Goal: Information Seeking & Learning: Compare options

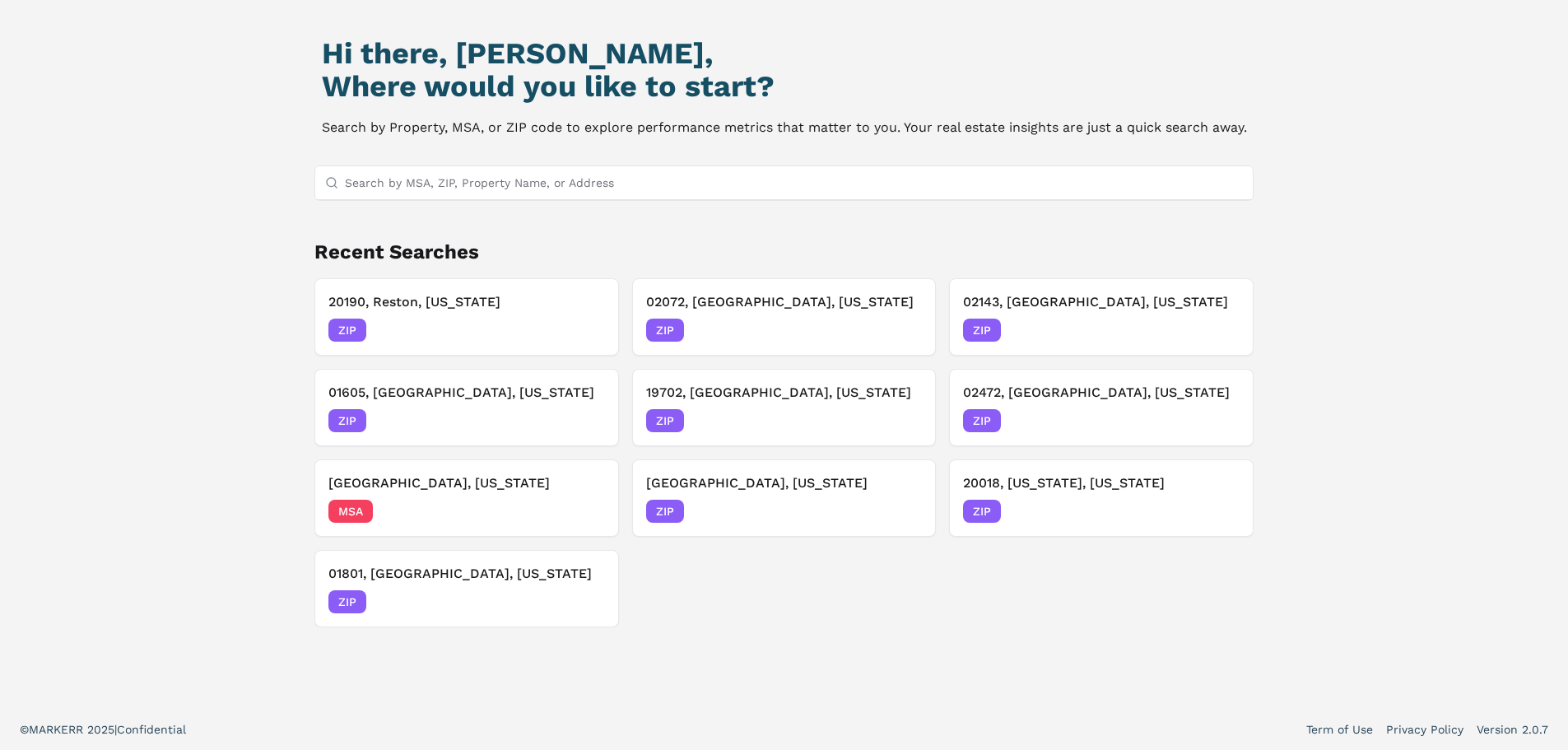
scroll to position [142, 0]
click at [597, 240] on h2 "Recent Searches" at bounding box center [784, 251] width 940 height 27
click at [171, 320] on div "Hi there, [PERSON_NAME], Where would you like to start? Search by Property, MSA…" at bounding box center [784, 318] width 1568 height 776
click at [774, 309] on h3 "02072, [GEOGRAPHIC_DATA], [US_STATE]" at bounding box center [784, 301] width 276 height 20
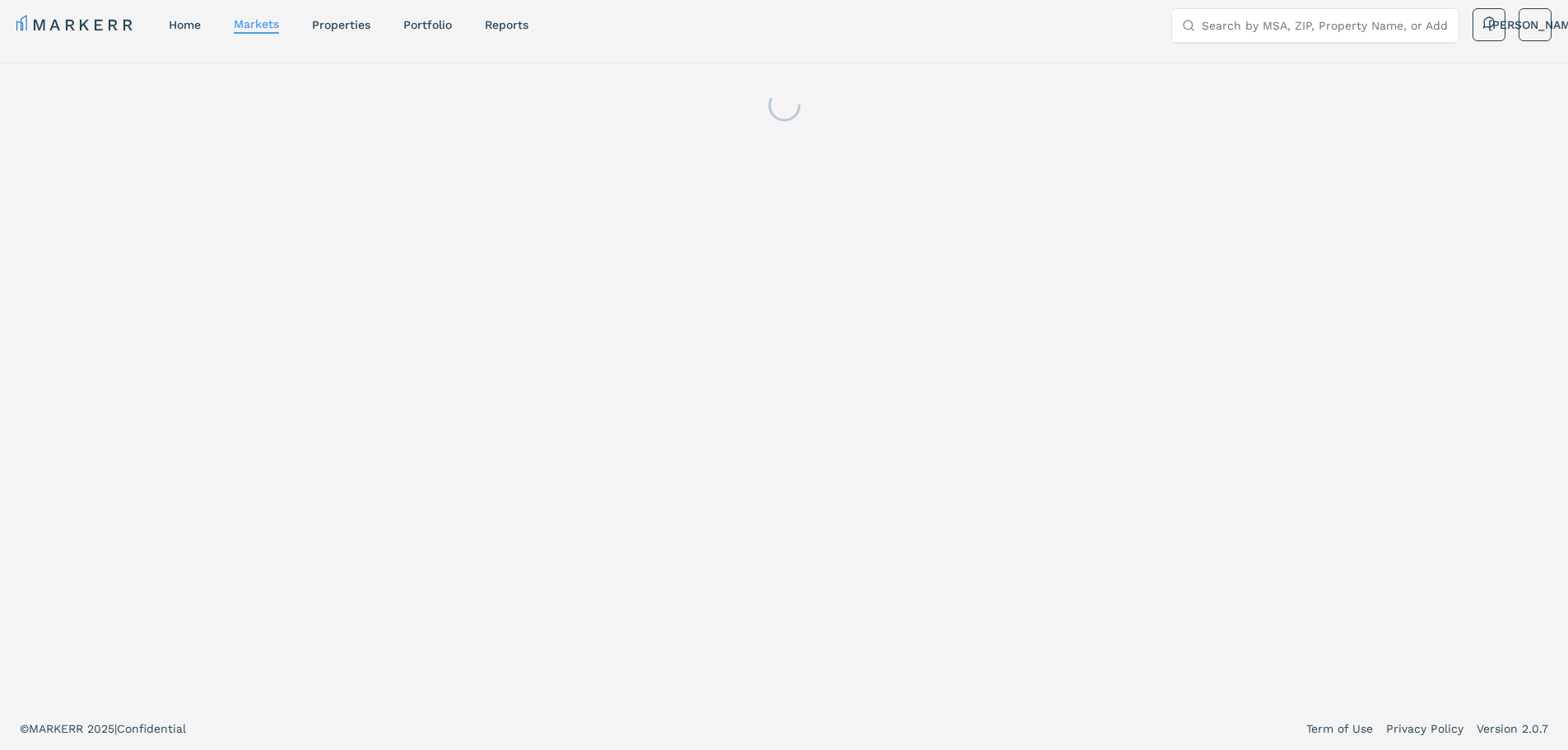
scroll to position [10, 0]
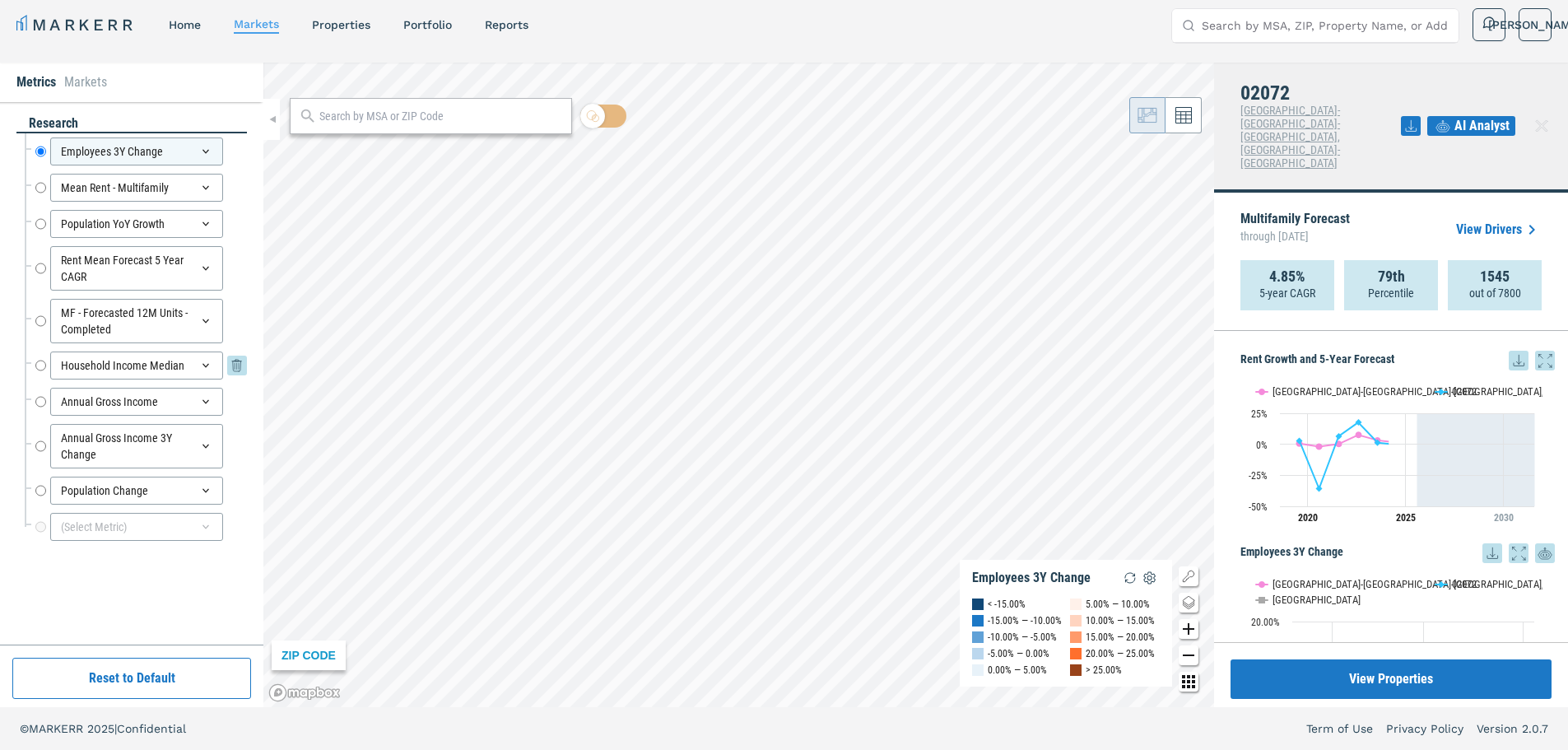
click at [45, 366] on input "Household Income Median" at bounding box center [40, 366] width 10 height 28
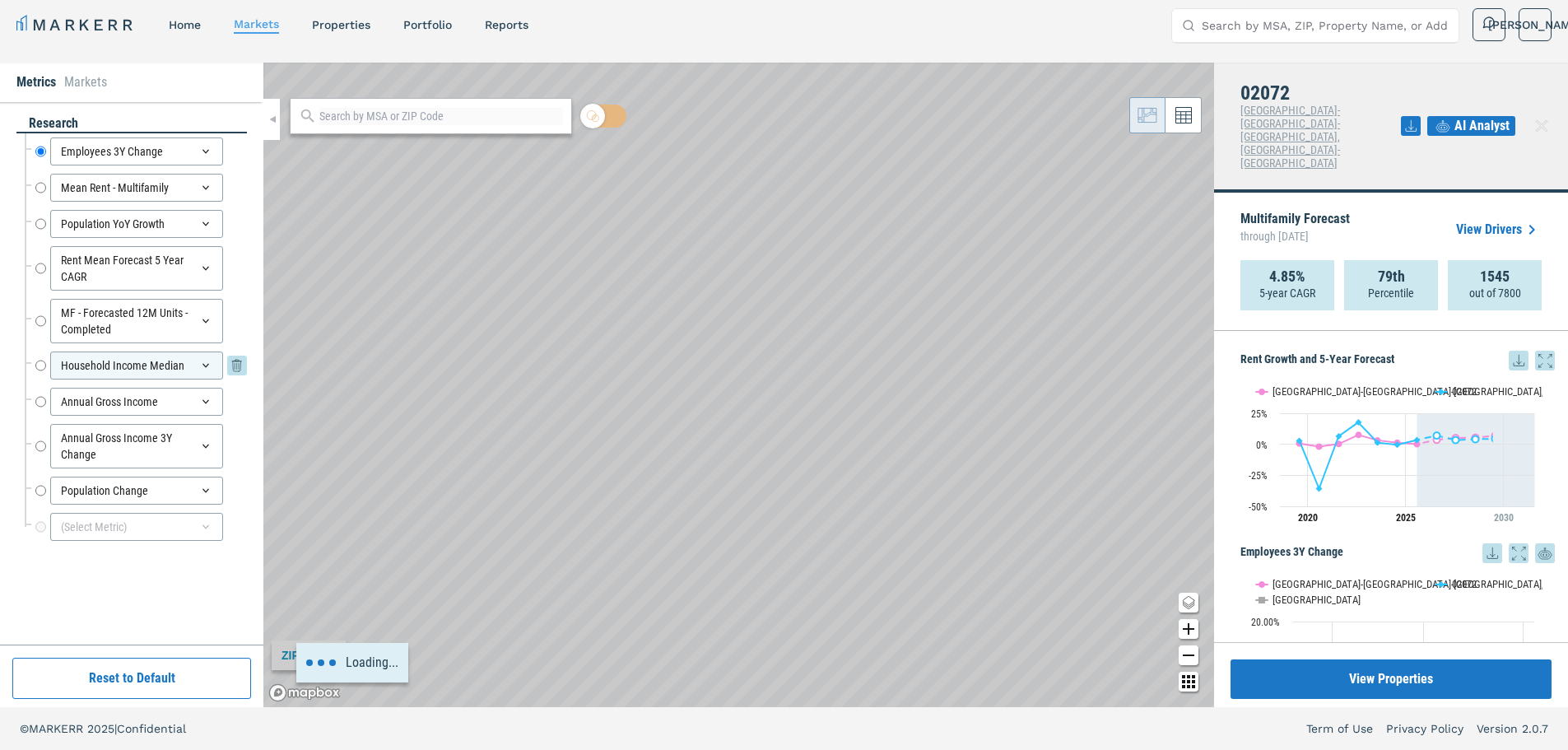
radio input "false"
radio input "true"
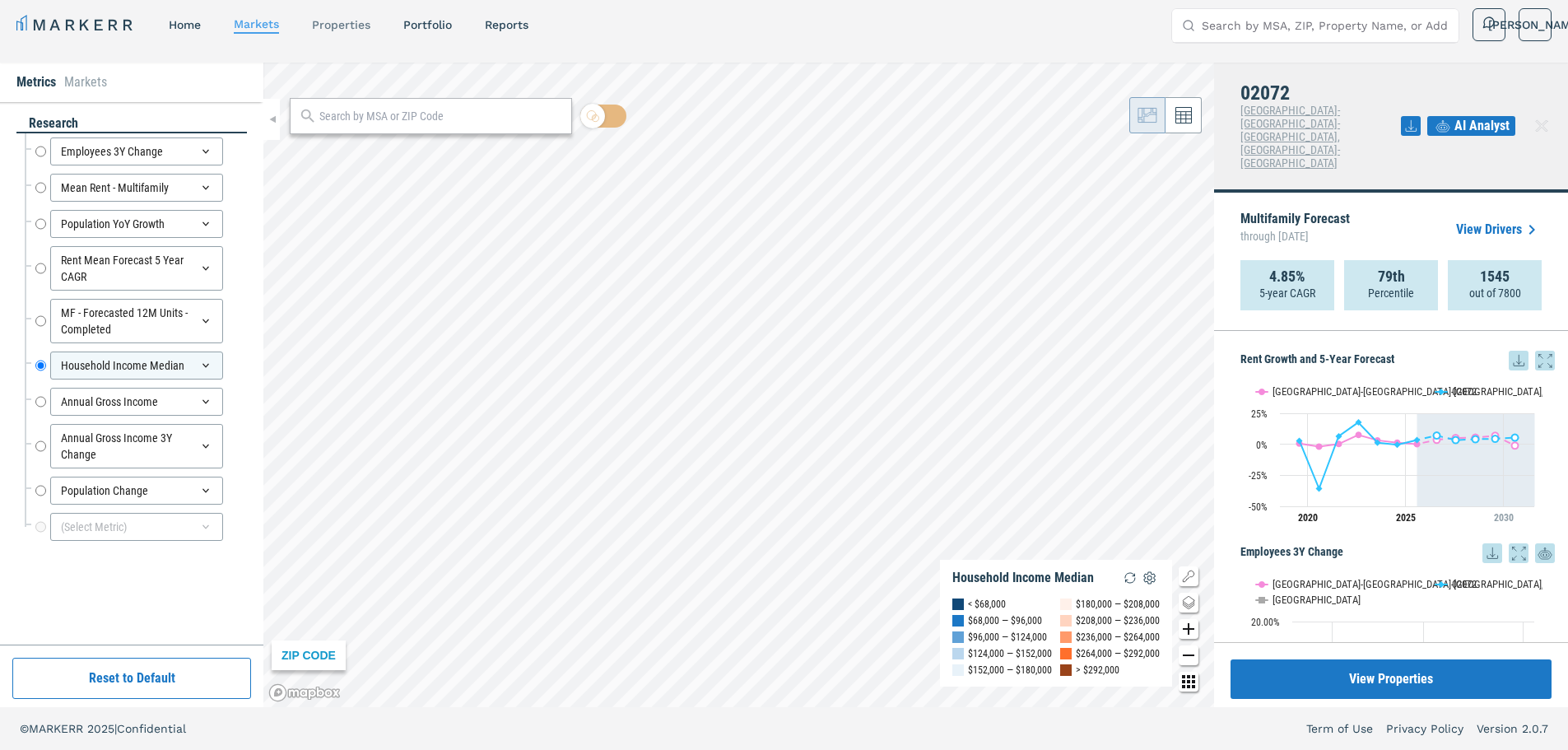
click at [341, 18] on div "properties" at bounding box center [342, 24] width 58 height 16
click at [342, 21] on link "properties" at bounding box center [342, 24] width 58 height 13
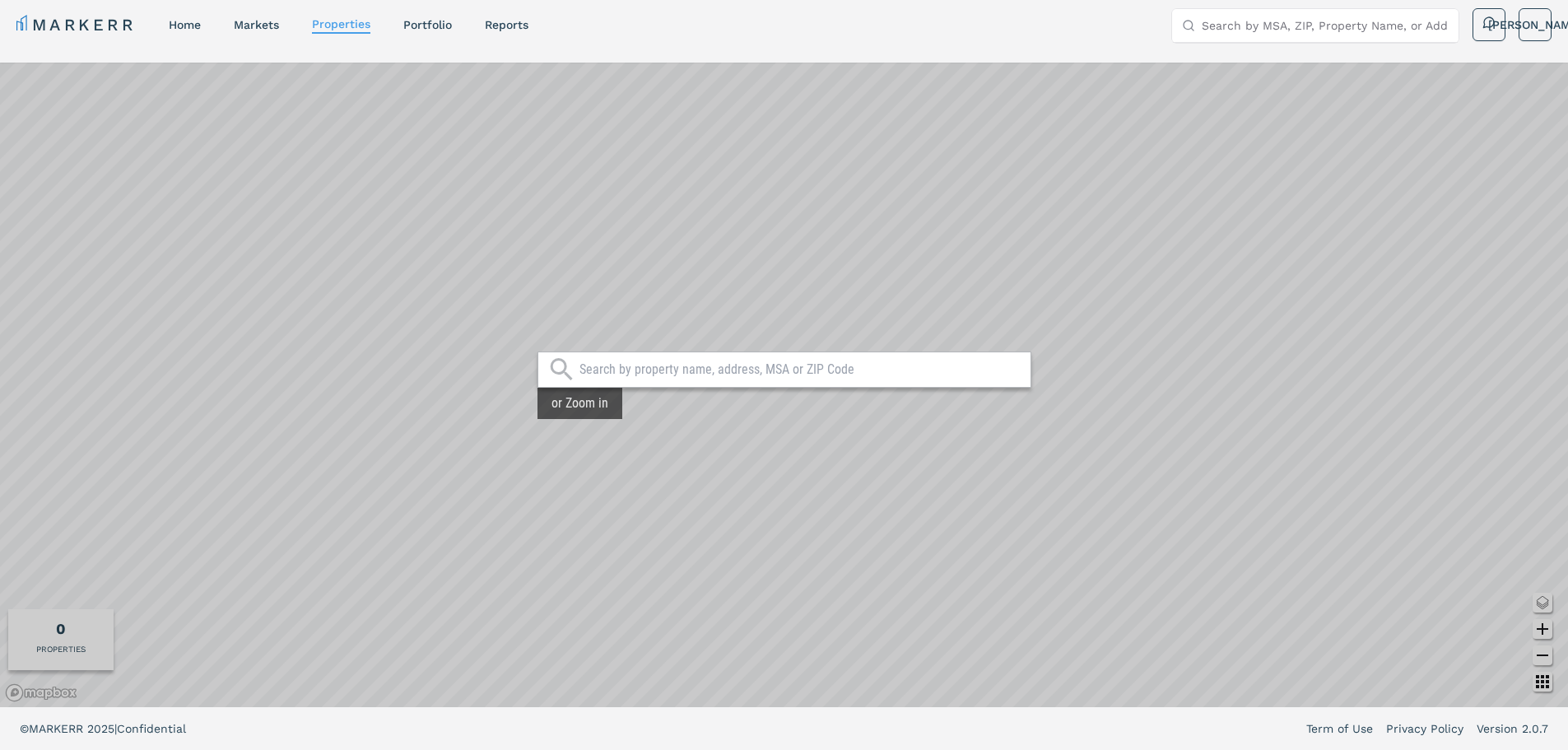
click at [854, 368] on input "text" at bounding box center [801, 369] width 443 height 16
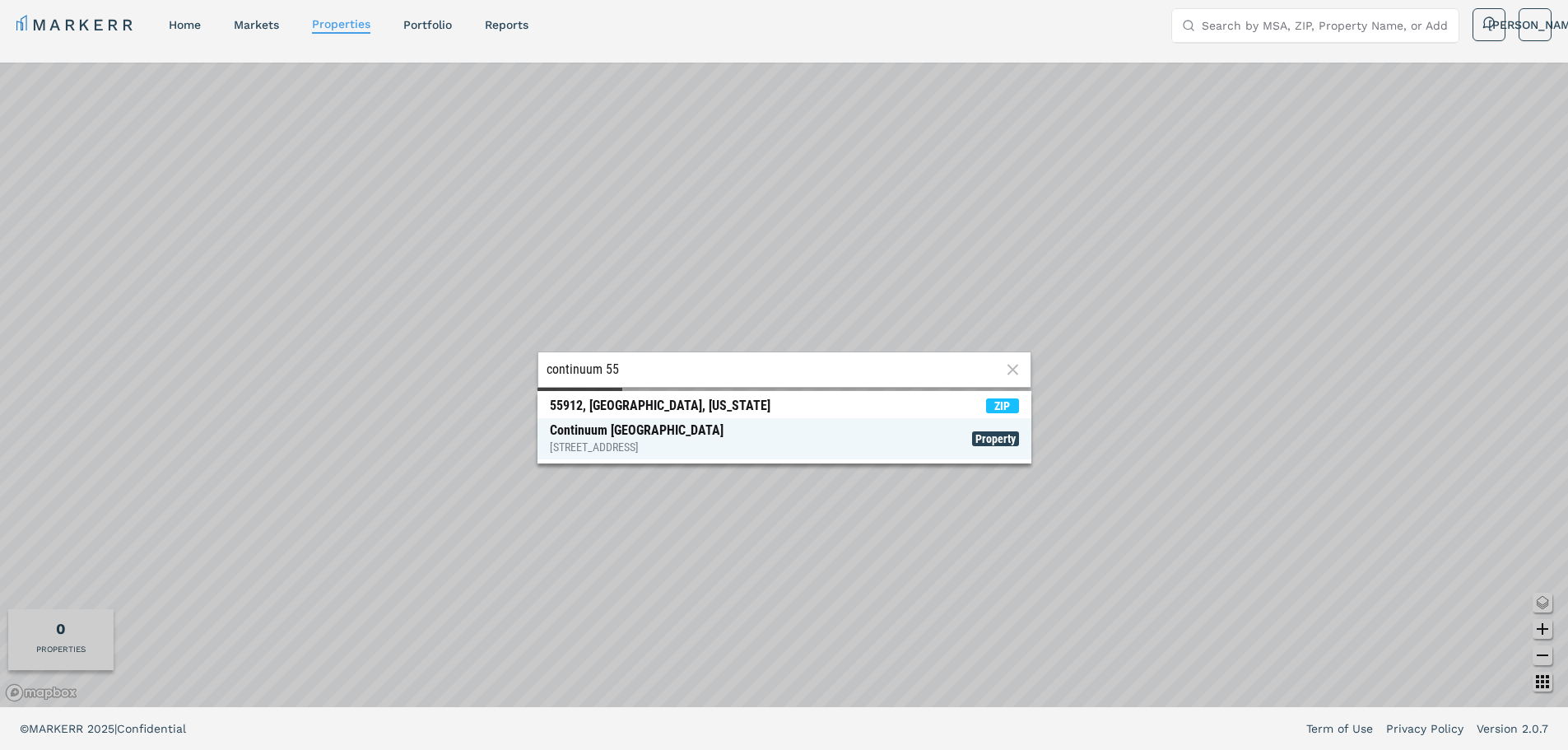
type input "continuum 55"
click at [675, 437] on div "Continuum White Plains [STREET_ADDRESS]" at bounding box center [637, 439] width 173 height 33
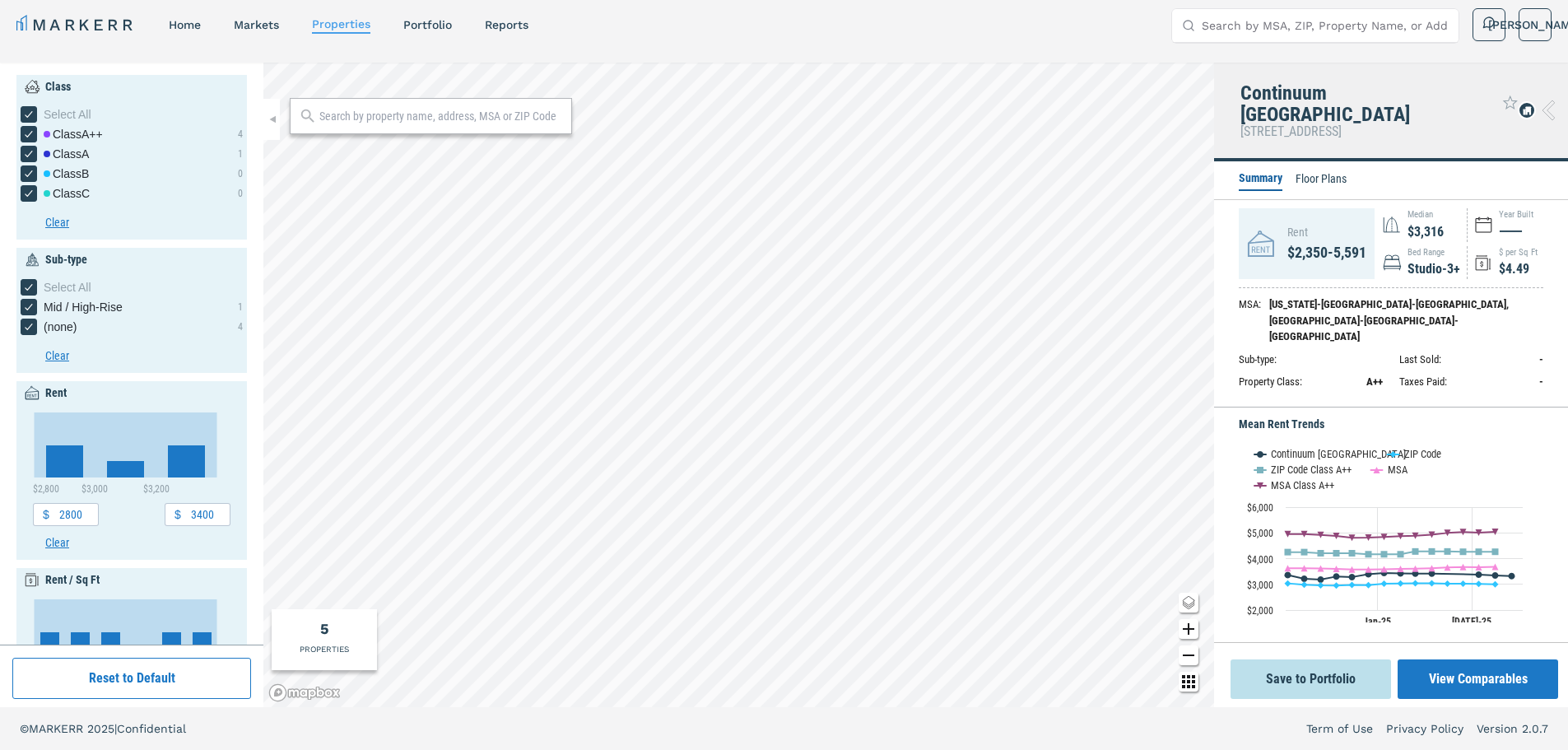
click at [1343, 171] on li "Floor Plans" at bounding box center [1321, 180] width 51 height 20
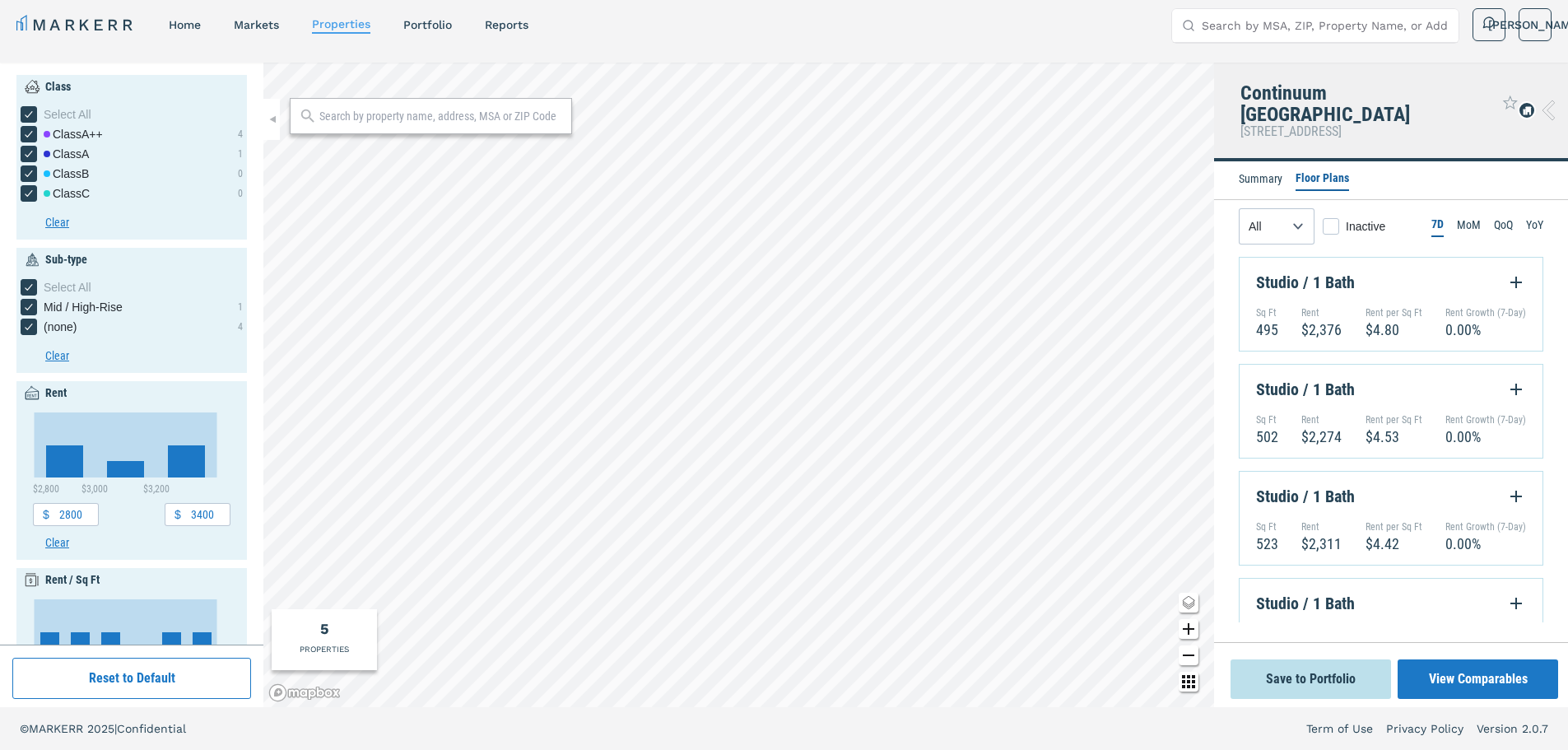
click at [1390, 161] on div "Summary Floor Plans" at bounding box center [1391, 180] width 354 height 39
click at [1458, 216] on li "MoM" at bounding box center [1469, 226] width 24 height 20
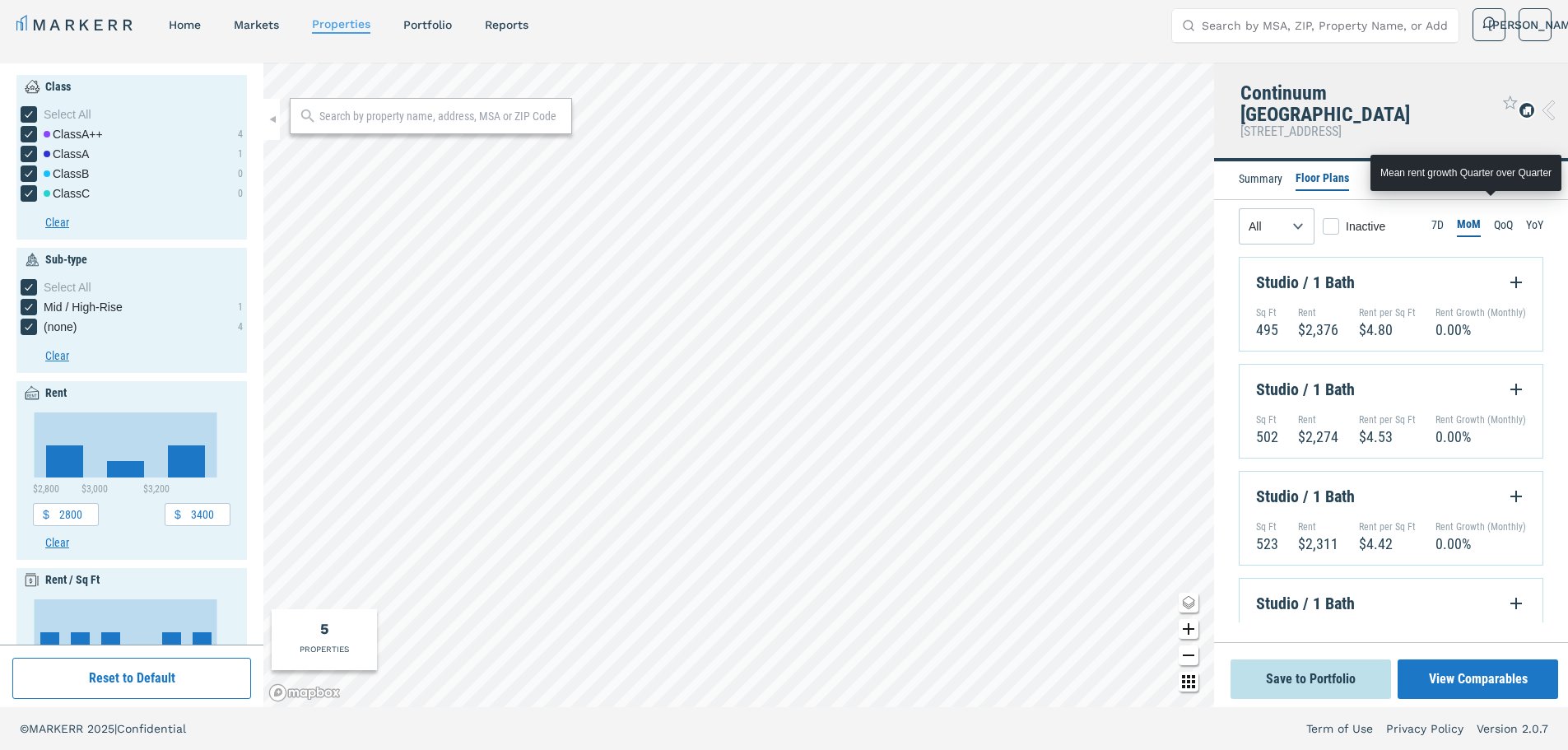
click at [1494, 216] on li "QoQ" at bounding box center [1504, 226] width 19 height 20
click at [1526, 216] on li "YoY" at bounding box center [1535, 226] width 17 height 20
click at [1492, 216] on li "QoQ" at bounding box center [1502, 226] width 19 height 20
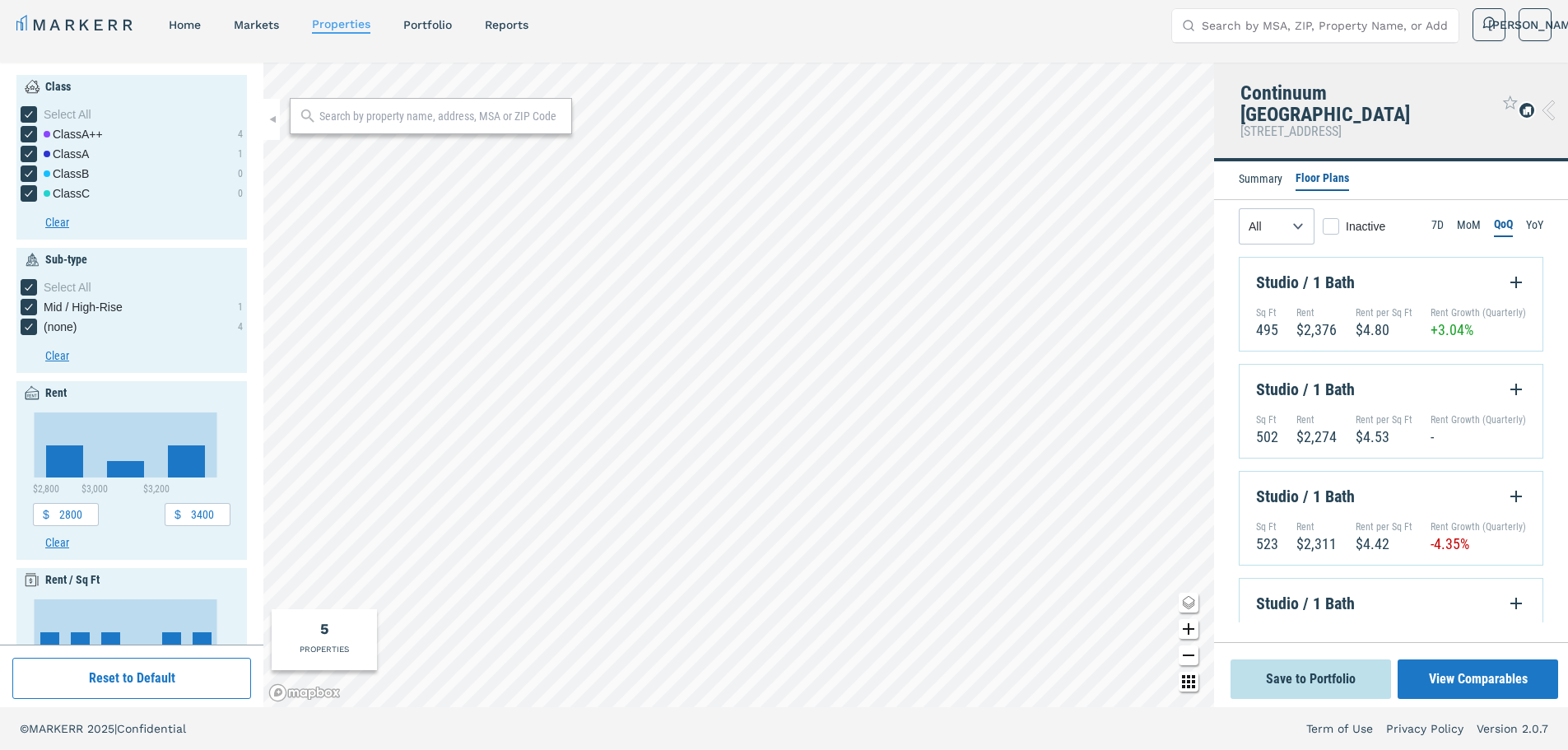
click at [501, 126] on div at bounding box center [431, 116] width 282 height 36
click at [499, 120] on input "text" at bounding box center [441, 116] width 244 height 16
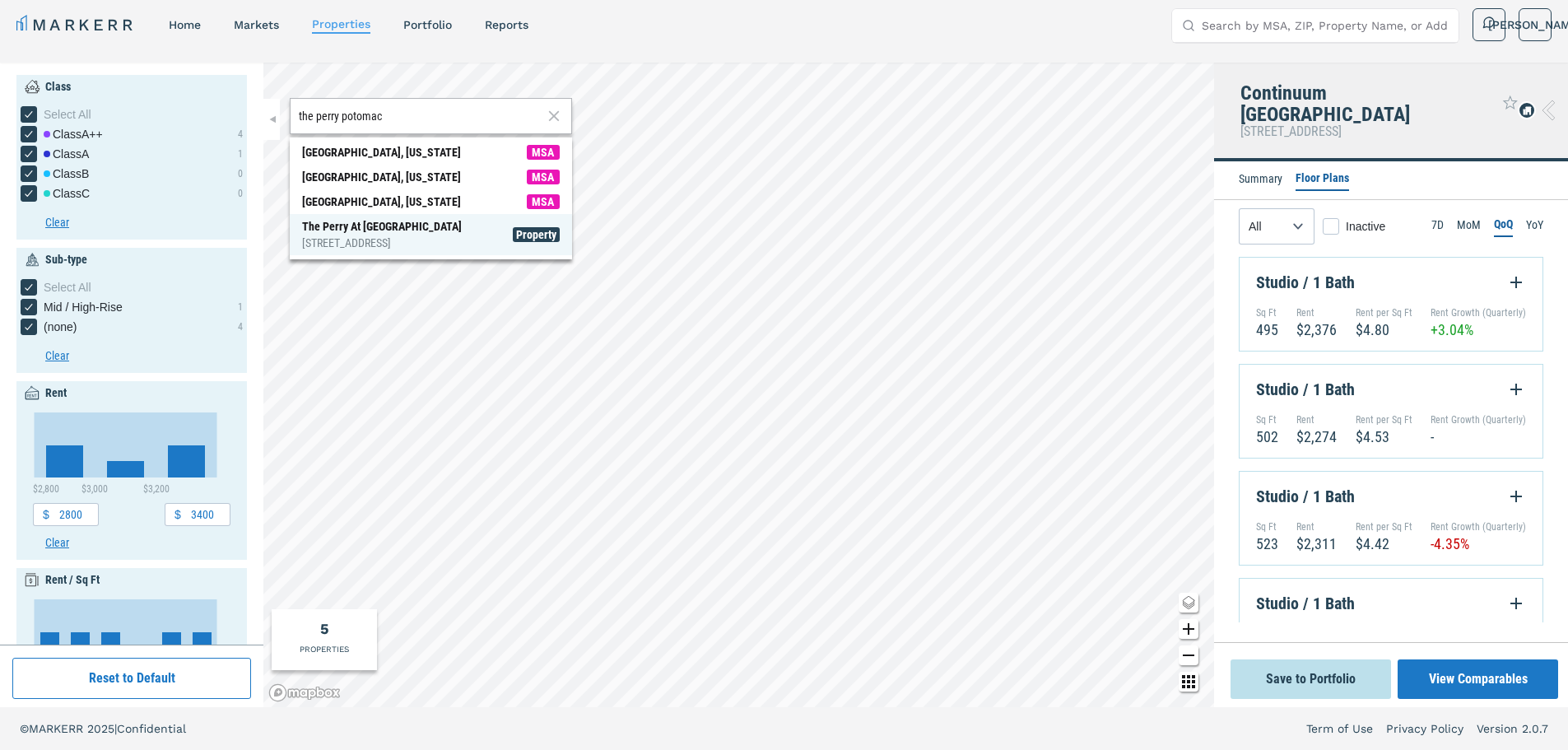
type input "the perry potomac"
click at [446, 232] on div "The [GEOGRAPHIC_DATA] [STREET_ADDRESS]" at bounding box center [382, 234] width 160 height 33
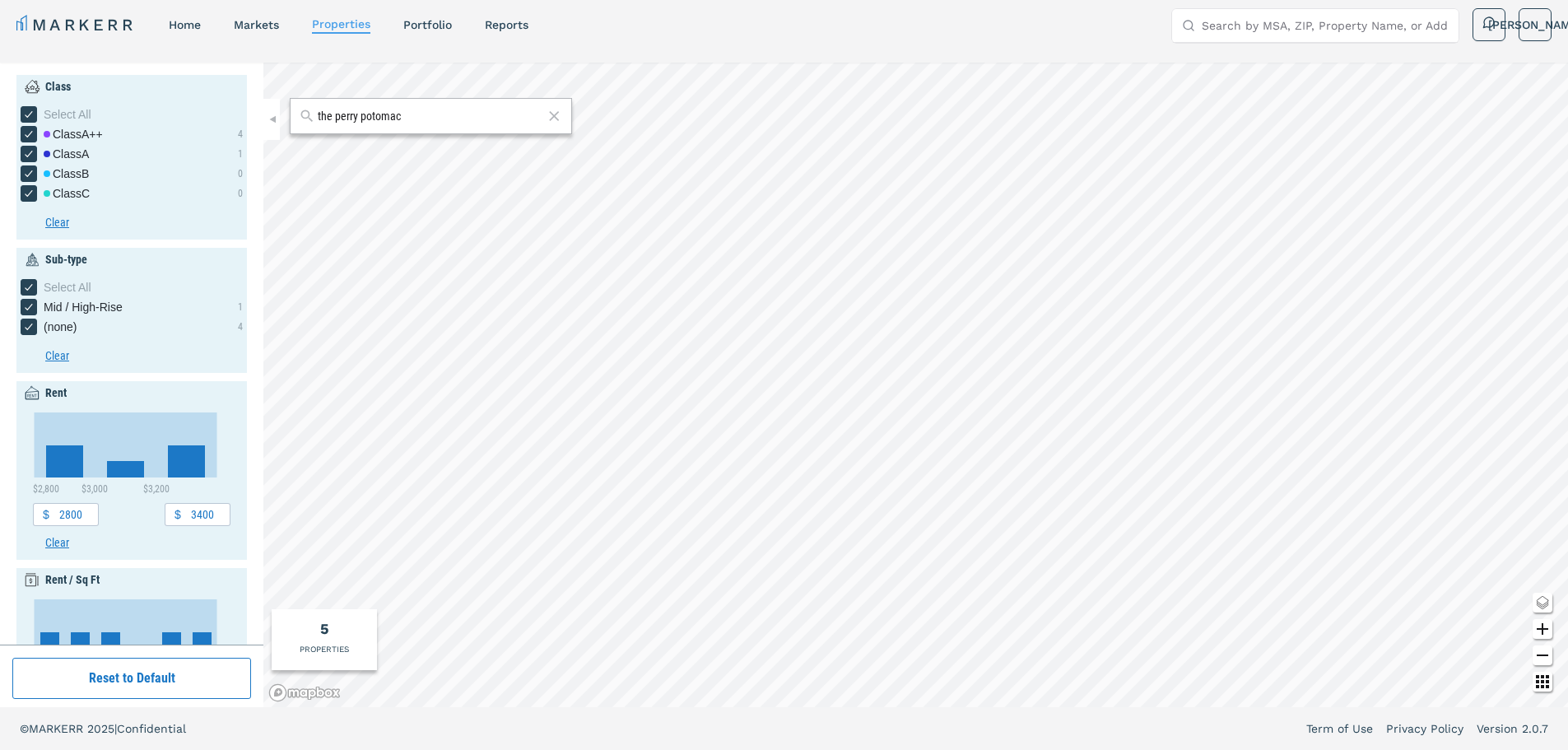
type input "4005.01"
type input "3.57"
type input "2015"
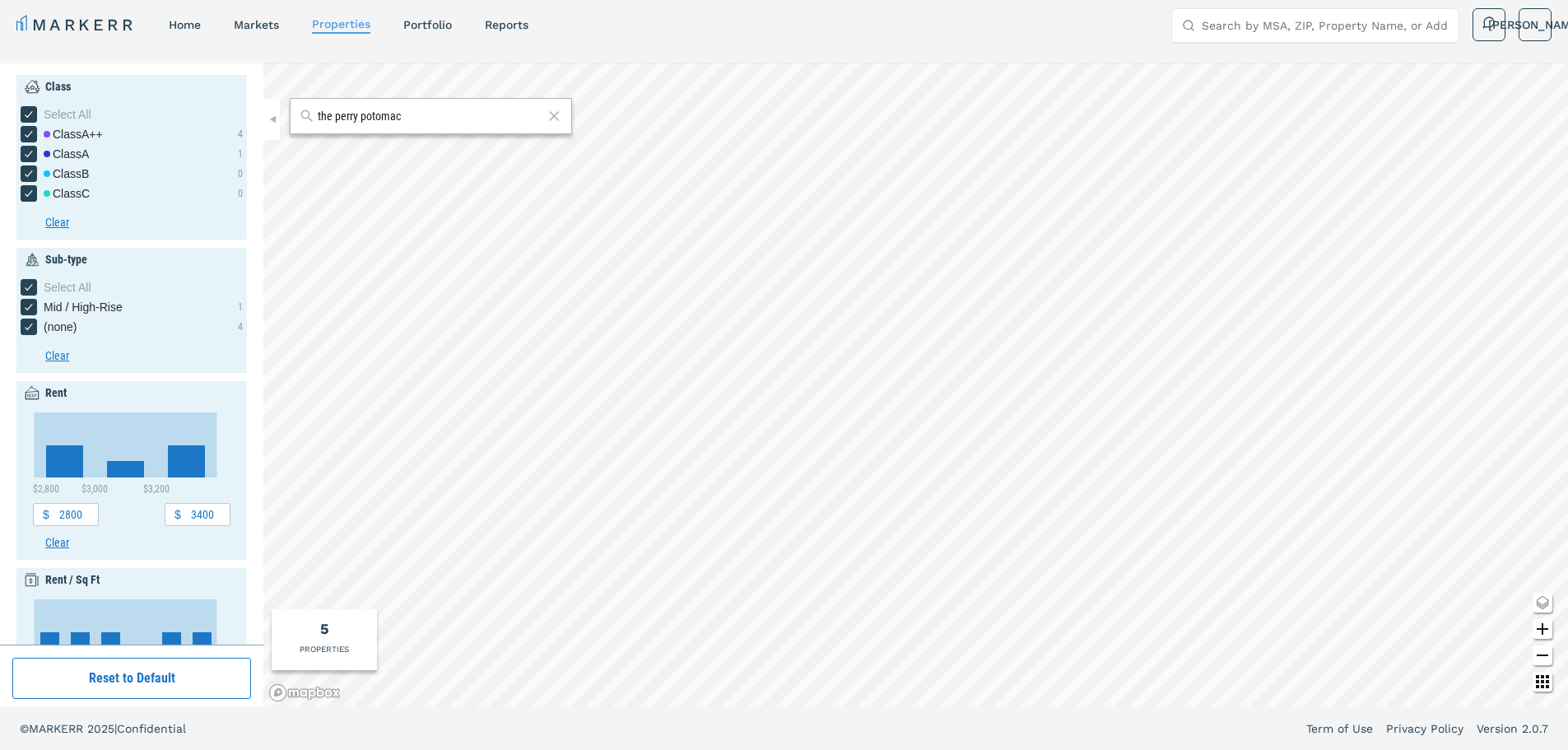
type input "2015"
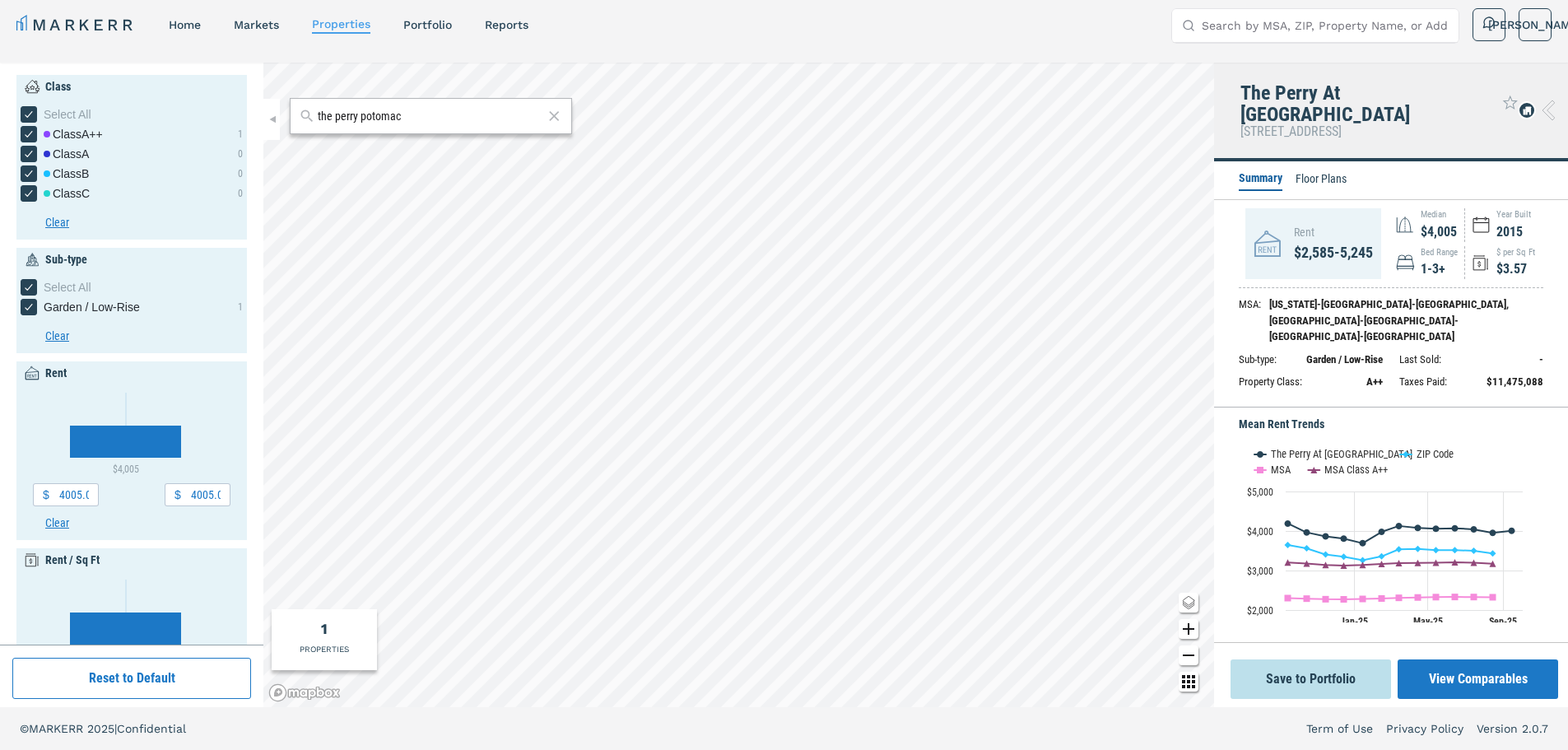
click at [1456, 432] on rect "Interactive chart" at bounding box center [1384, 535] width 292 height 206
click at [1322, 171] on li "Floor Plans" at bounding box center [1321, 180] width 51 height 20
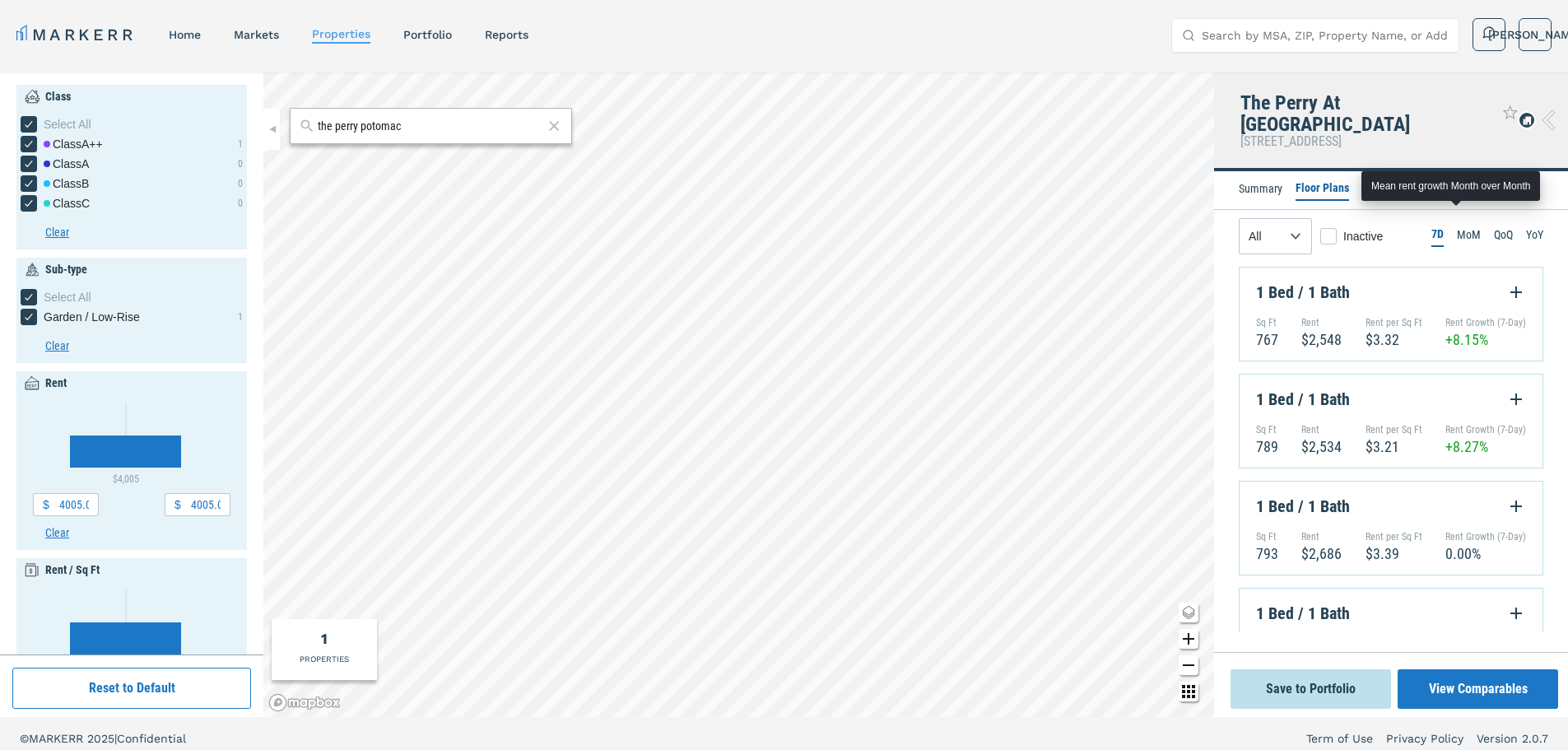
click at [1461, 227] on li "MoM" at bounding box center [1469, 236] width 24 height 20
click at [1526, 227] on li "YoY" at bounding box center [1535, 236] width 17 height 20
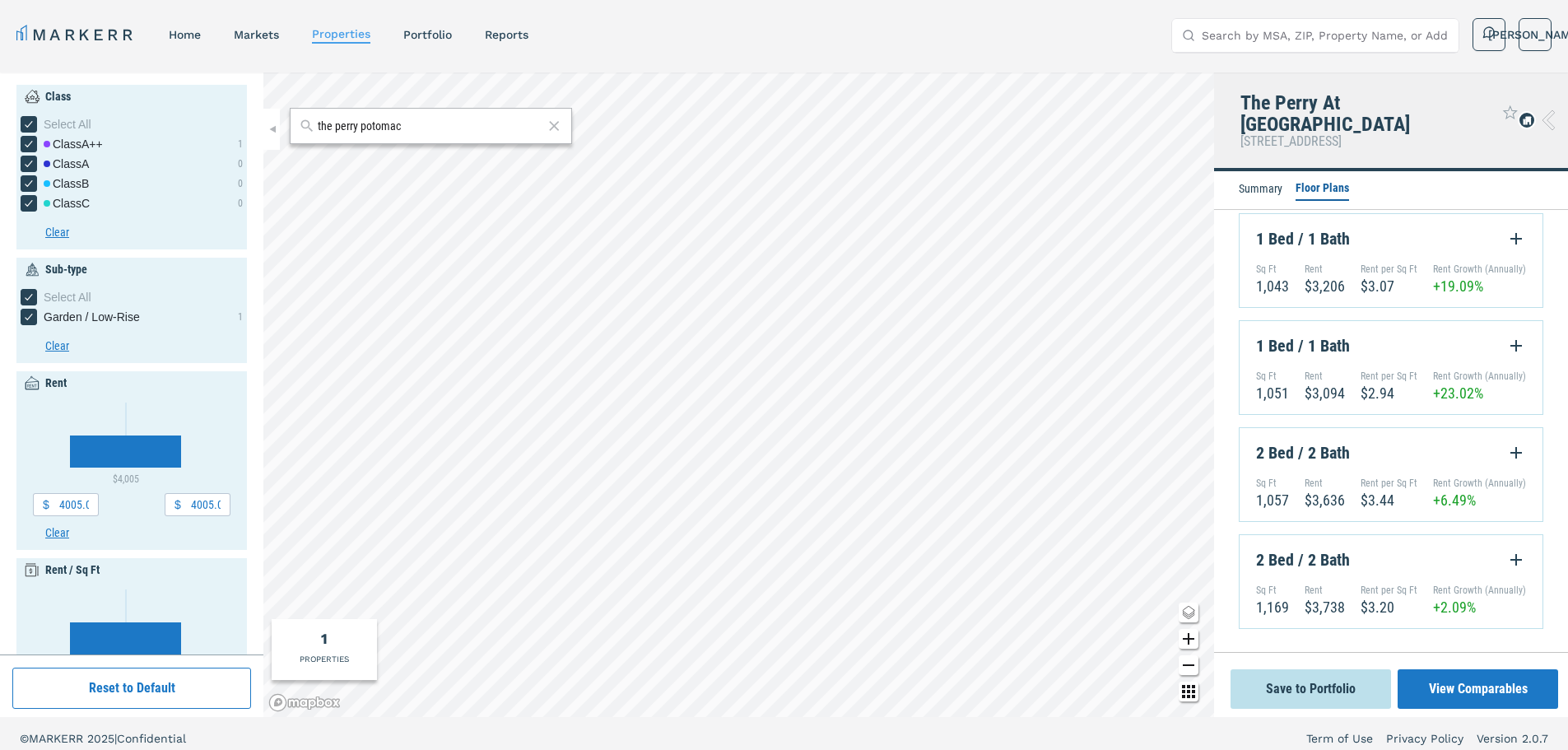
scroll to position [764, 0]
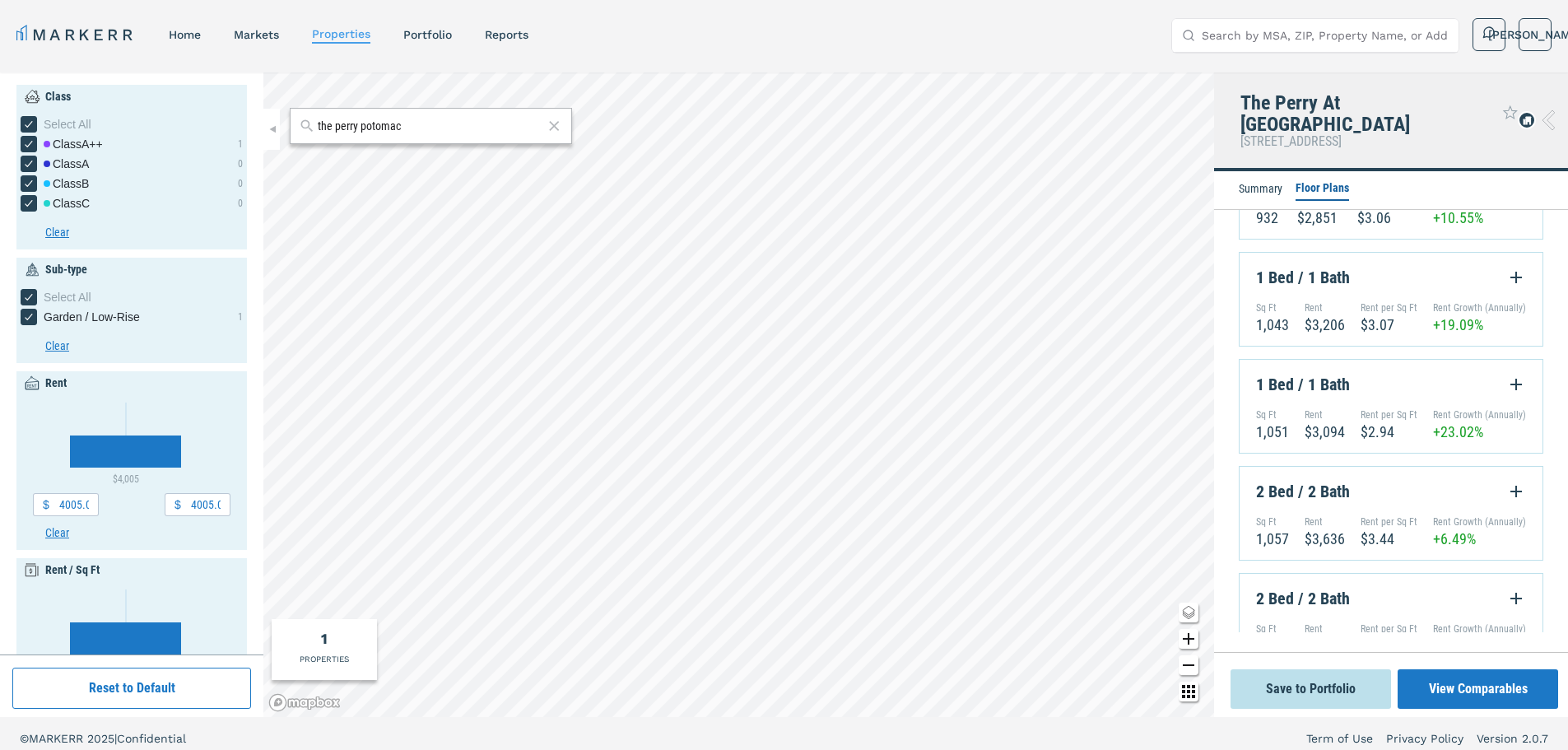
click at [1479, 302] on div "Rent Growth (Annually) +19.09%" at bounding box center [1480, 318] width 93 height 31
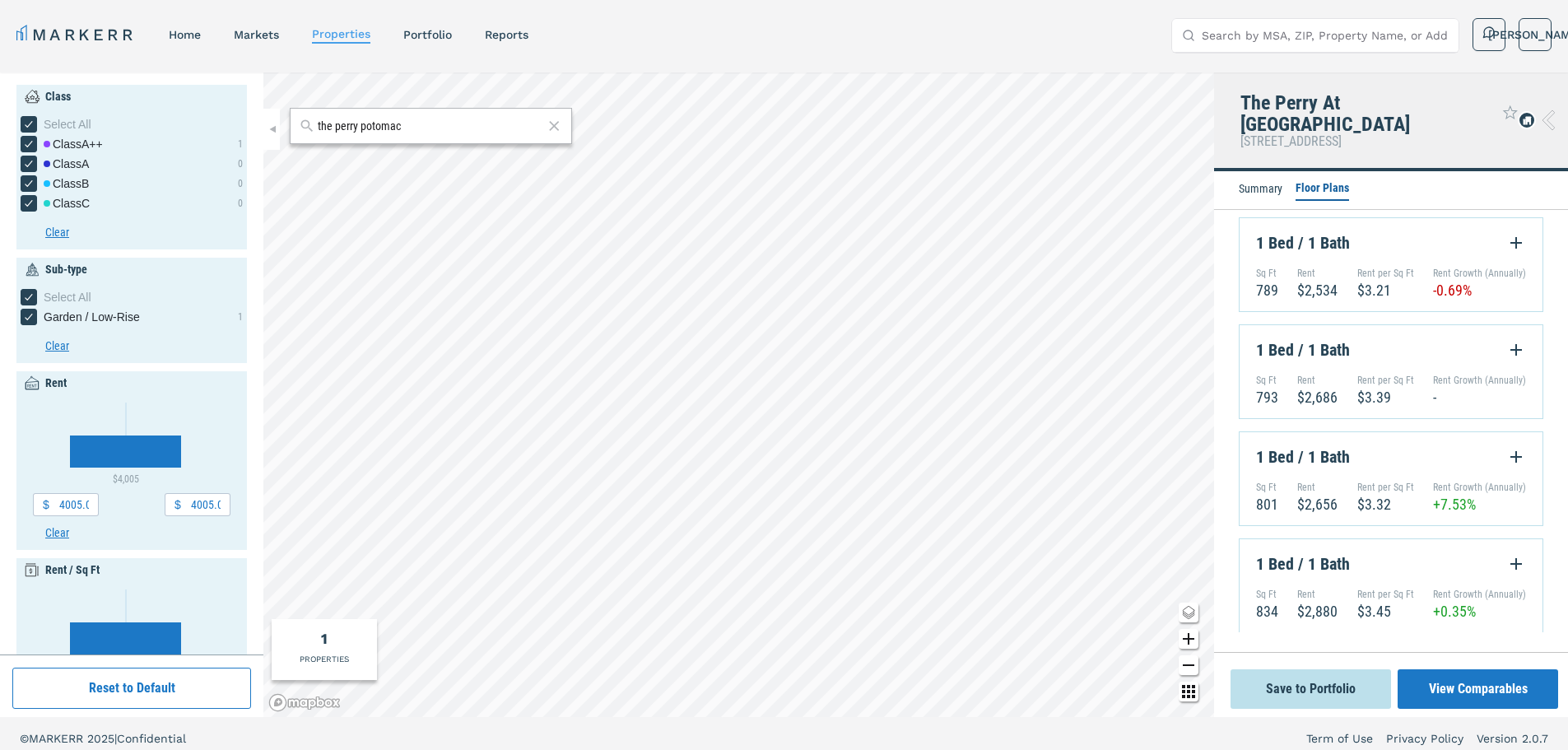
scroll to position [0, 0]
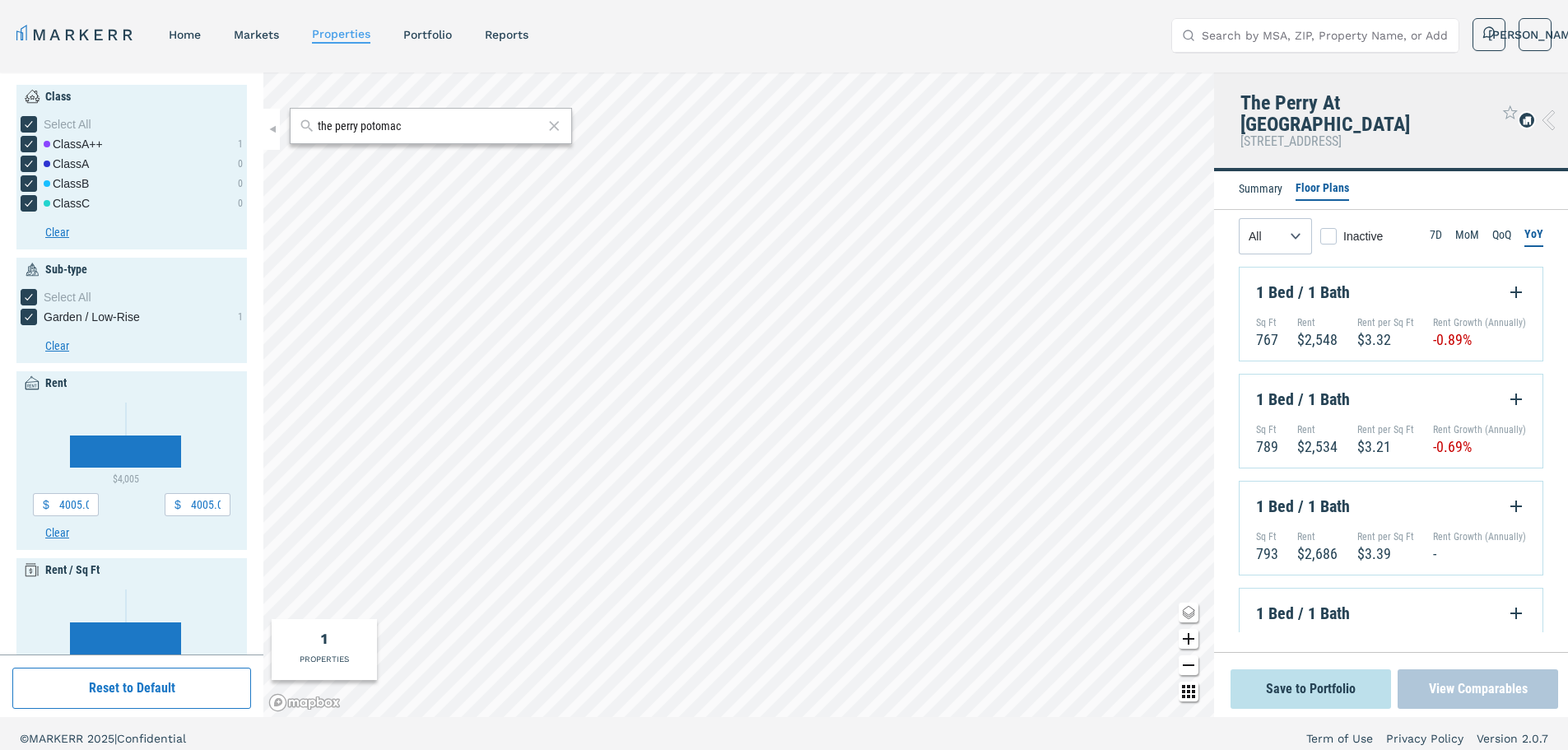
click at [1442, 695] on button "View Comparables" at bounding box center [1478, 689] width 160 height 39
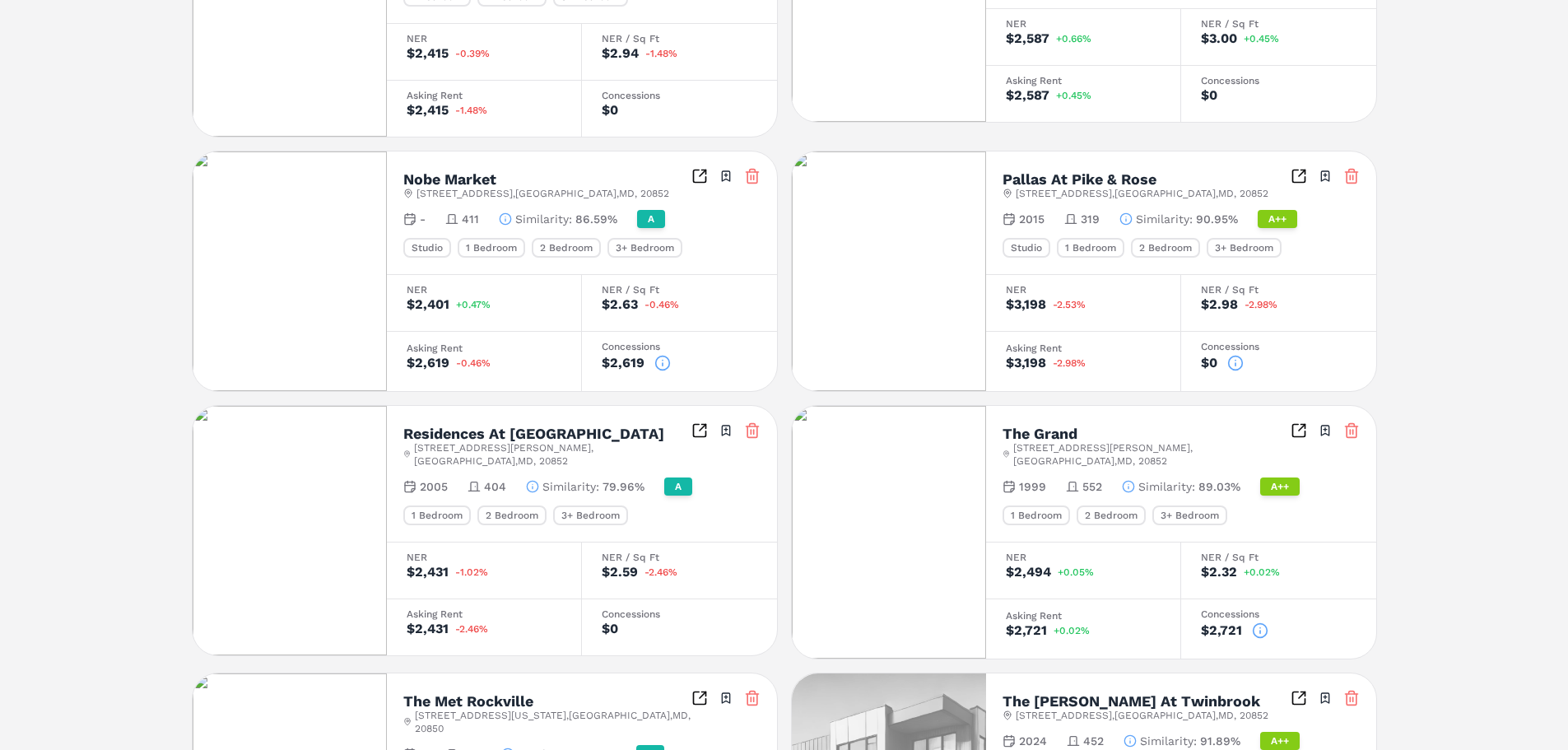
scroll to position [905, 0]
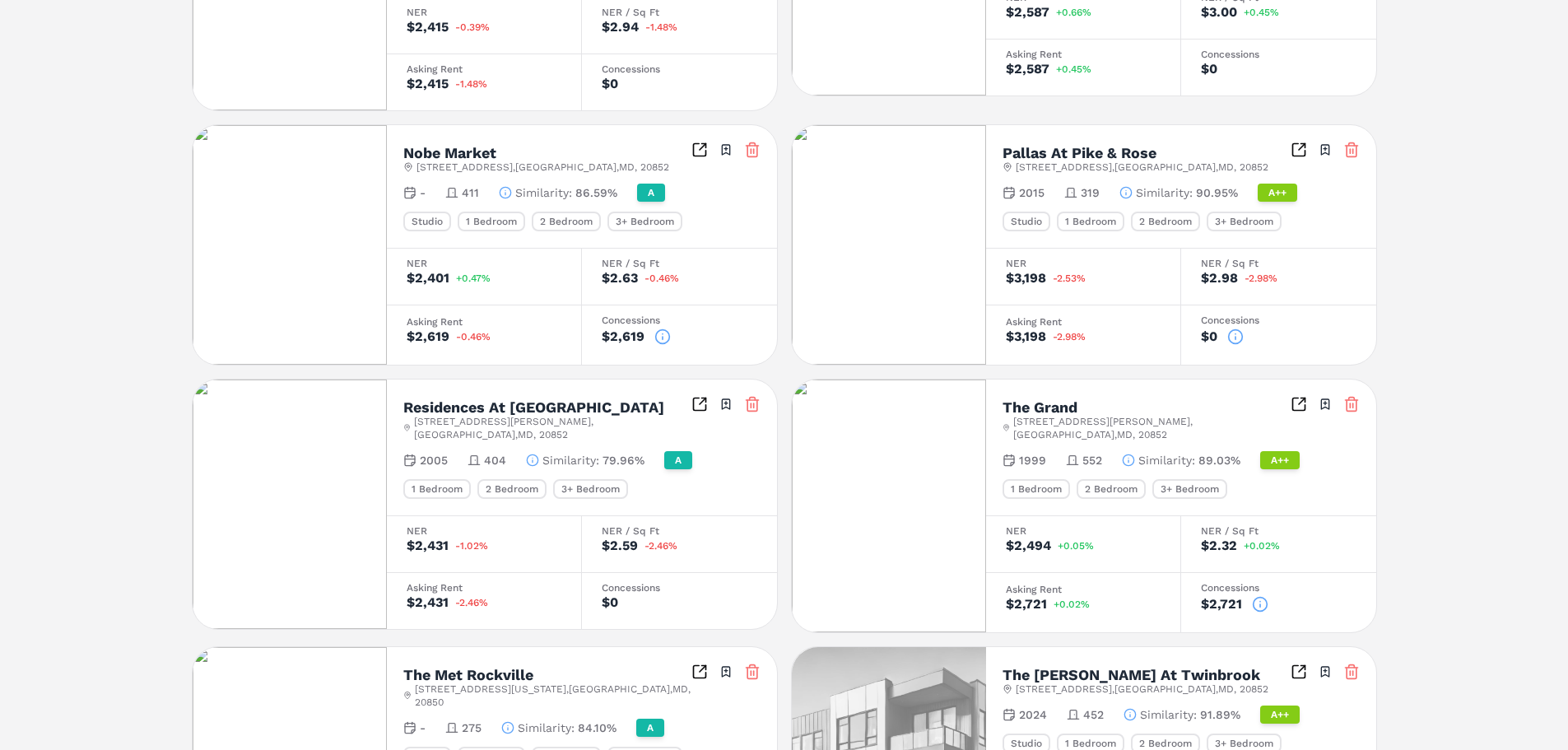
click at [784, 325] on div "Escher [STREET_ADDRESS][PERSON_NAME] Toggle portfolio menu 2018 317 Similarity …" at bounding box center [784, 237] width 1185 height 1319
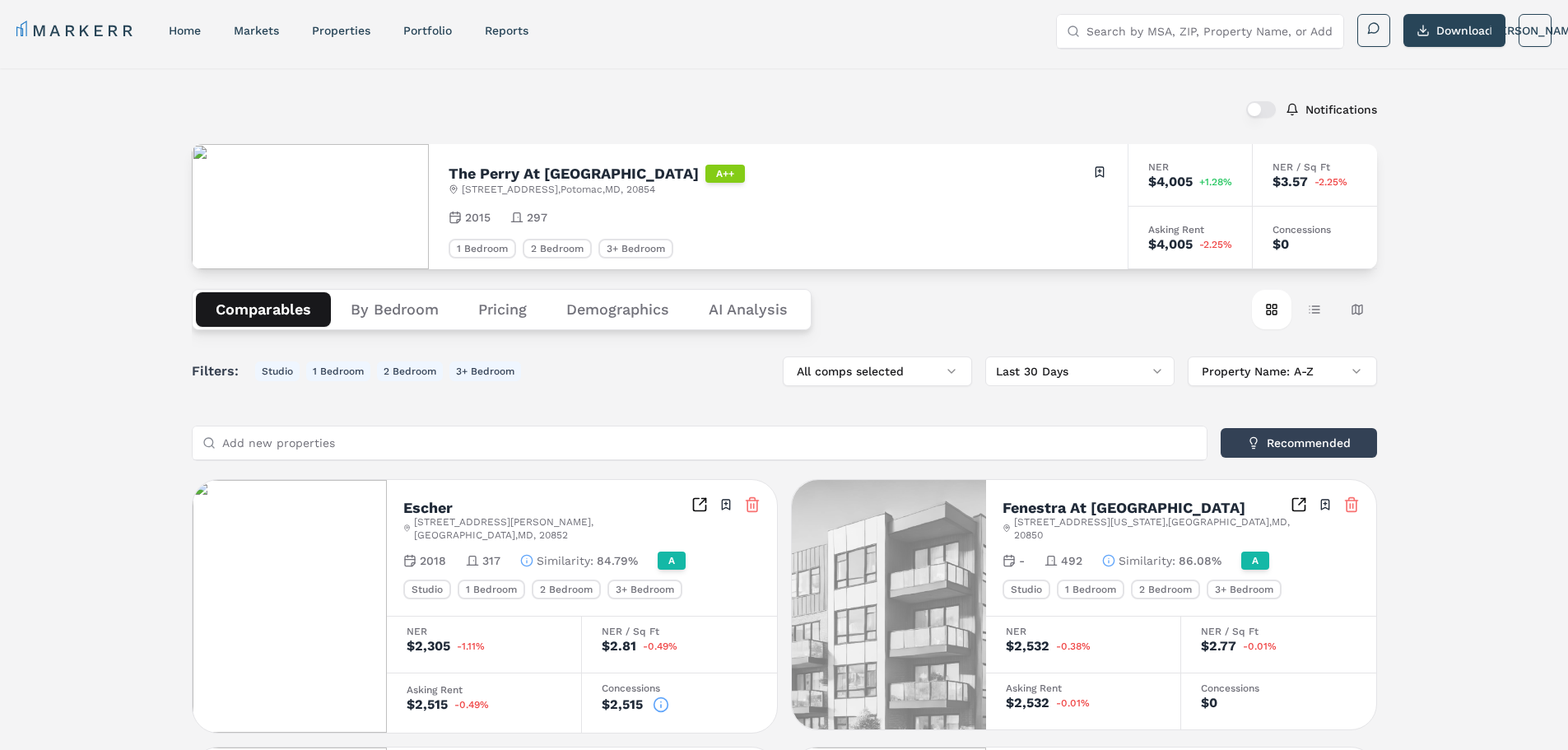
scroll to position [0, 0]
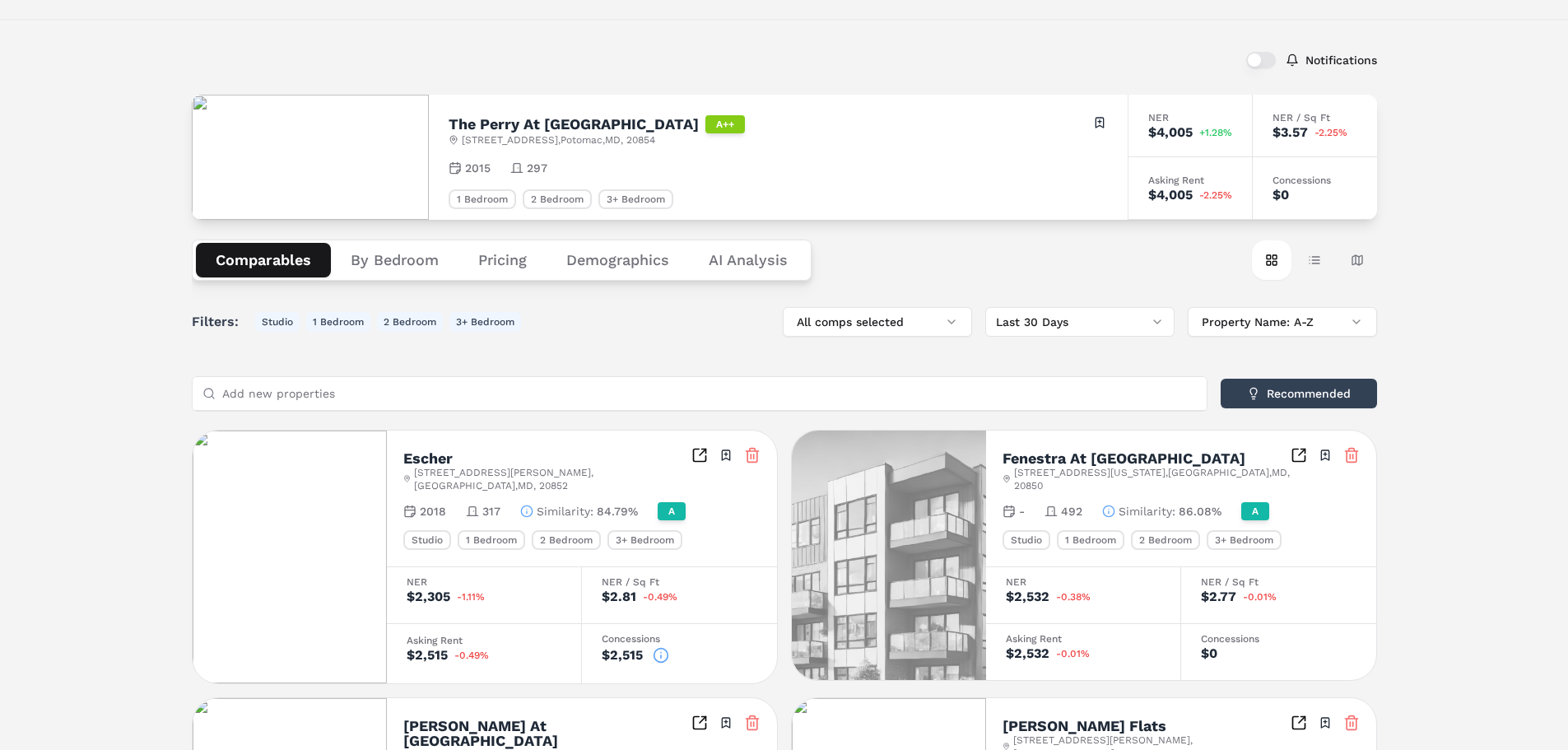
scroll to position [82, 0]
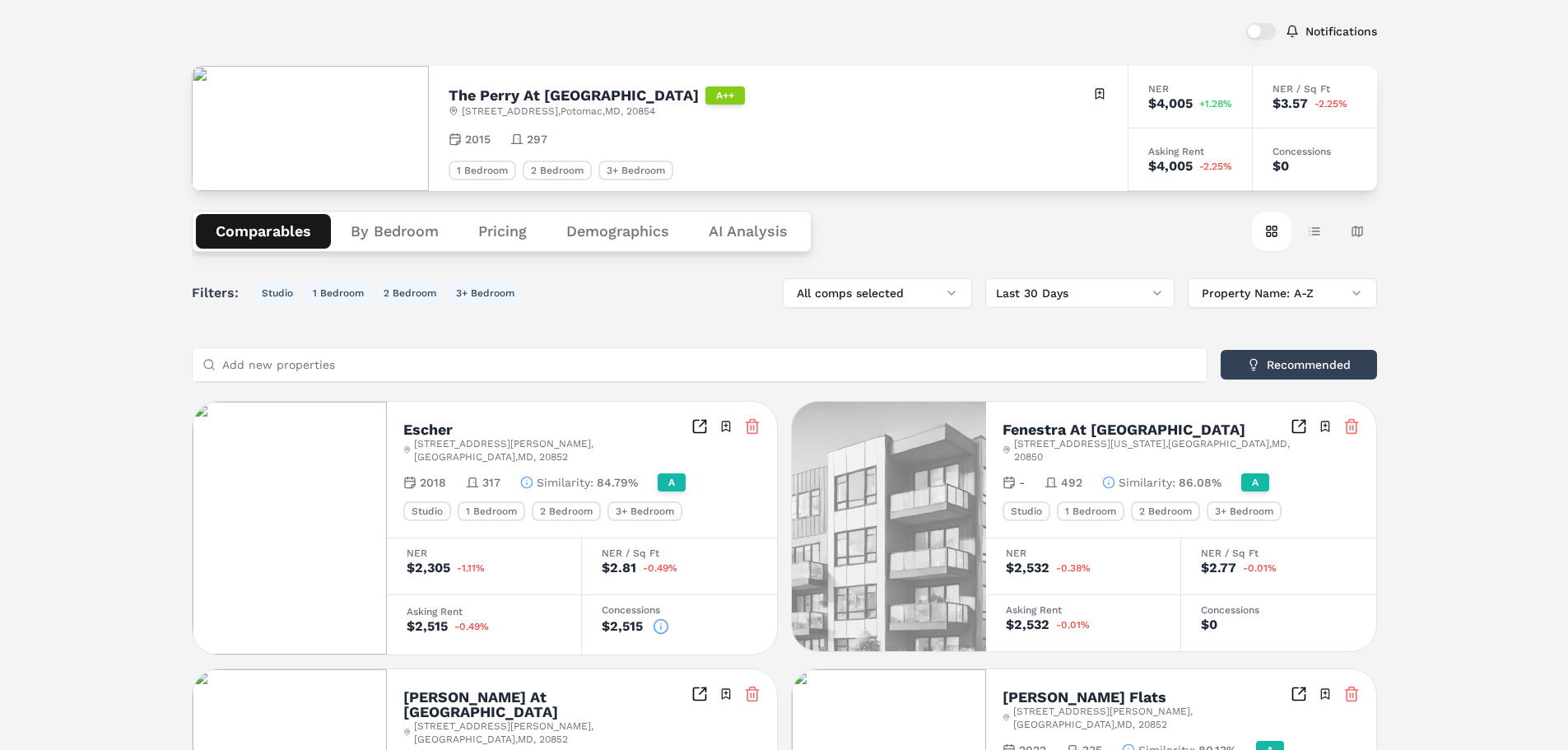
click at [498, 501] on div "1 Bedroom" at bounding box center [491, 511] width 68 height 20
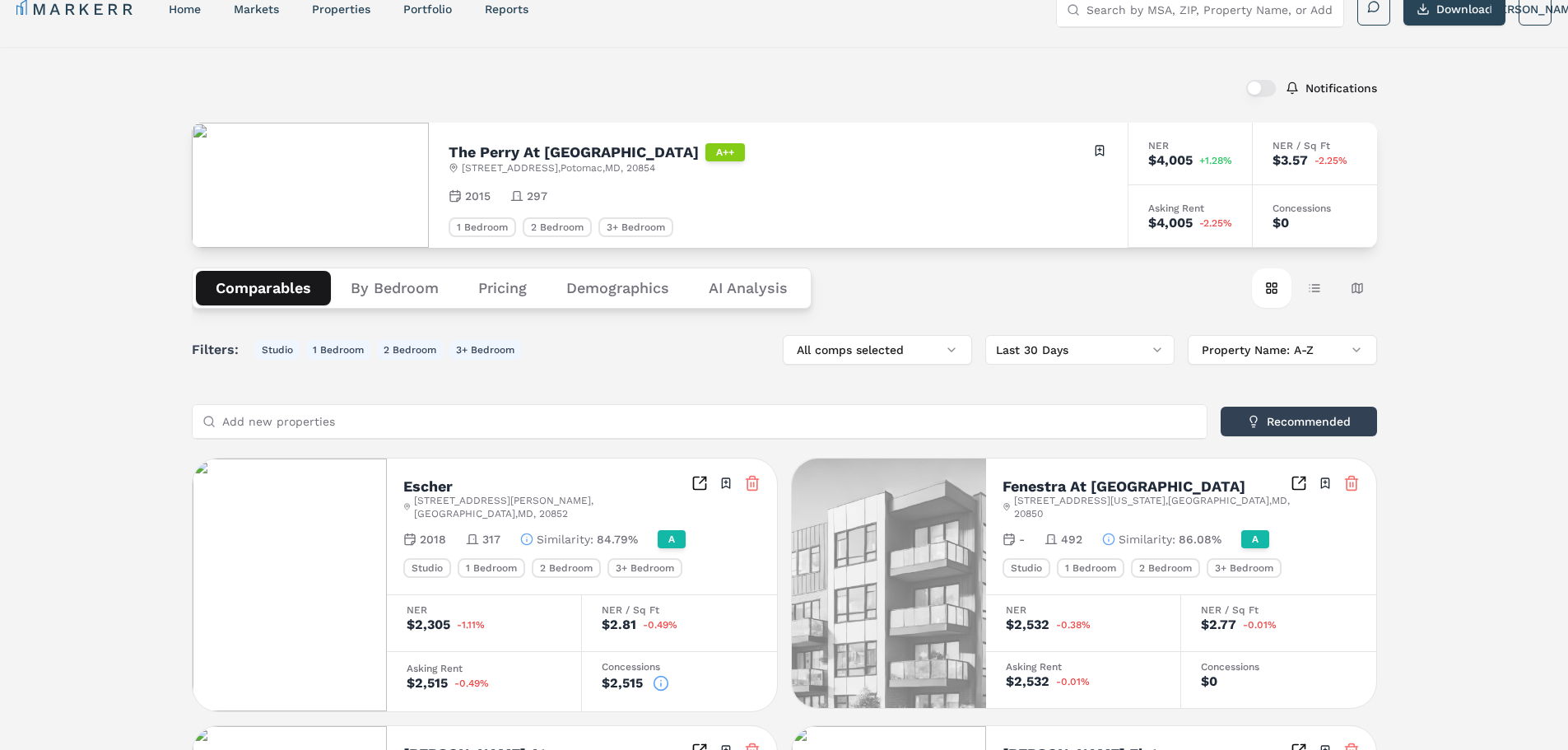
scroll to position [0, 0]
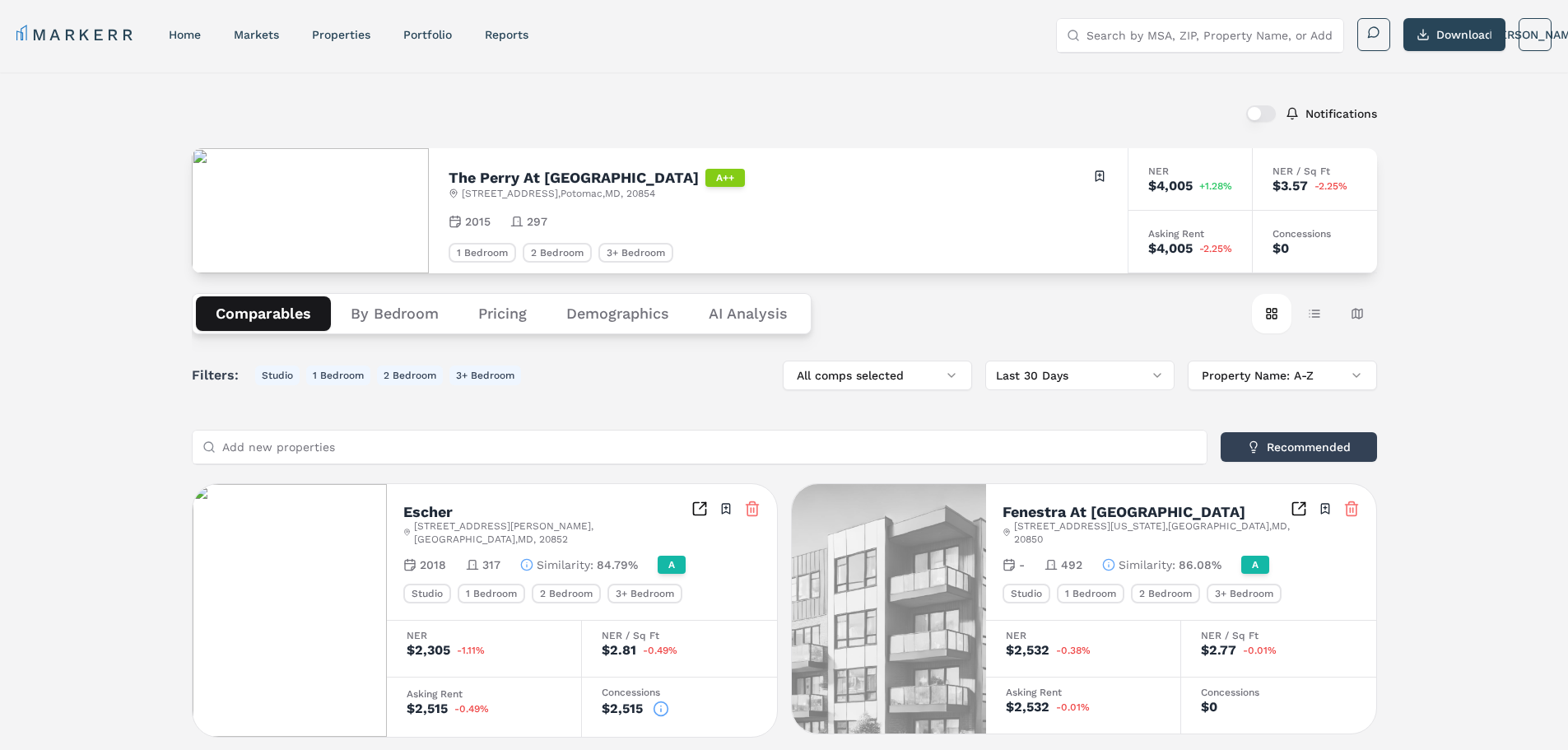
click at [386, 318] on button "By Bedroom" at bounding box center [395, 313] width 128 height 34
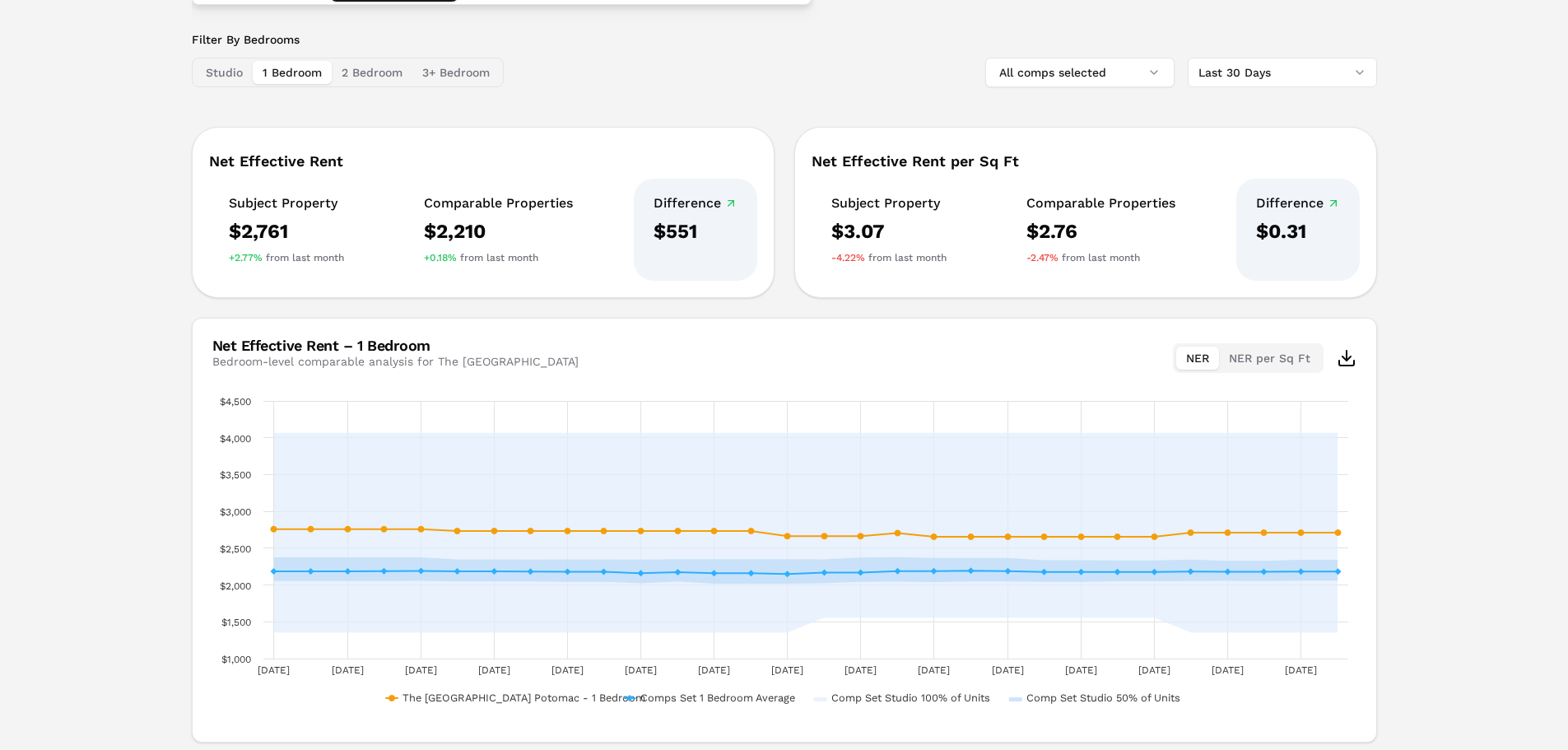
scroll to position [384, 0]
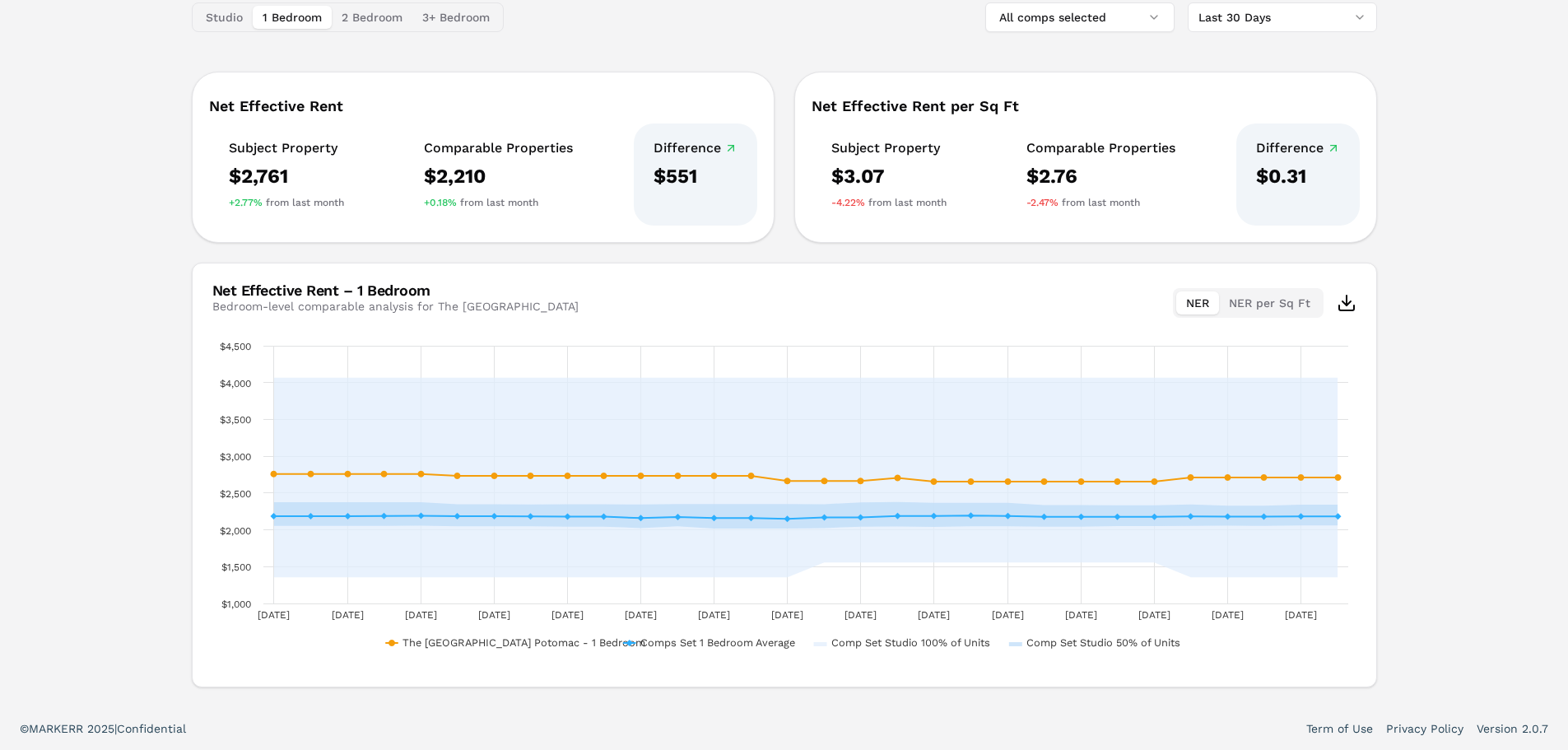
click at [144, 398] on div "Notifications The [GEOGRAPHIC_DATA] A++ [STREET_ADDRESS] Toggle portfolio menu …" at bounding box center [784, 197] width 1568 height 1019
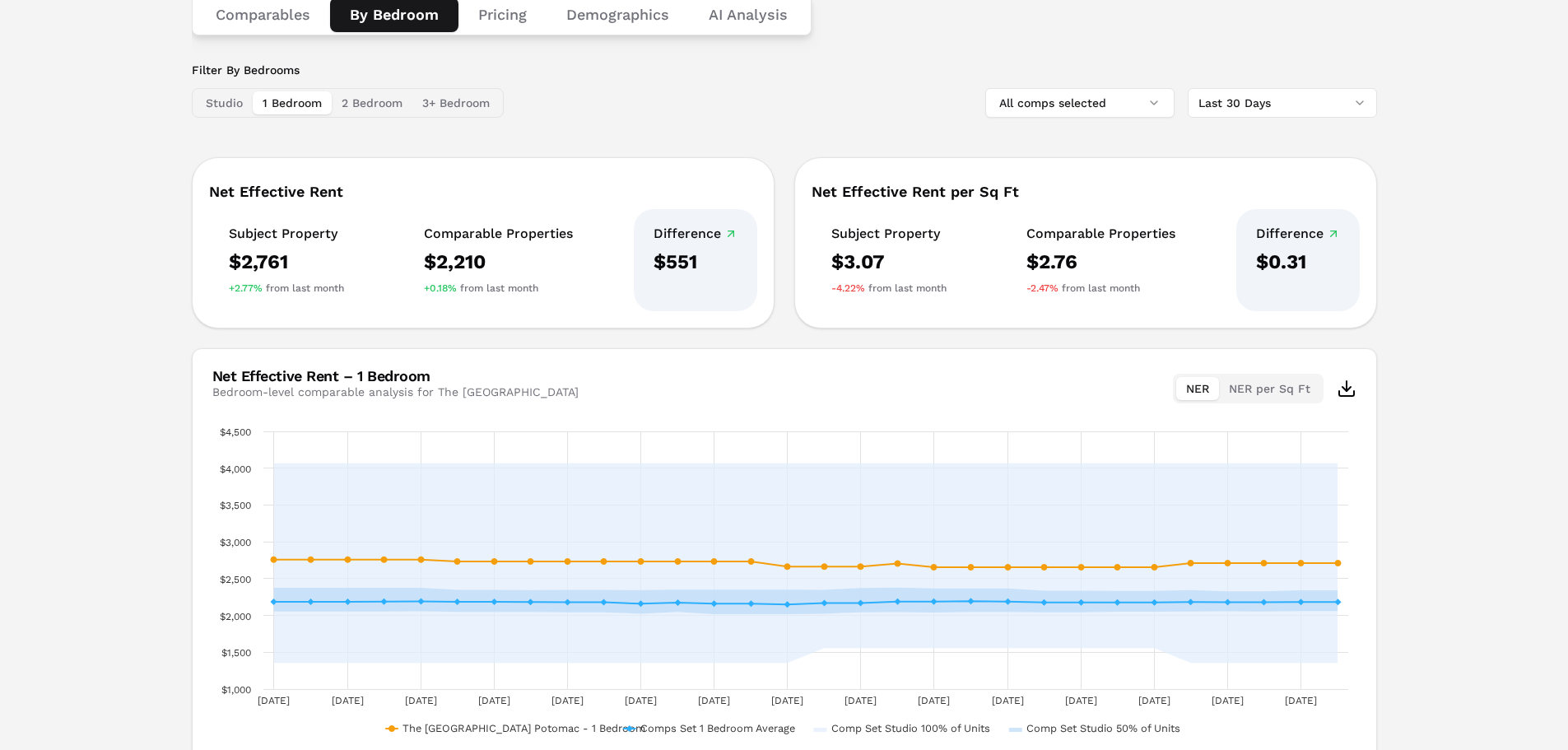
scroll to position [55, 0]
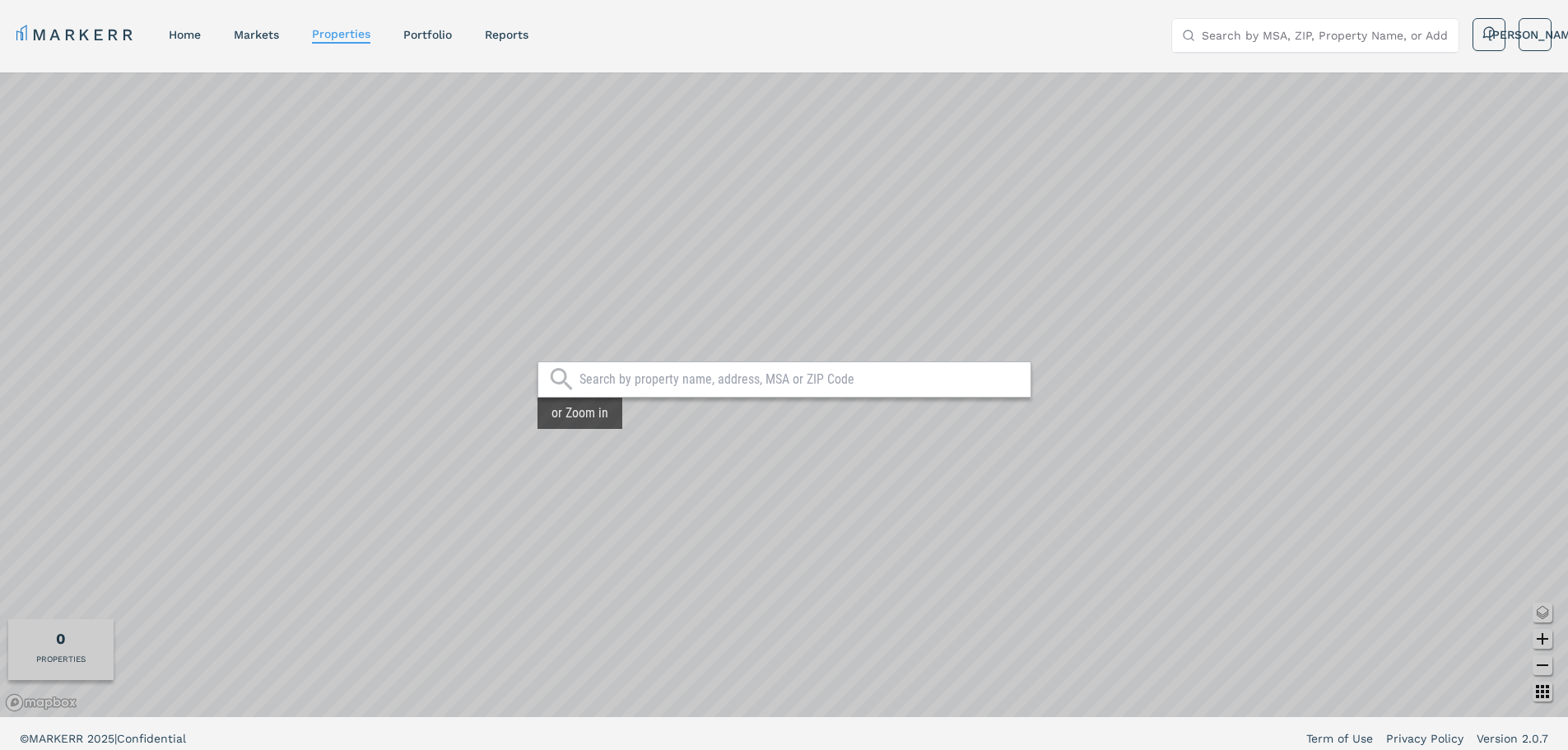
click at [711, 392] on div at bounding box center [784, 379] width 493 height 36
click at [705, 385] on input "text" at bounding box center [801, 379] width 443 height 16
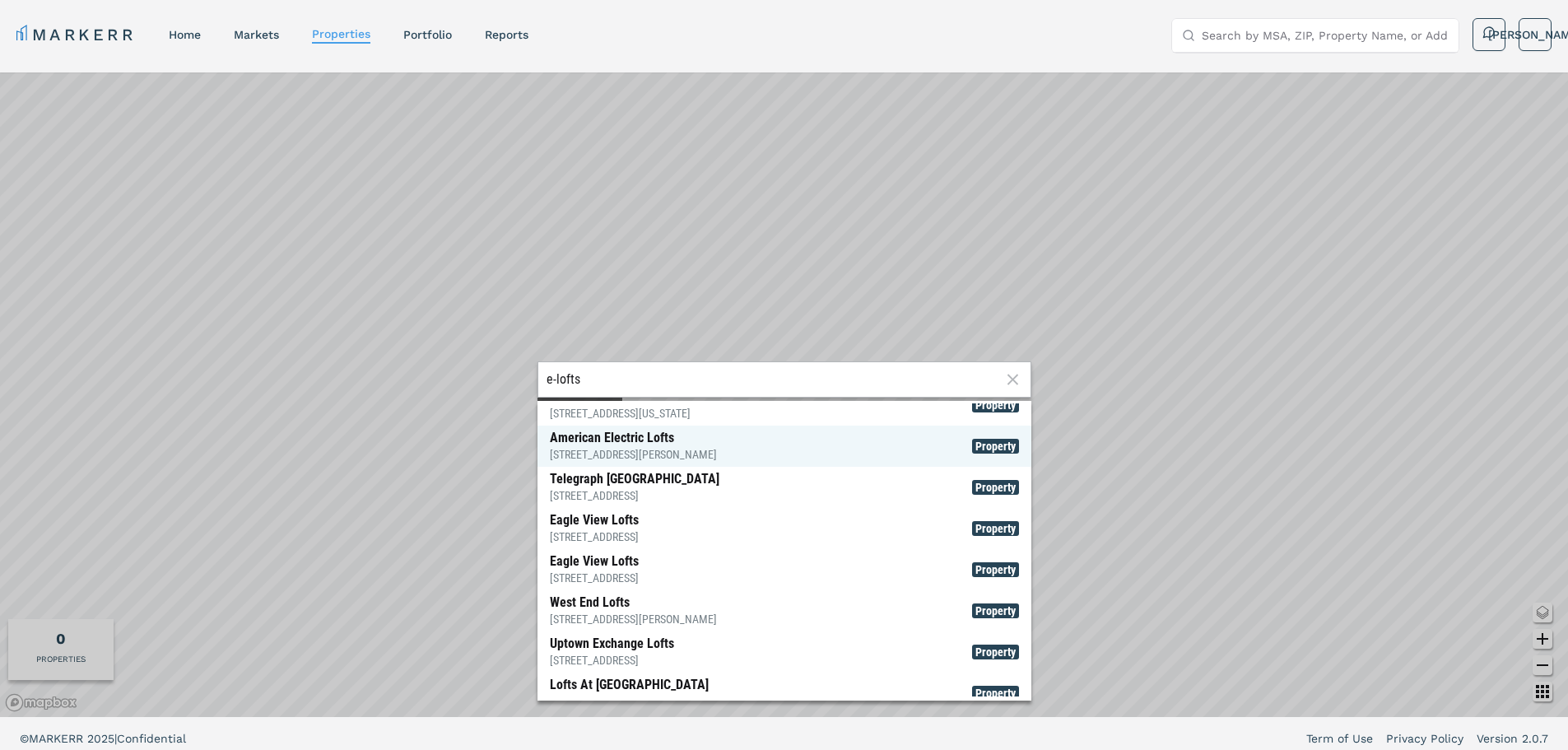
scroll to position [118, 0]
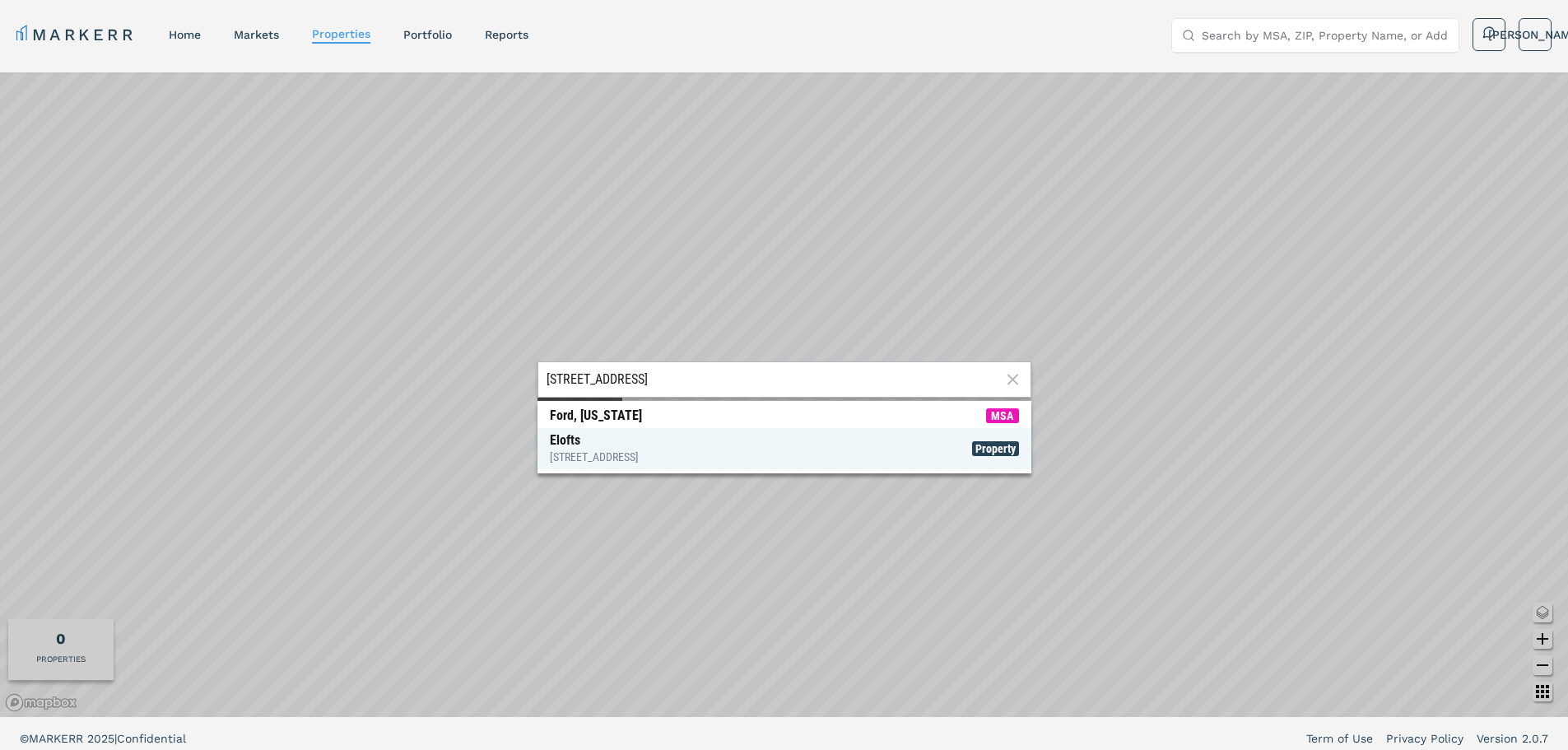
type input "[STREET_ADDRESS]"
click at [634, 463] on div "[STREET_ADDRESS]" at bounding box center [595, 457] width 89 height 16
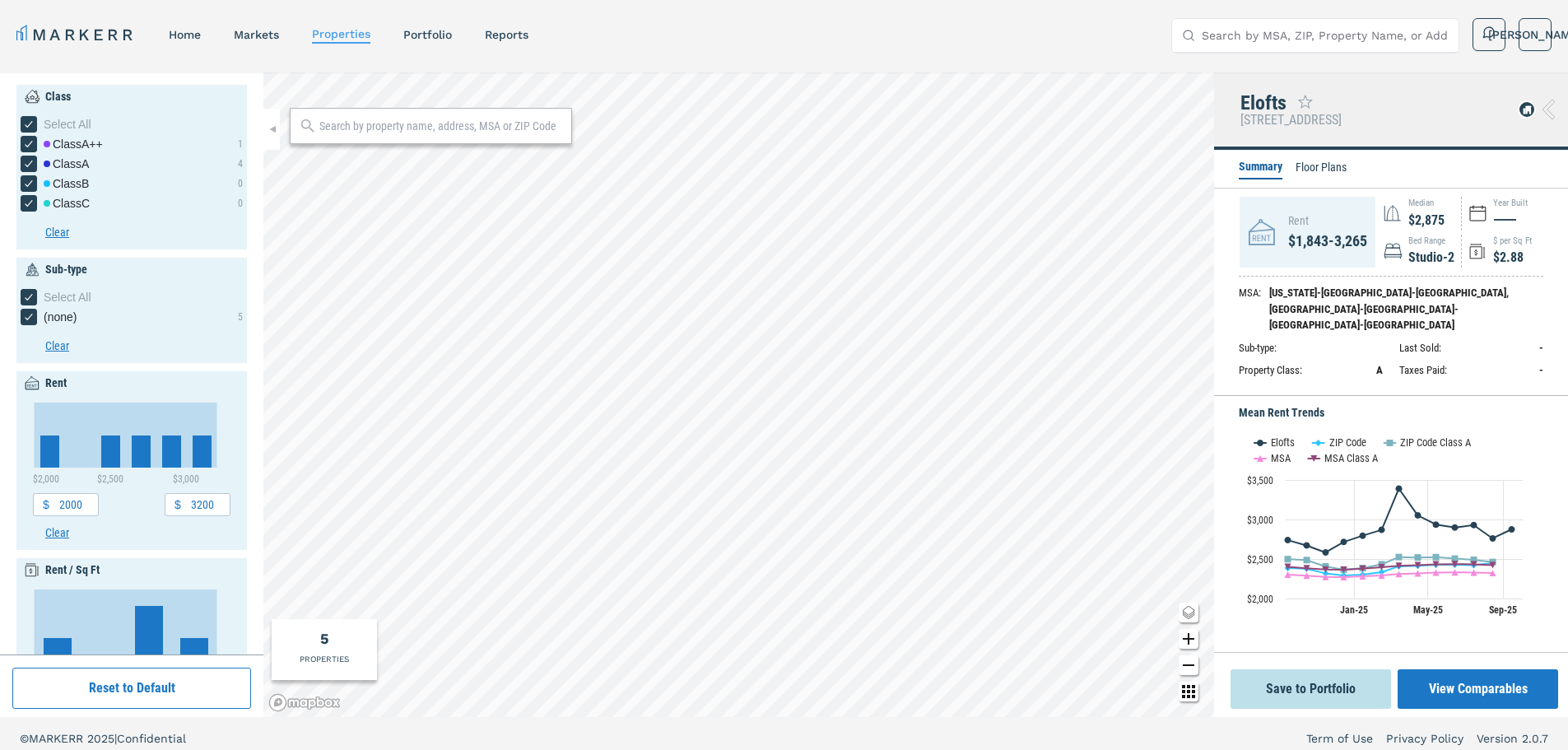
click at [1321, 166] on li "Floor Plans" at bounding box center [1321, 168] width 51 height 20
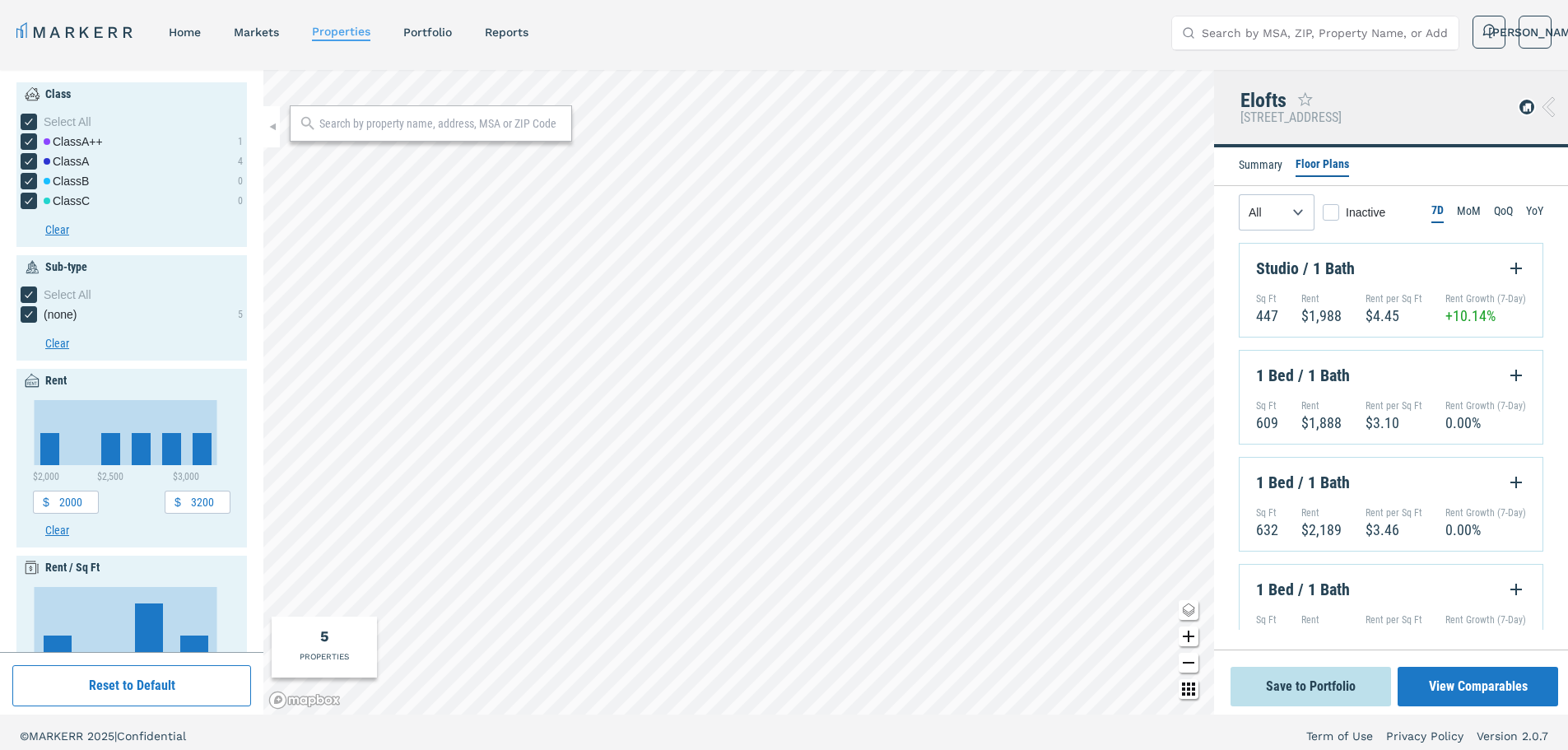
scroll to position [0, 0]
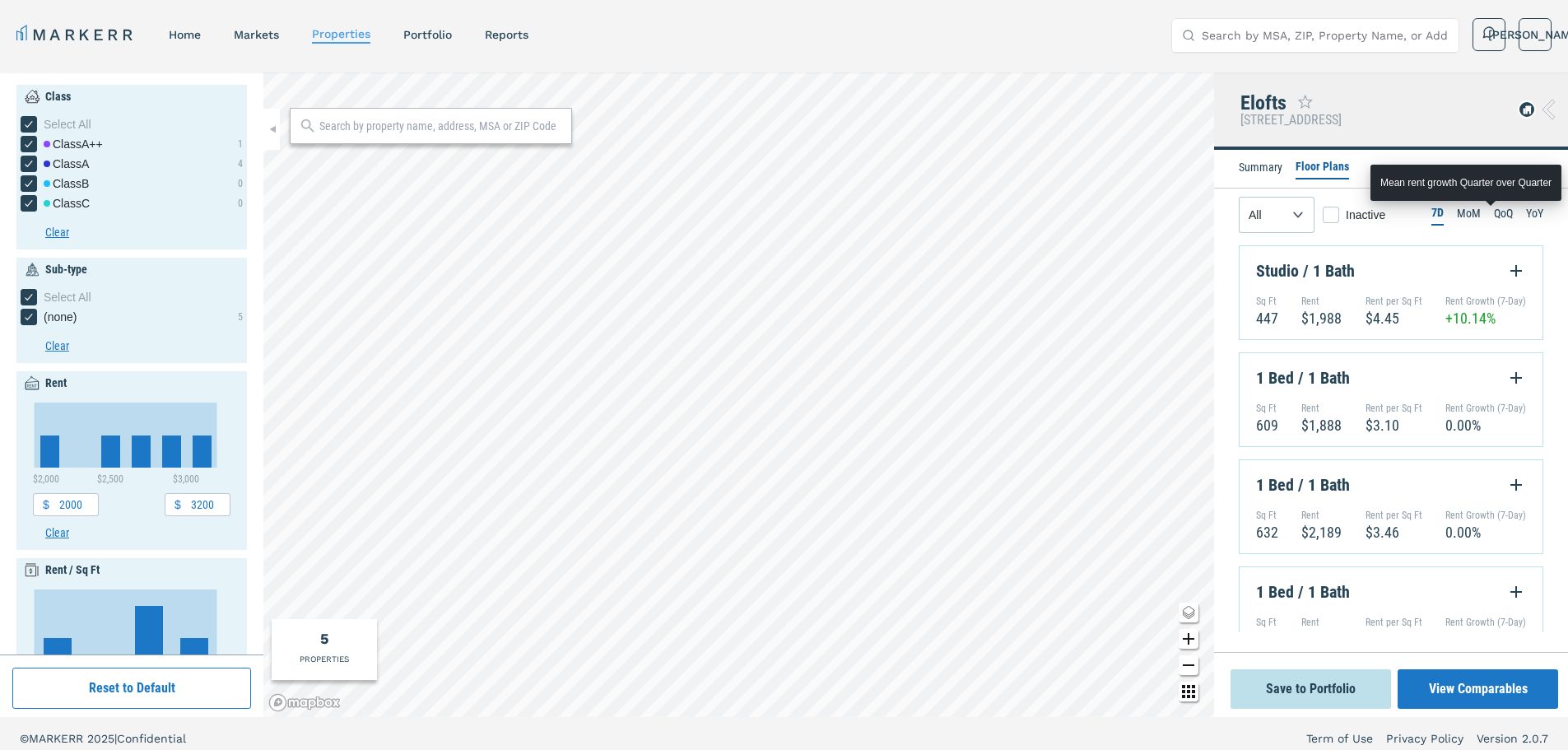
click at [1494, 215] on li "QoQ" at bounding box center [1504, 215] width 19 height 20
click at [1526, 221] on li "YoY" at bounding box center [1535, 215] width 17 height 20
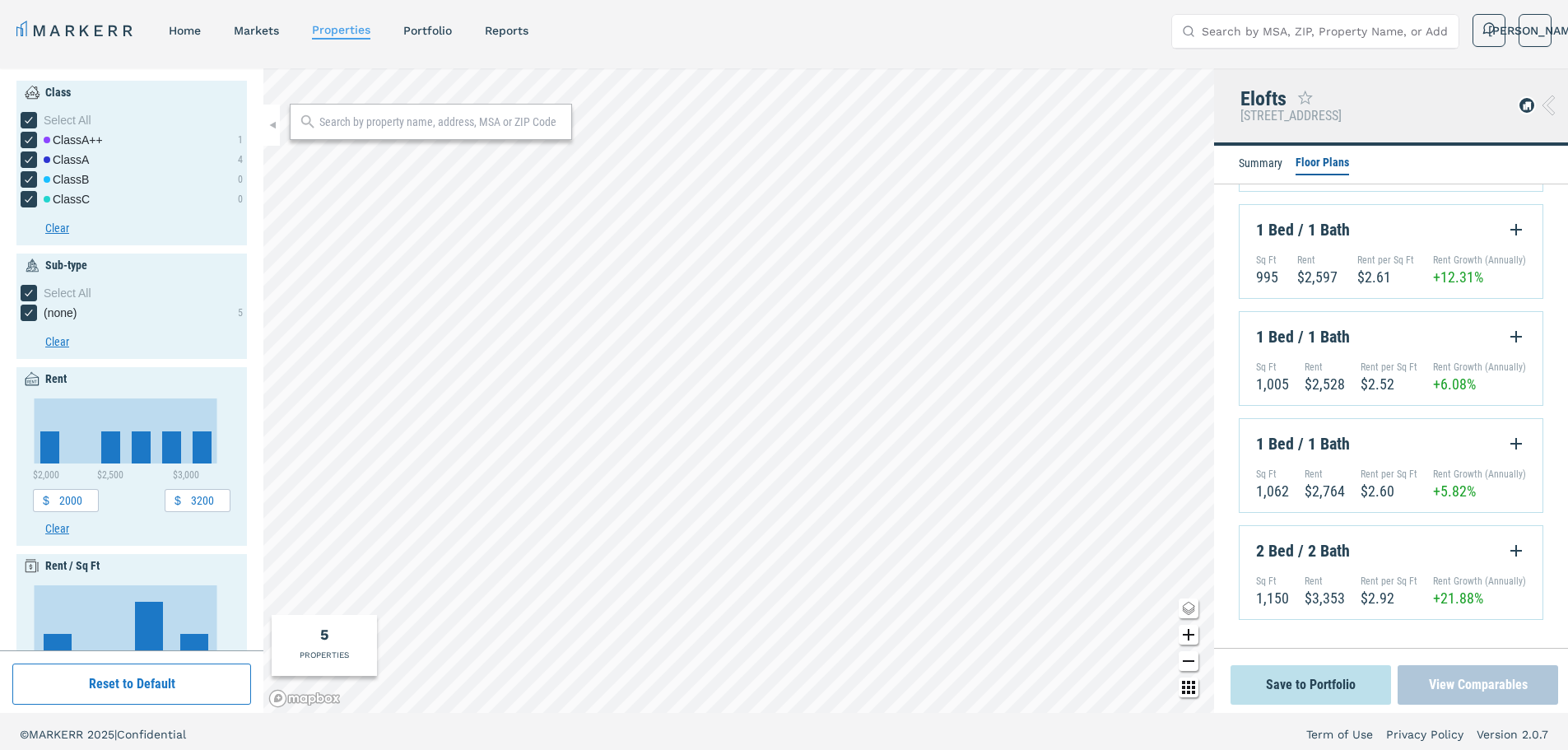
scroll to position [10, 0]
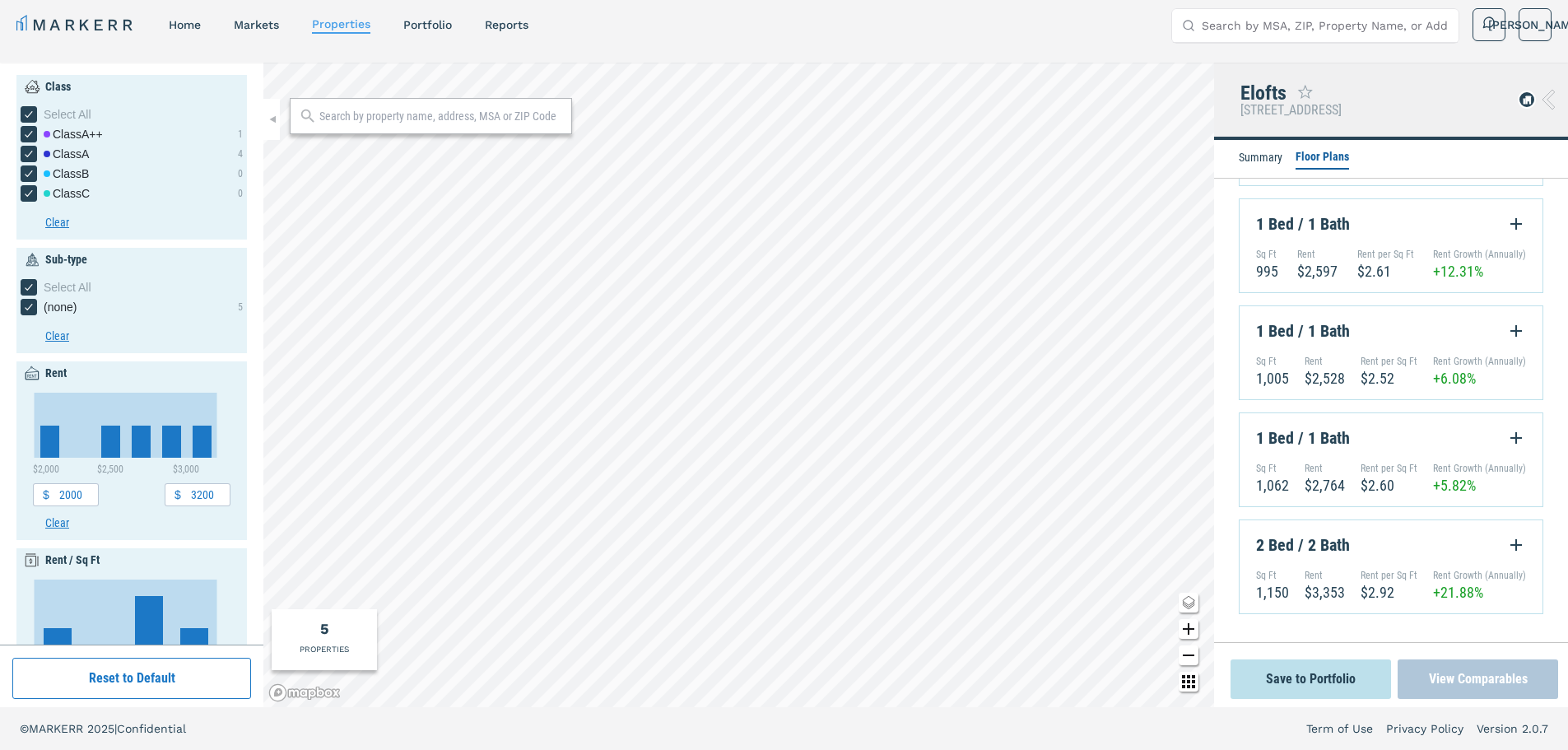
click at [1510, 681] on button "View Comparables" at bounding box center [1478, 679] width 160 height 39
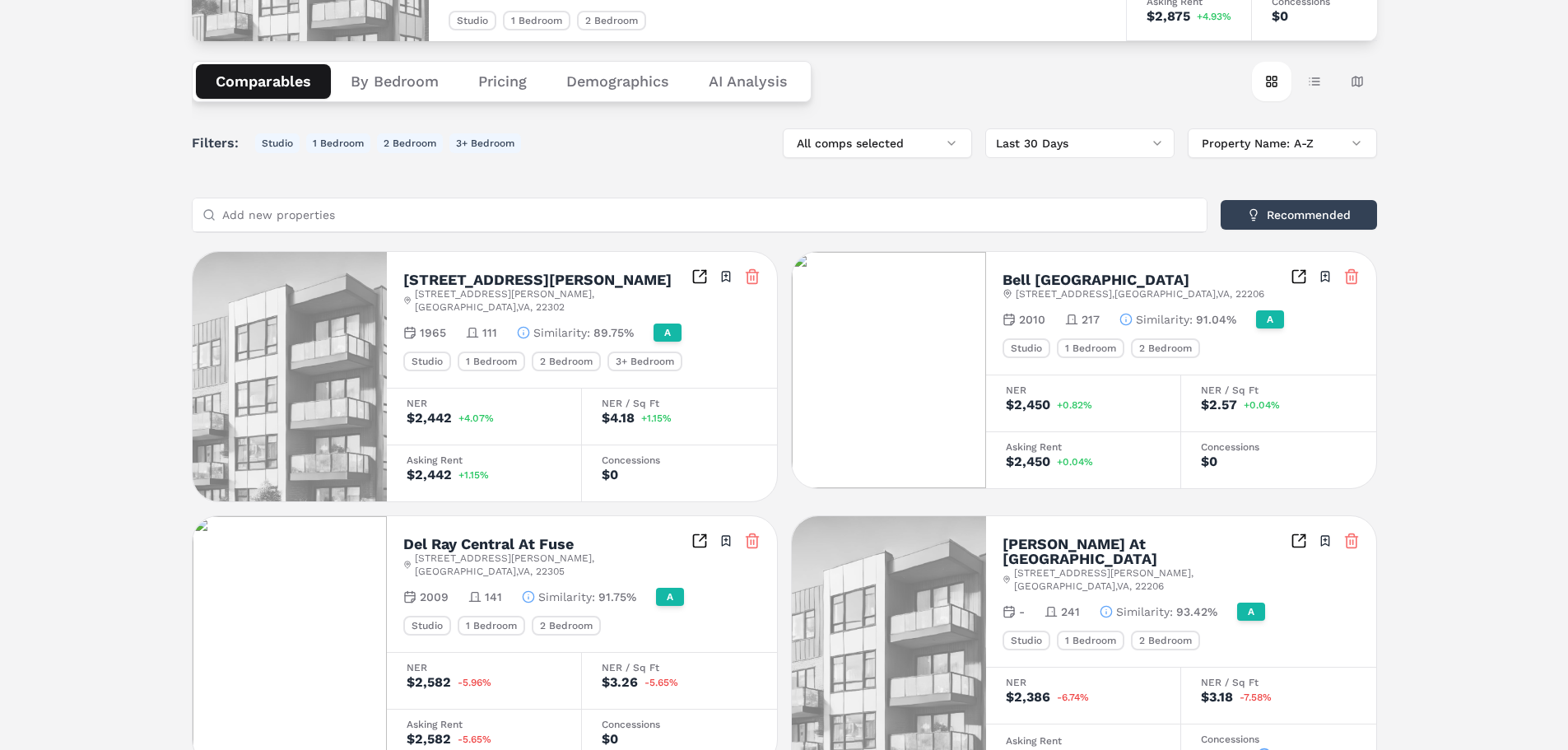
scroll to position [257, 0]
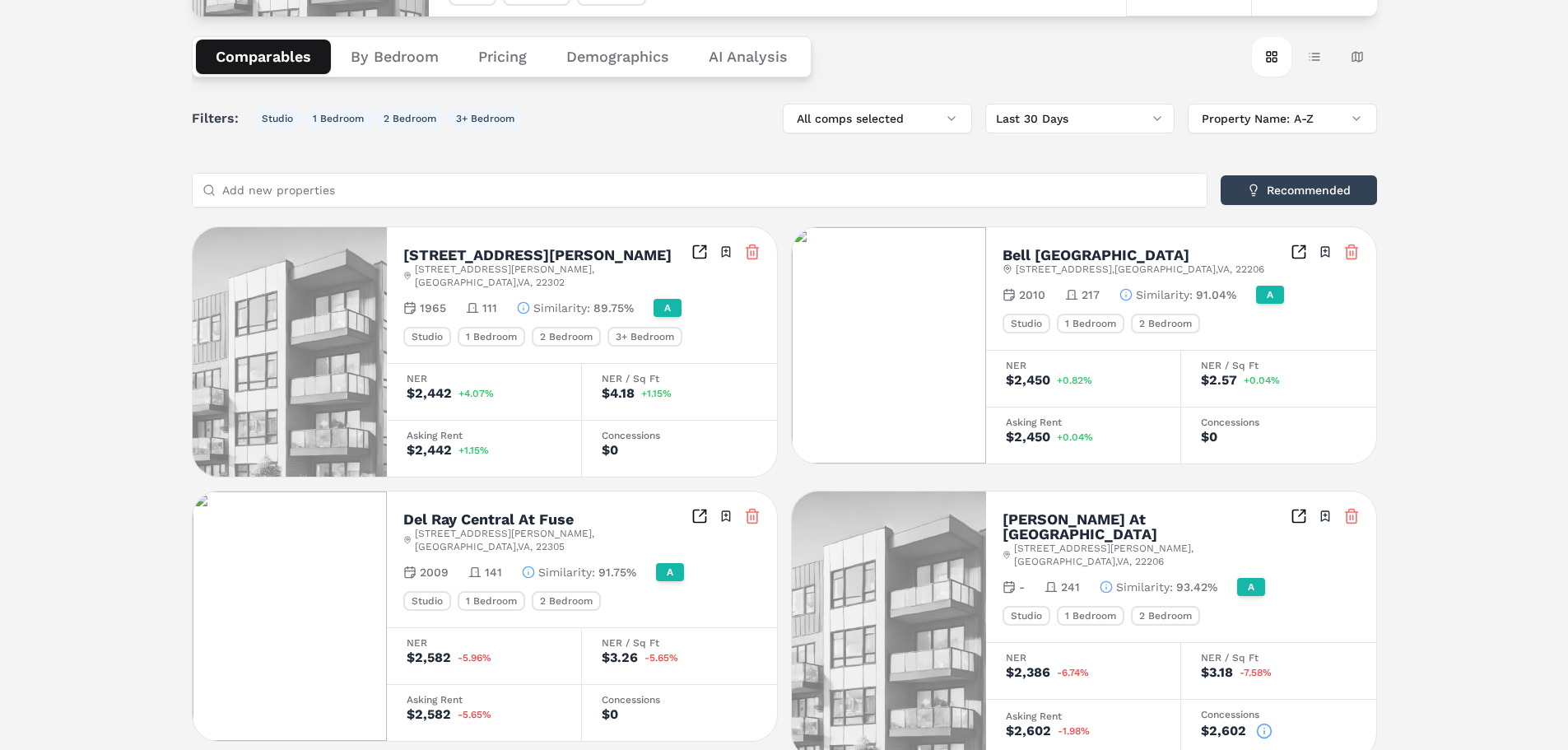
click at [633, 59] on button "Demographics" at bounding box center [618, 57] width 142 height 34
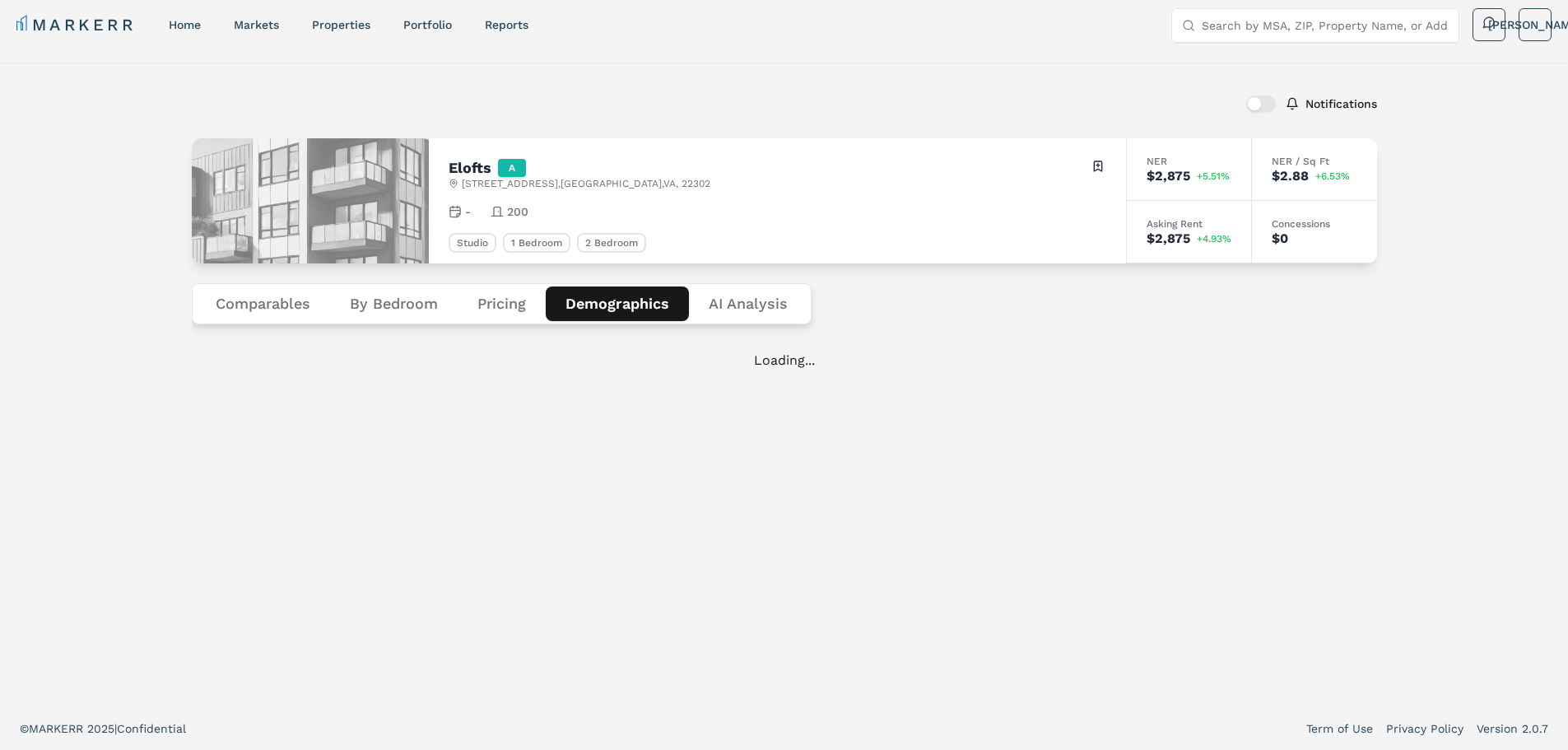
scroll to position [10, 0]
click at [111, 261] on div "Notifications Elofts A [STREET_ADDRESS] Toggle portfolio menu - 200 Studio 1 Be…" at bounding box center [784, 384] width 1568 height 644
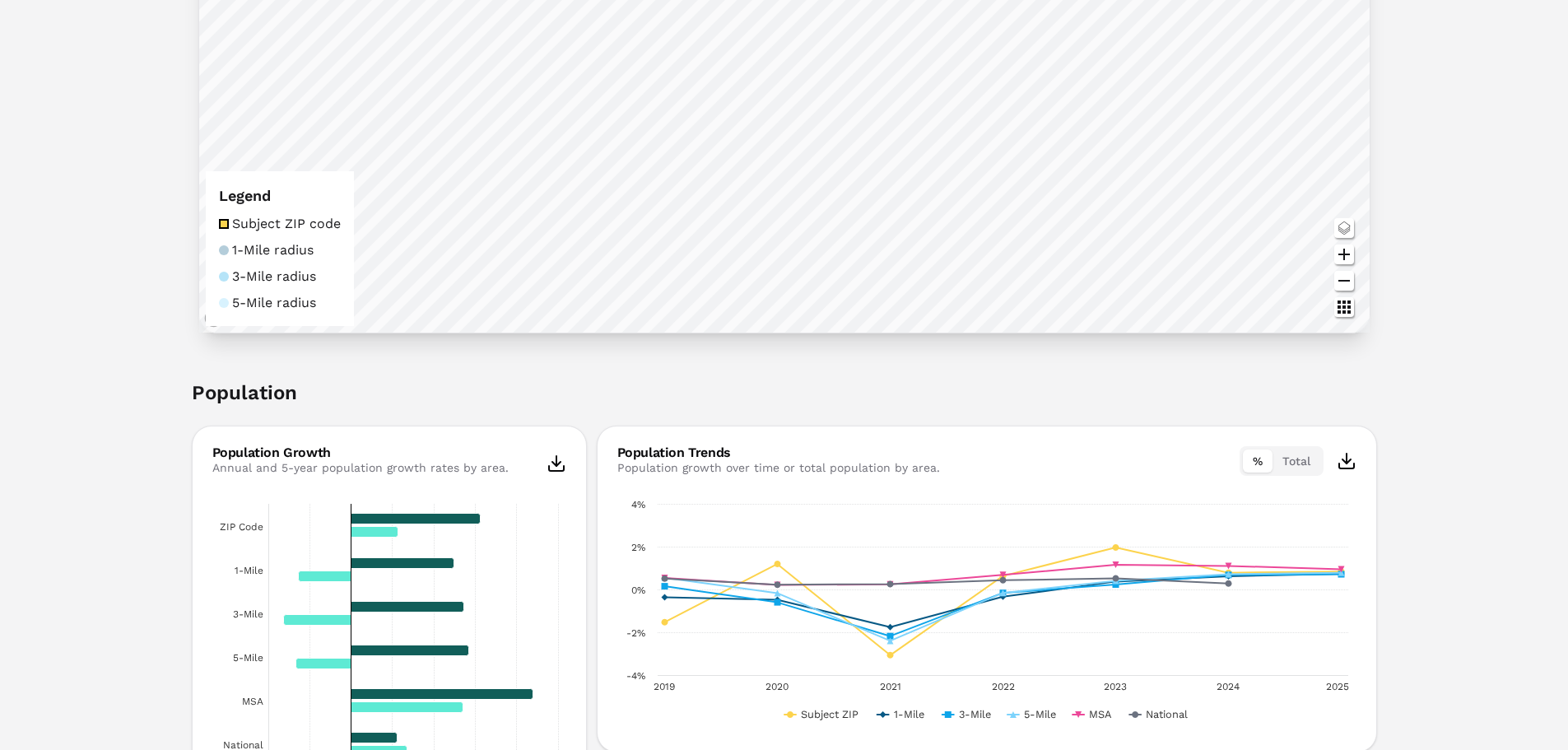
scroll to position [658, 0]
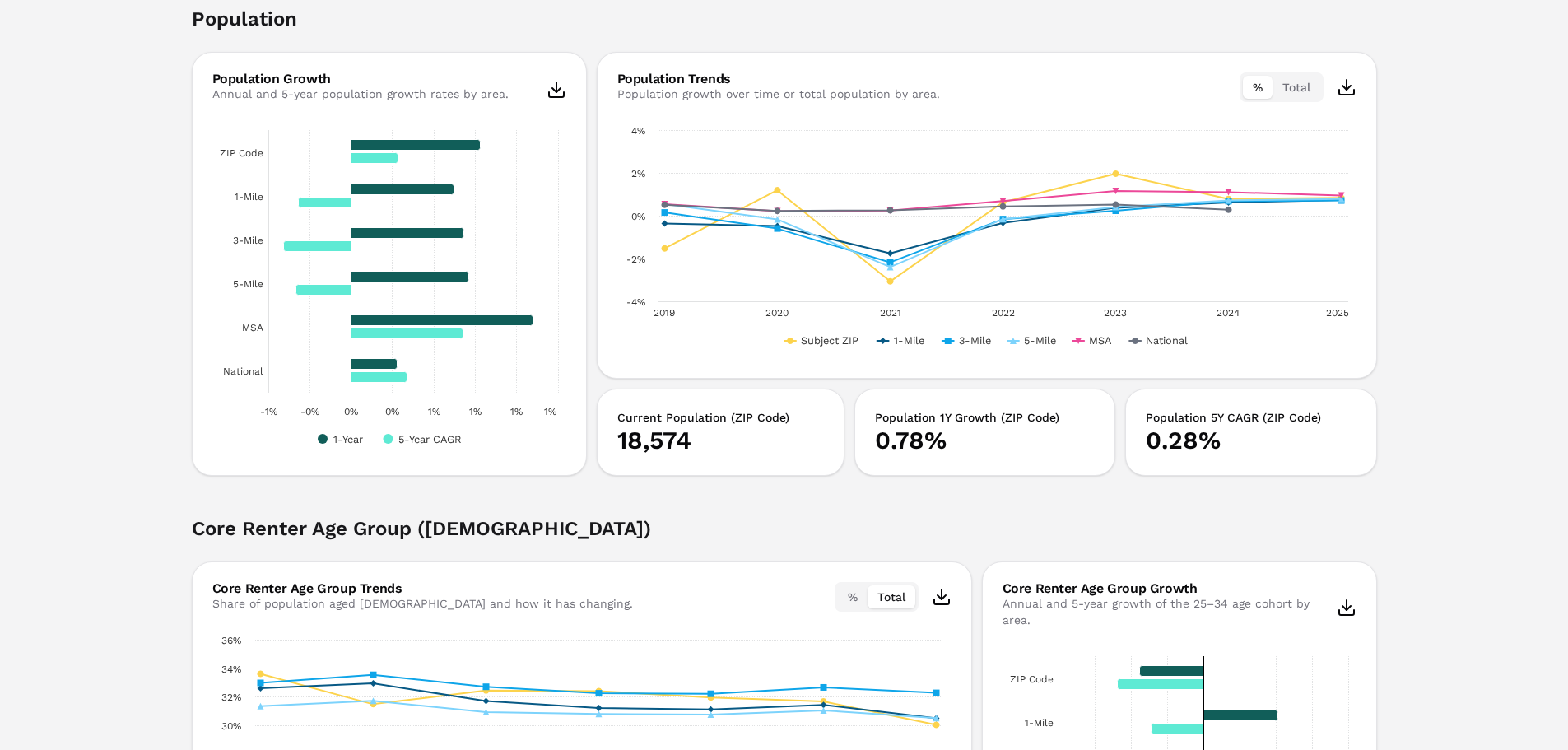
scroll to position [988, 0]
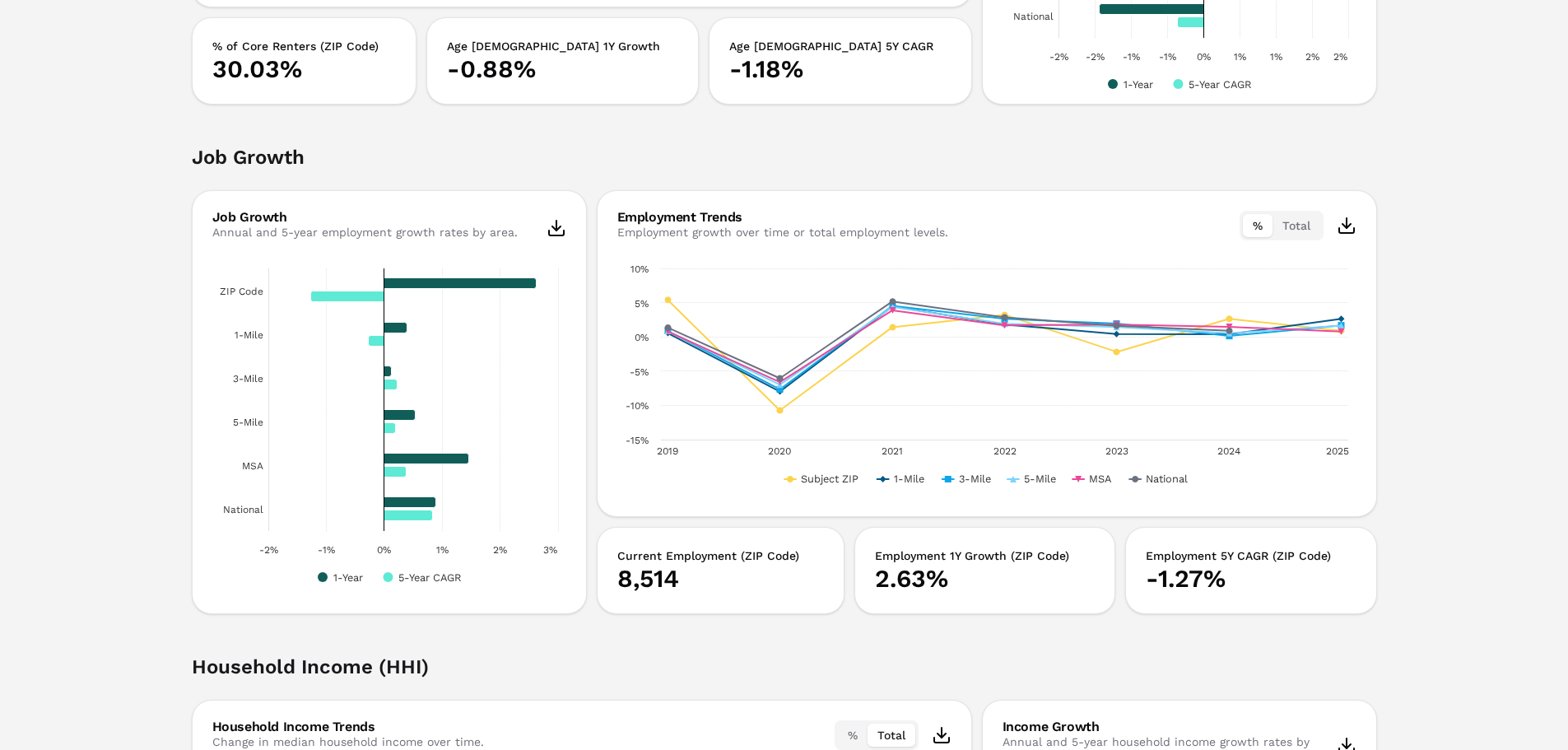
scroll to position [1811, 0]
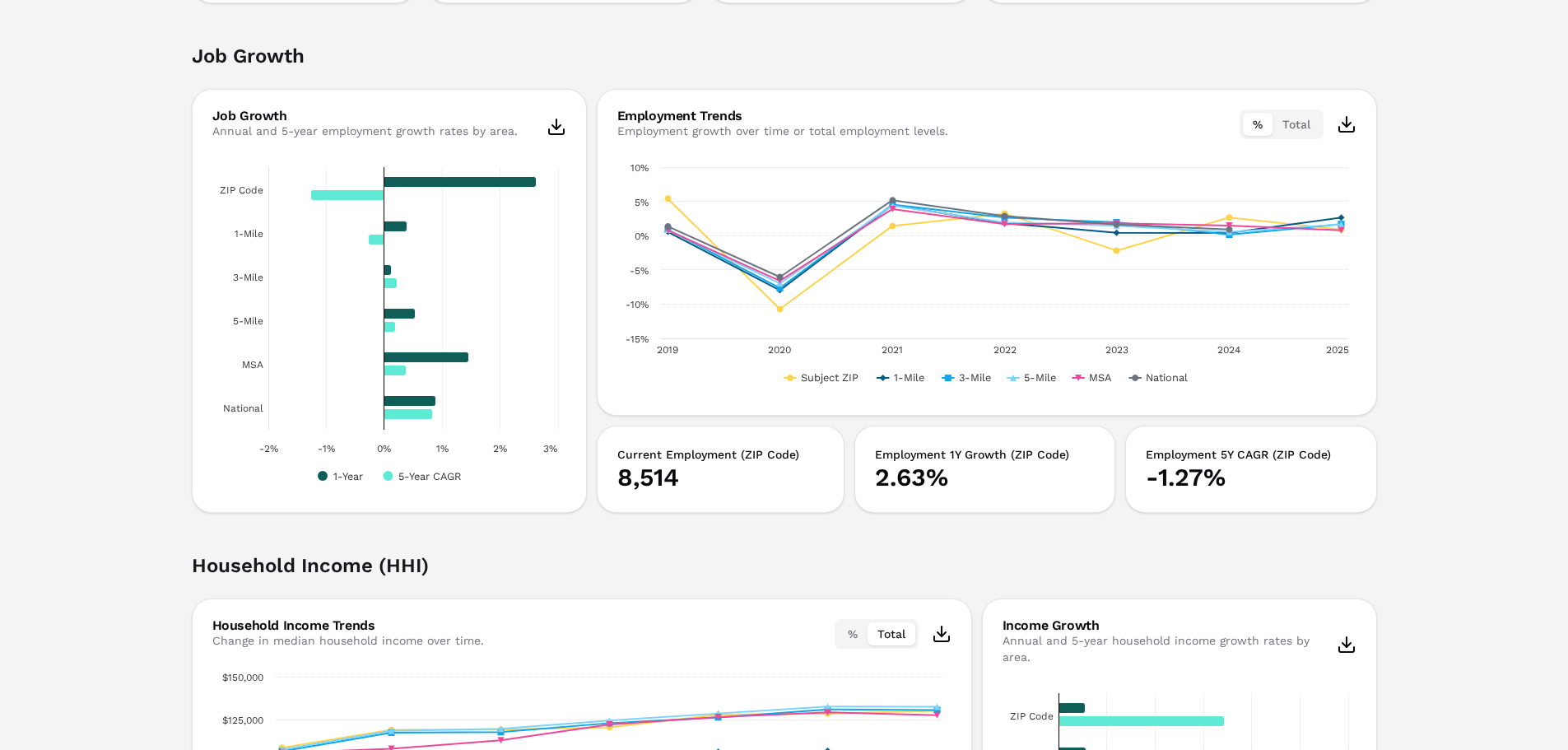
click at [88, 322] on div "Notifications Elofts A [STREET_ADDRESS] Toggle portfolio menu - 200 Studio 1 Be…" at bounding box center [784, 160] width 1568 height 3799
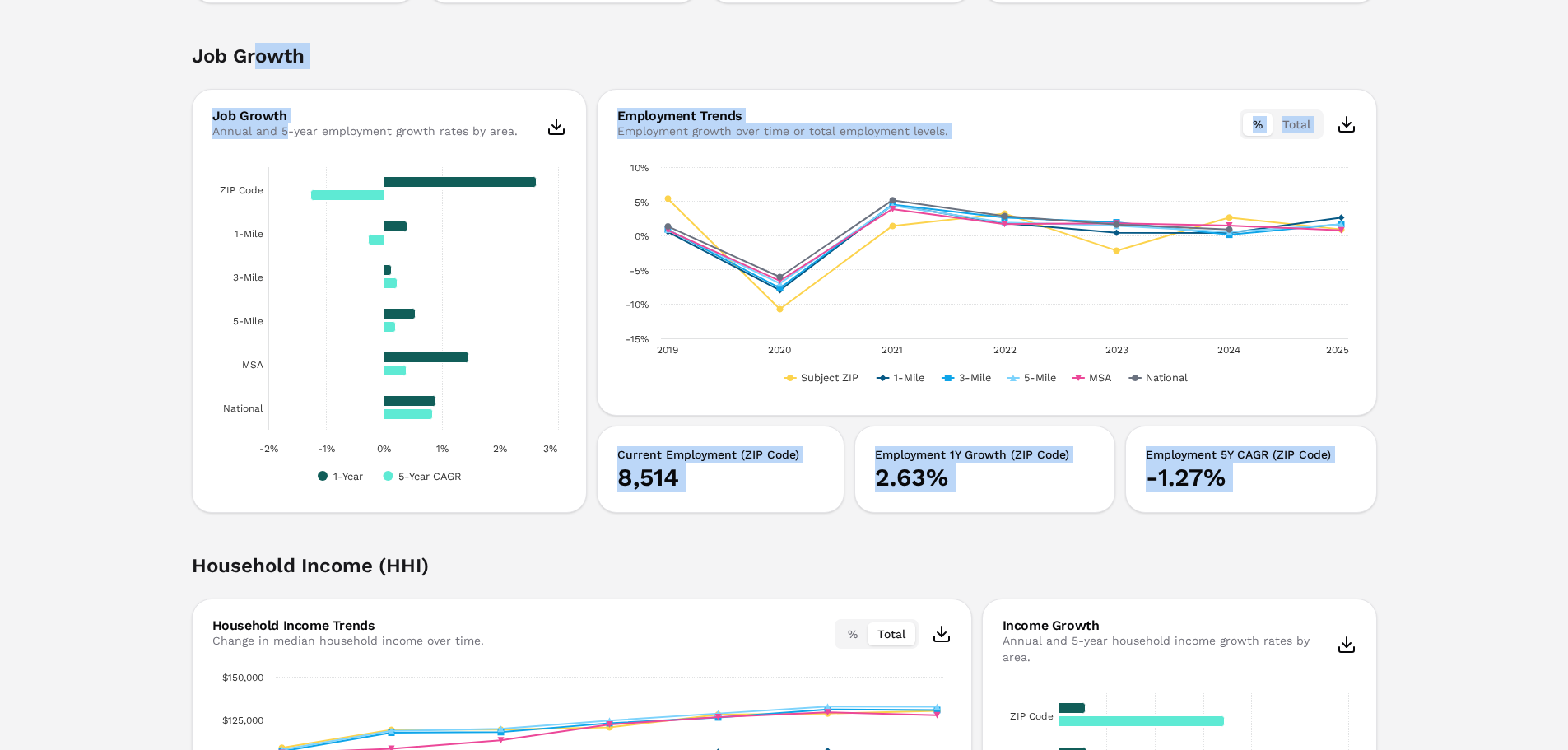
drag, startPoint x: 251, startPoint y: 76, endPoint x: 287, endPoint y: 154, distance: 85.9
click at [287, 154] on div "Job Growth Employment Trends Employment growth over time or total employment le…" at bounding box center [784, 278] width 1185 height 470
click at [84, 100] on div "Notifications Elofts A [STREET_ADDRESS] Toggle portfolio menu - 200 Studio 1 Be…" at bounding box center [784, 160] width 1568 height 3799
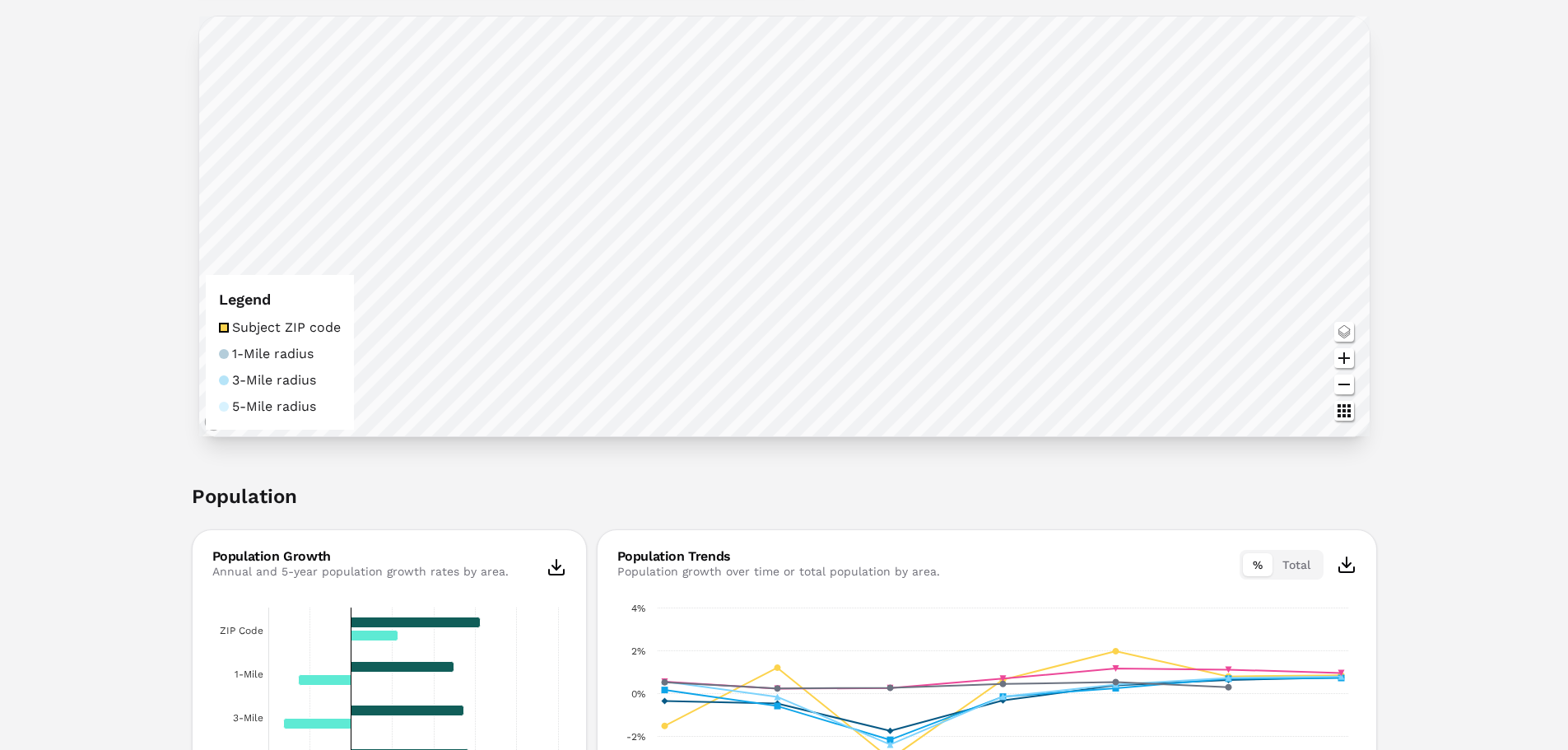
scroll to position [576, 0]
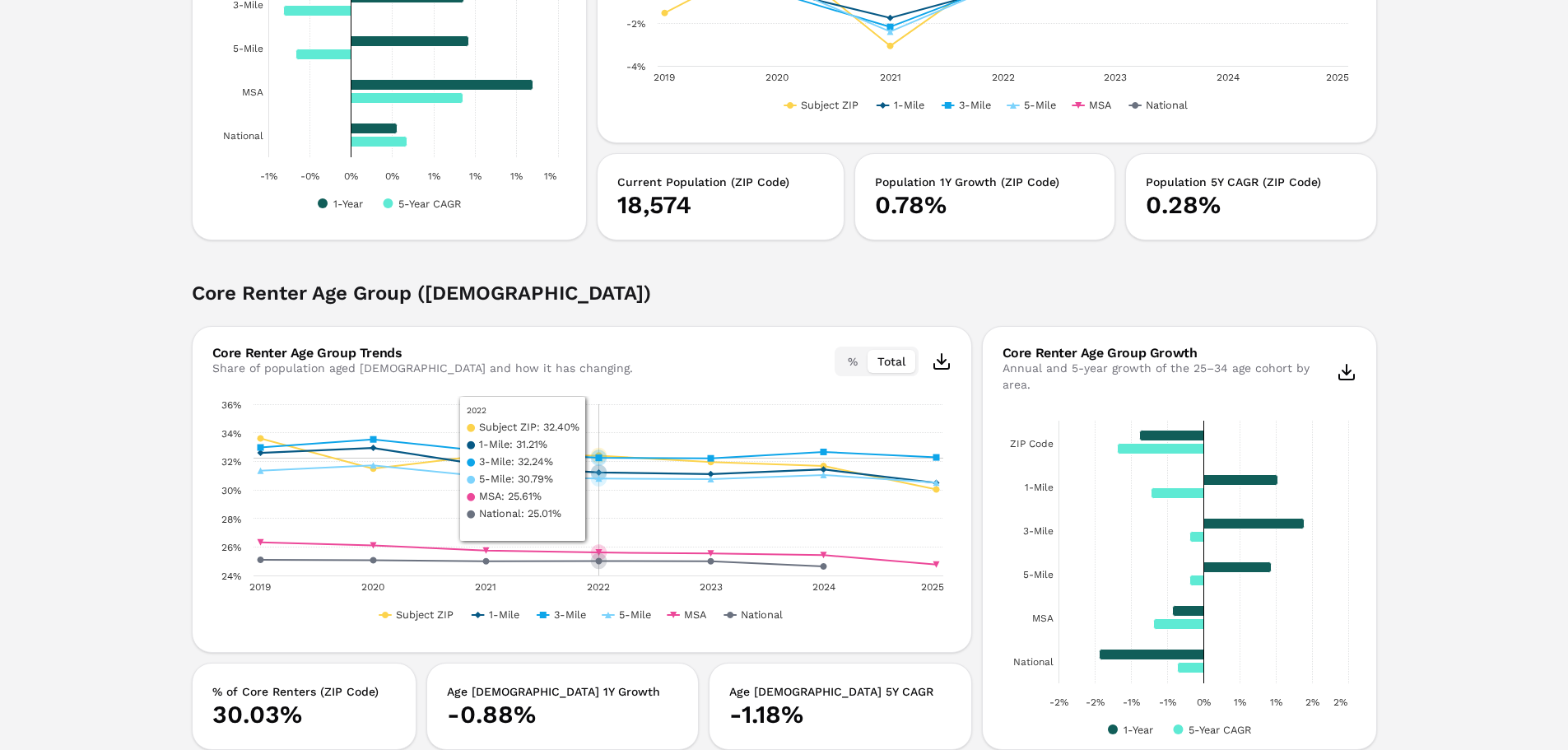
scroll to position [1070, 0]
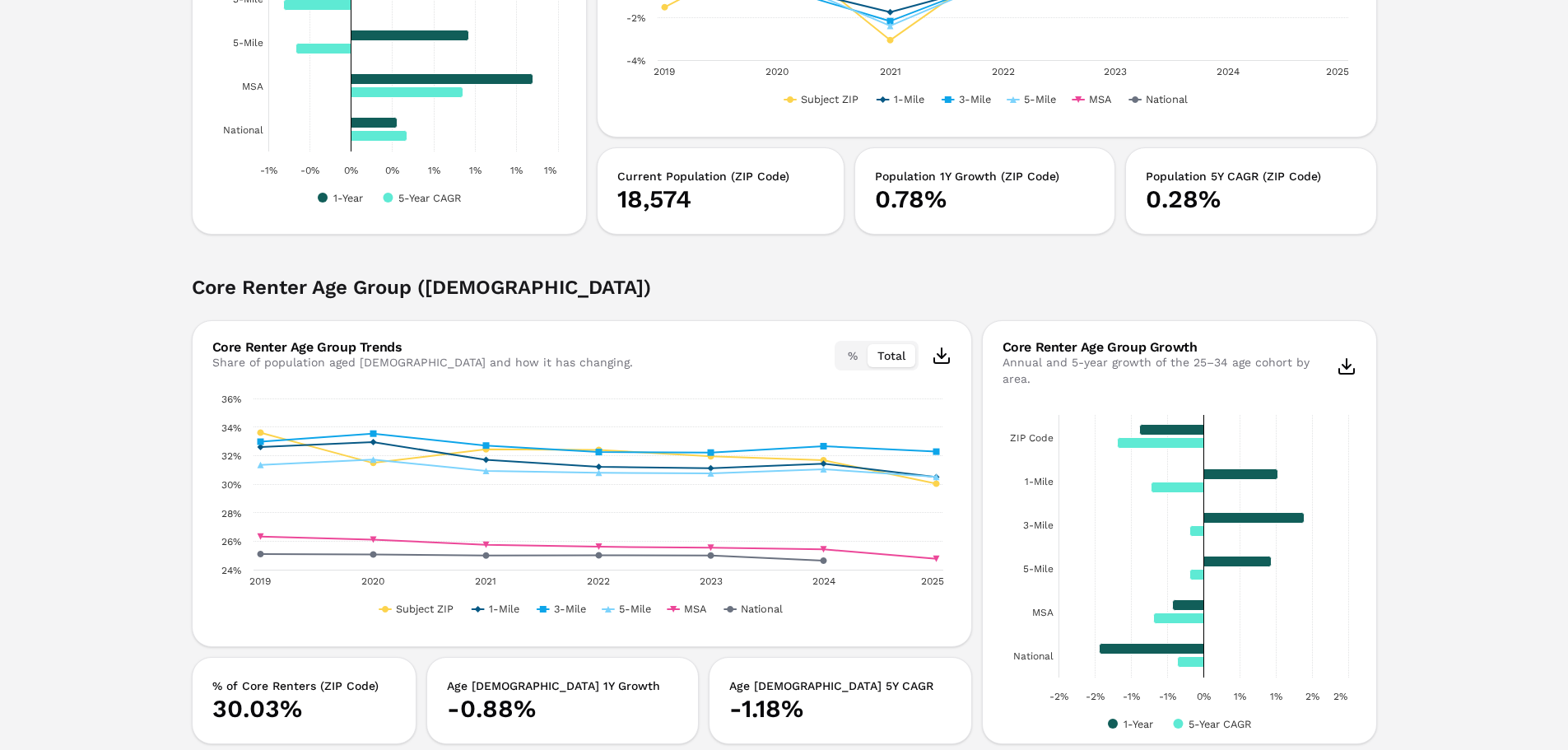
click at [796, 299] on h2 "Core Renter Age Group ([DEMOGRAPHIC_DATA])" at bounding box center [784, 297] width 1185 height 46
click at [795, 306] on h2 "Core Renter Age Group ([DEMOGRAPHIC_DATA])" at bounding box center [784, 297] width 1185 height 46
click at [795, 305] on h2 "Core Renter Age Group ([DEMOGRAPHIC_DATA])" at bounding box center [784, 297] width 1185 height 46
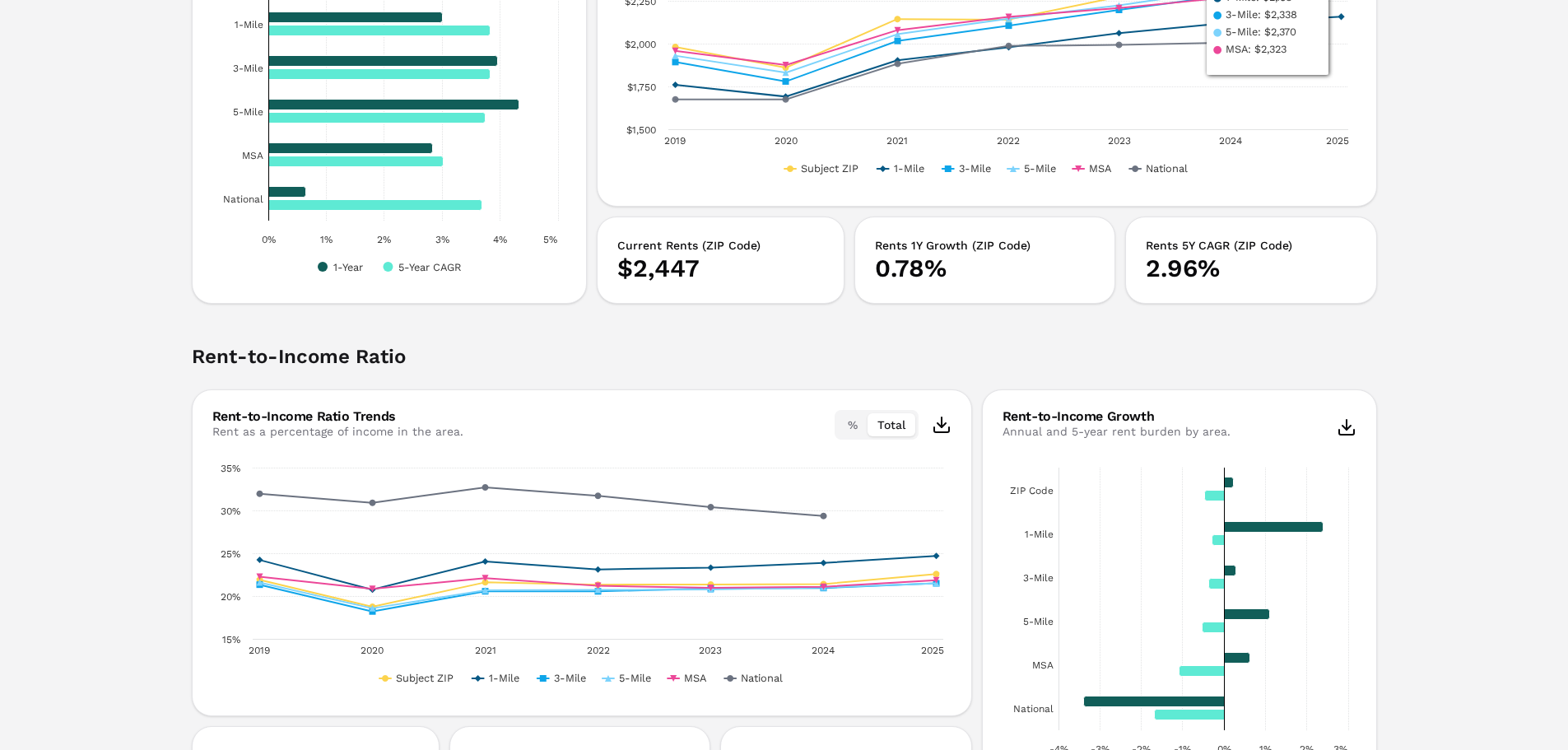
scroll to position [3045, 0]
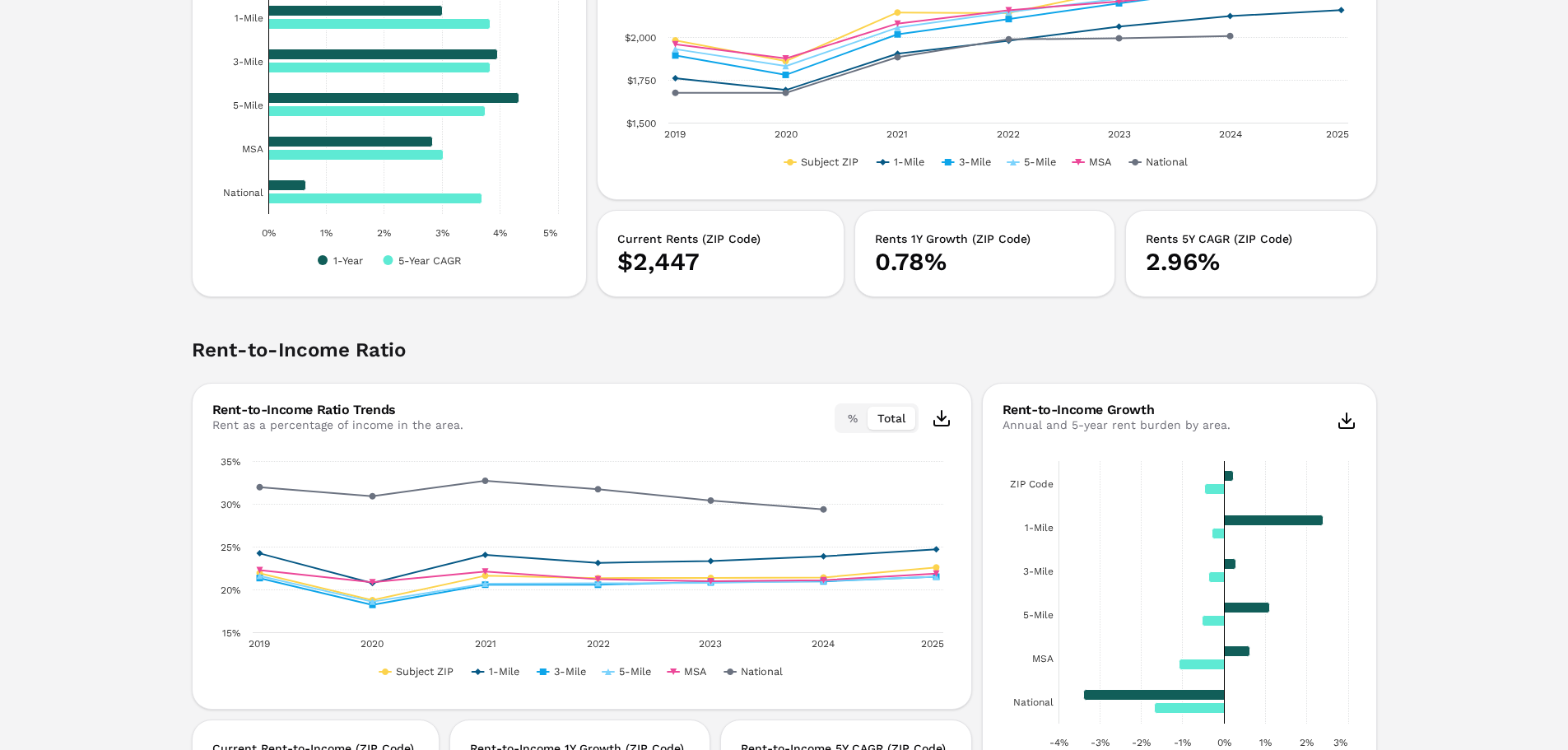
drag, startPoint x: 1427, startPoint y: 306, endPoint x: 1424, endPoint y: 317, distance: 11.4
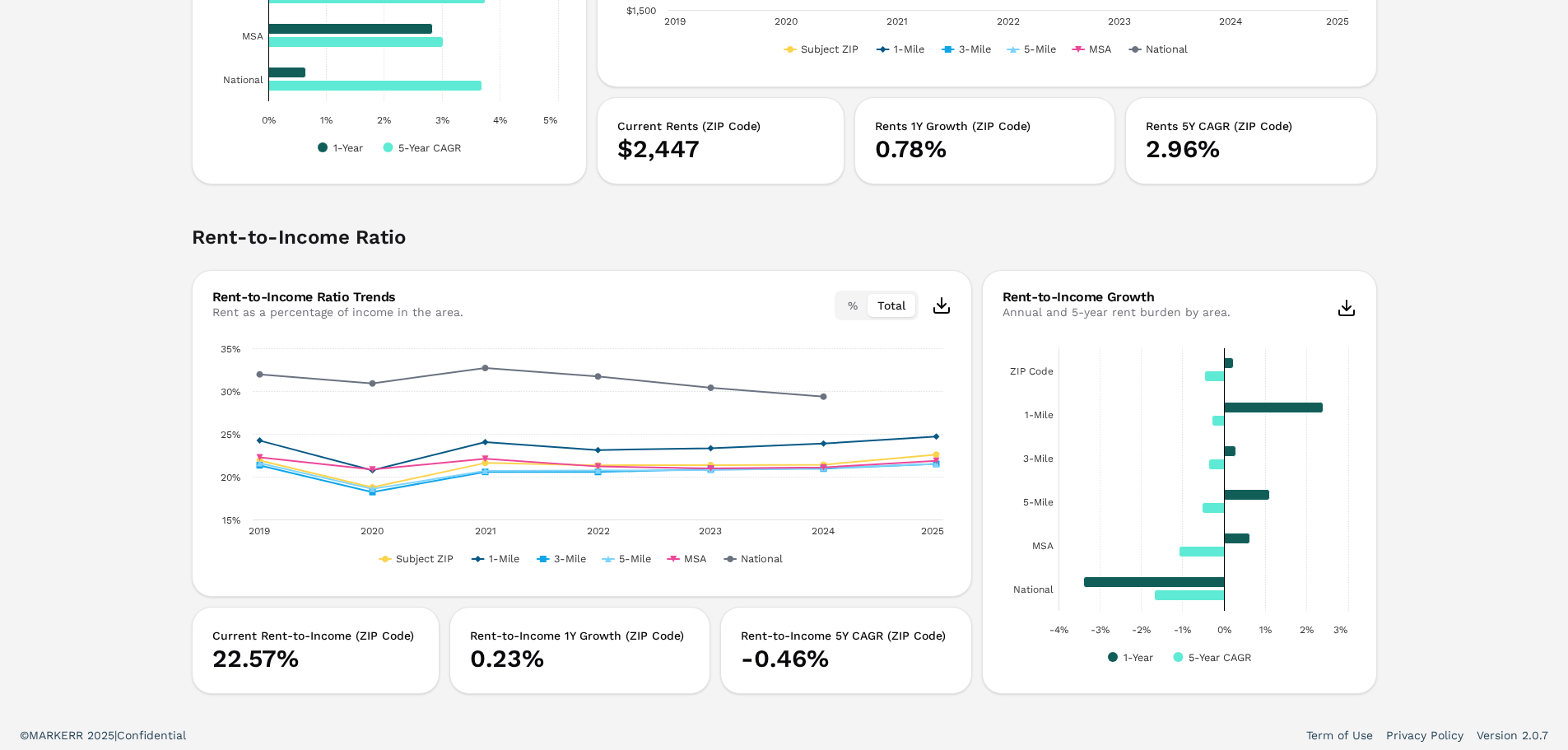
scroll to position [3165, 0]
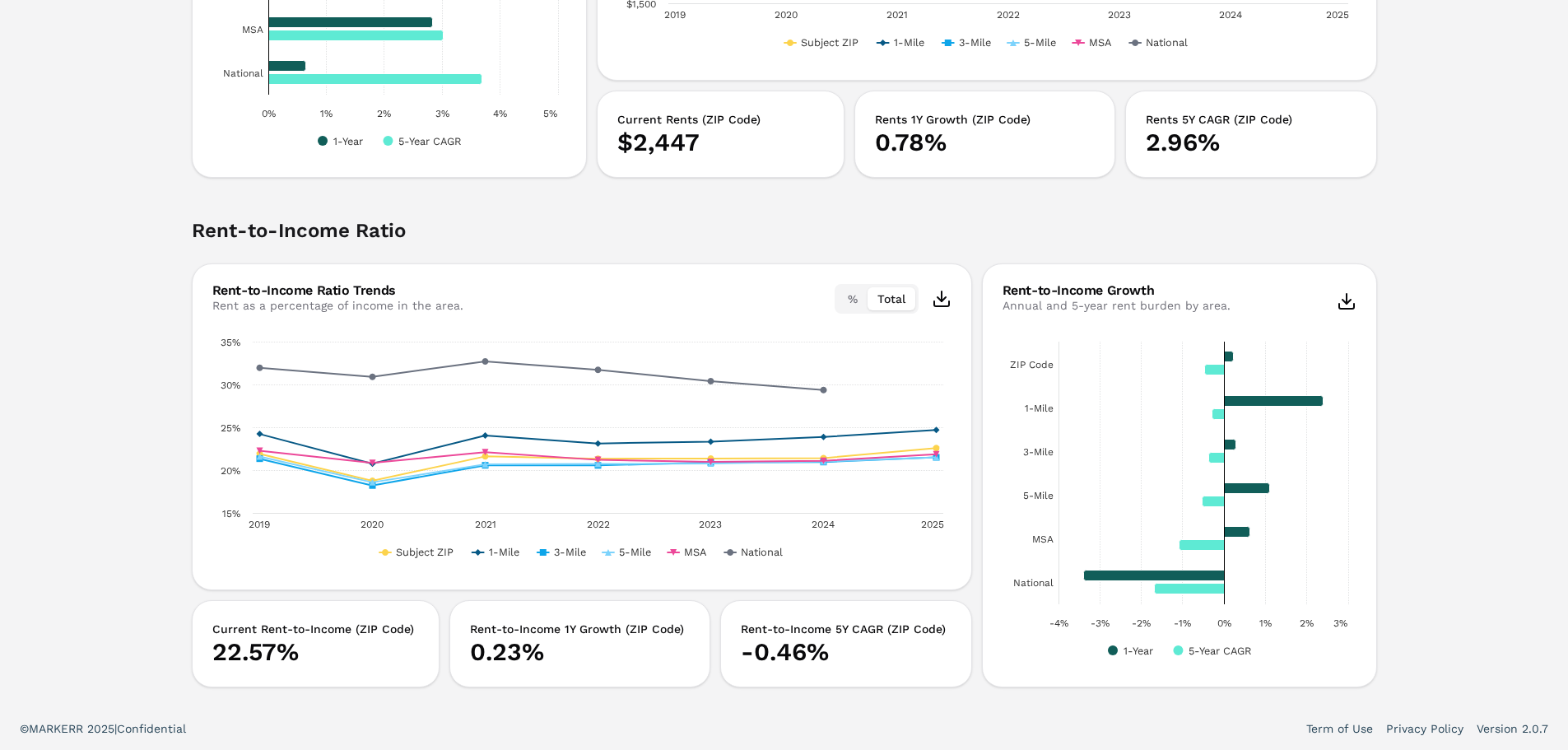
drag, startPoint x: 1456, startPoint y: 272, endPoint x: 1450, endPoint y: 311, distance: 39.5
click at [701, 233] on h2 "Rent-to-Income Ratio" at bounding box center [784, 240] width 1185 height 46
click at [857, 304] on button "%" at bounding box center [852, 299] width 30 height 23
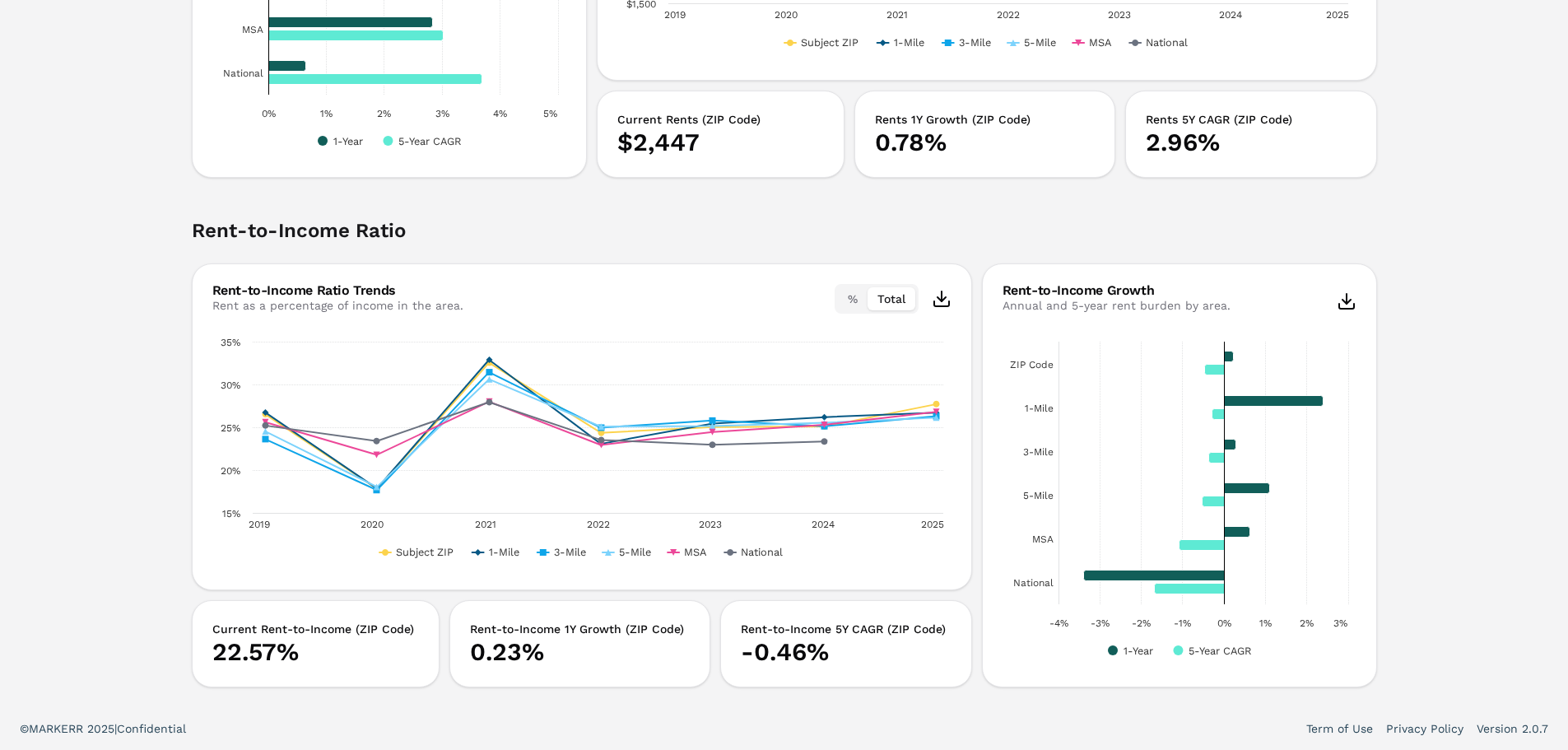
click at [889, 300] on button "Total" at bounding box center [892, 299] width 48 height 23
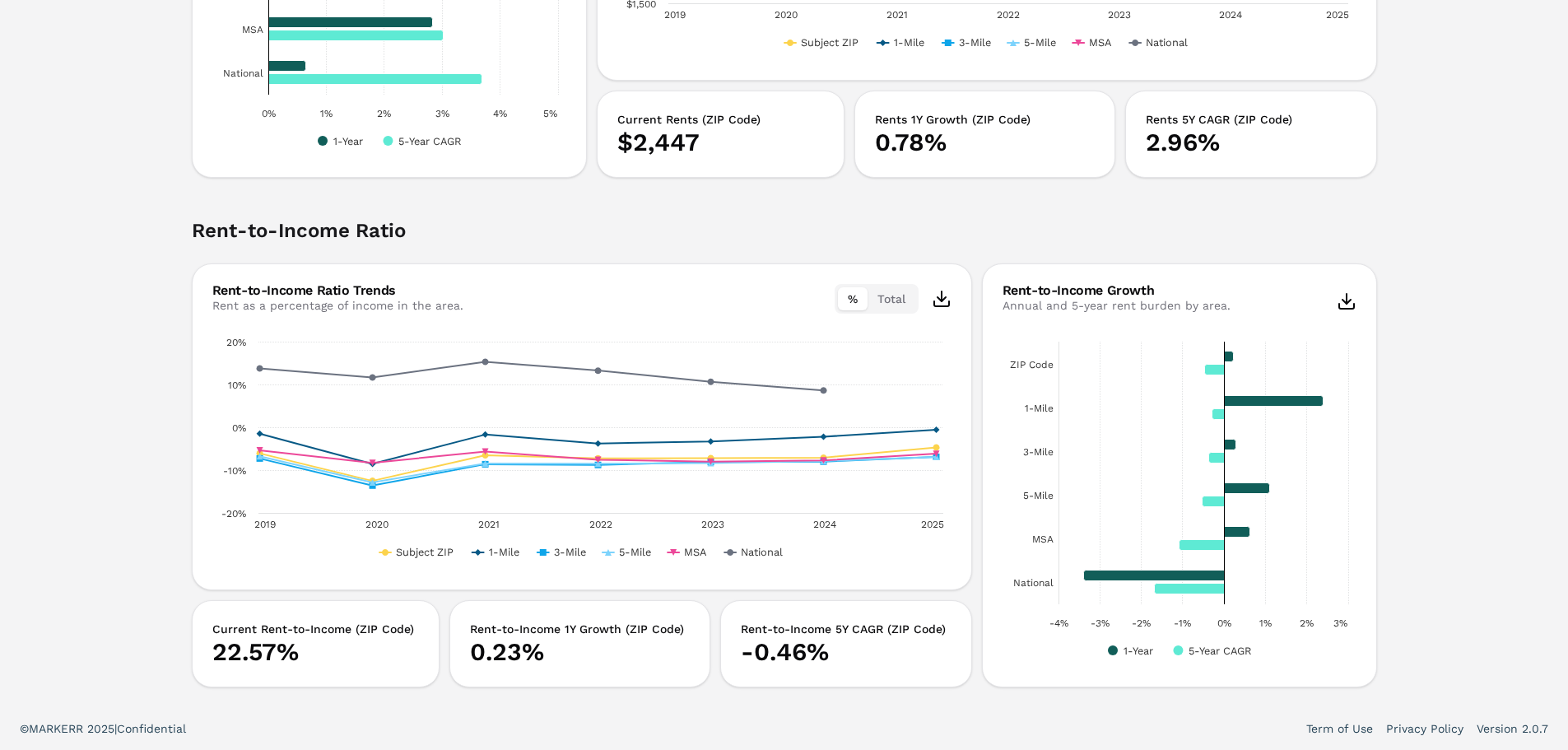
click at [850, 304] on button "%" at bounding box center [852, 299] width 30 height 23
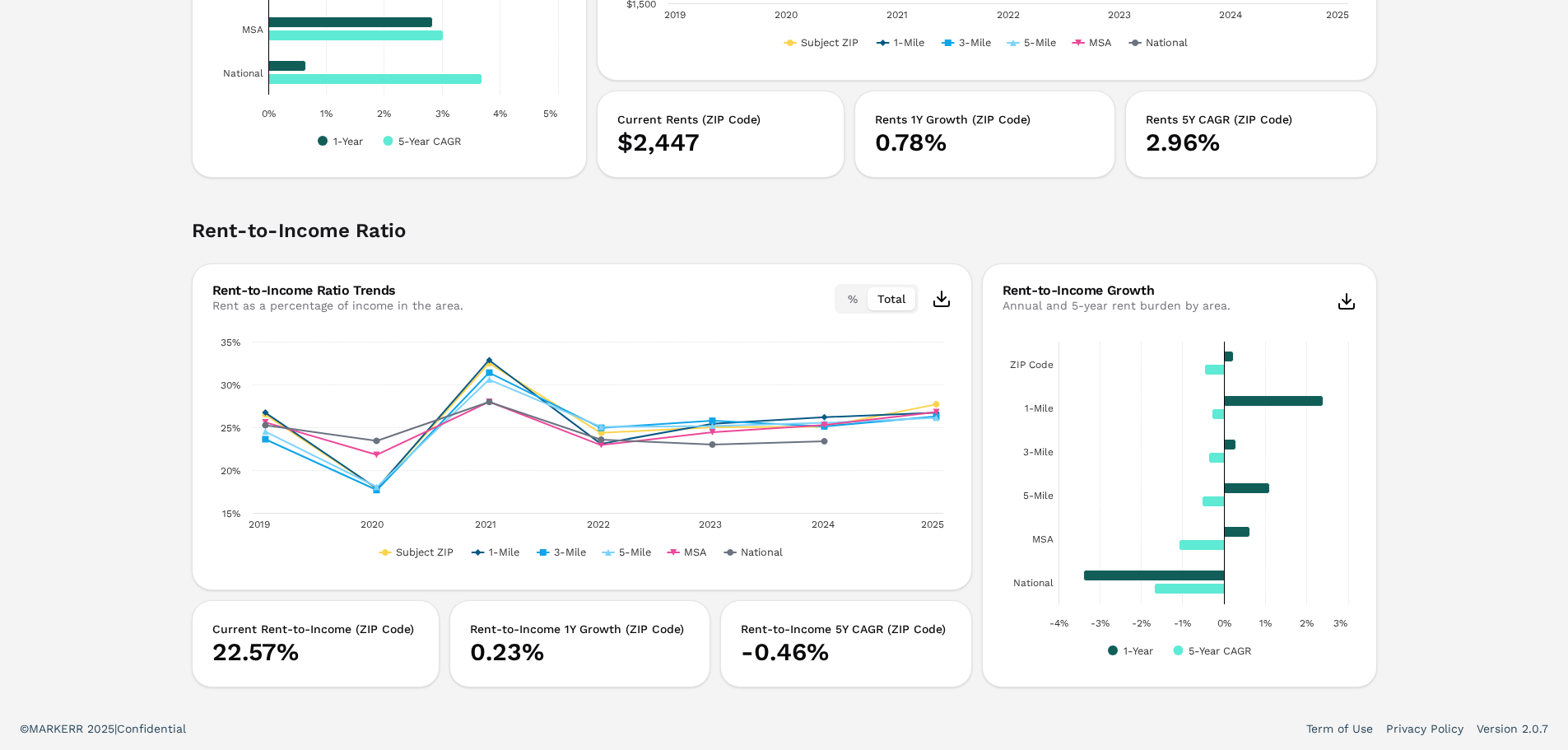
click at [877, 305] on button "Total" at bounding box center [892, 299] width 48 height 23
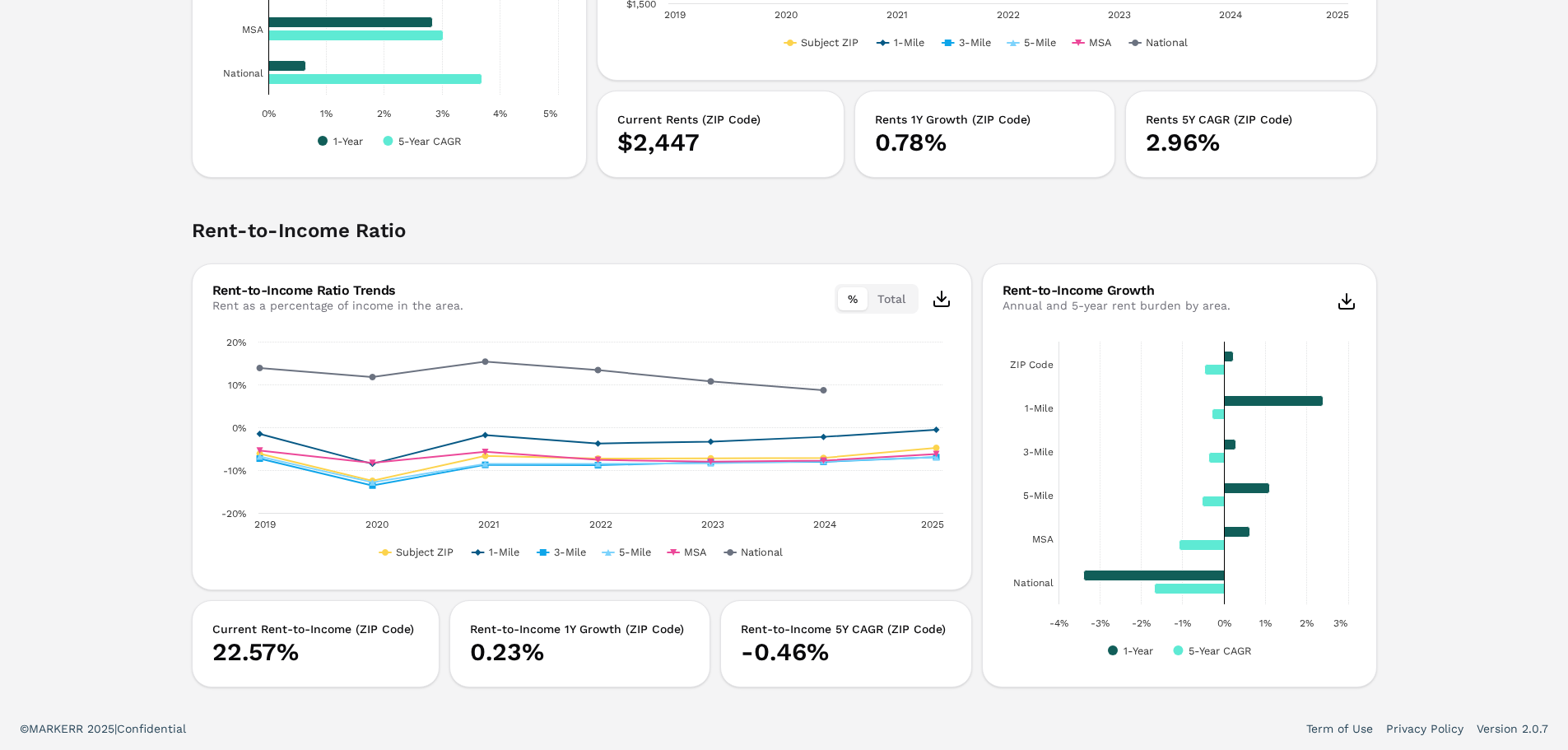
click at [856, 306] on button "%" at bounding box center [852, 299] width 30 height 23
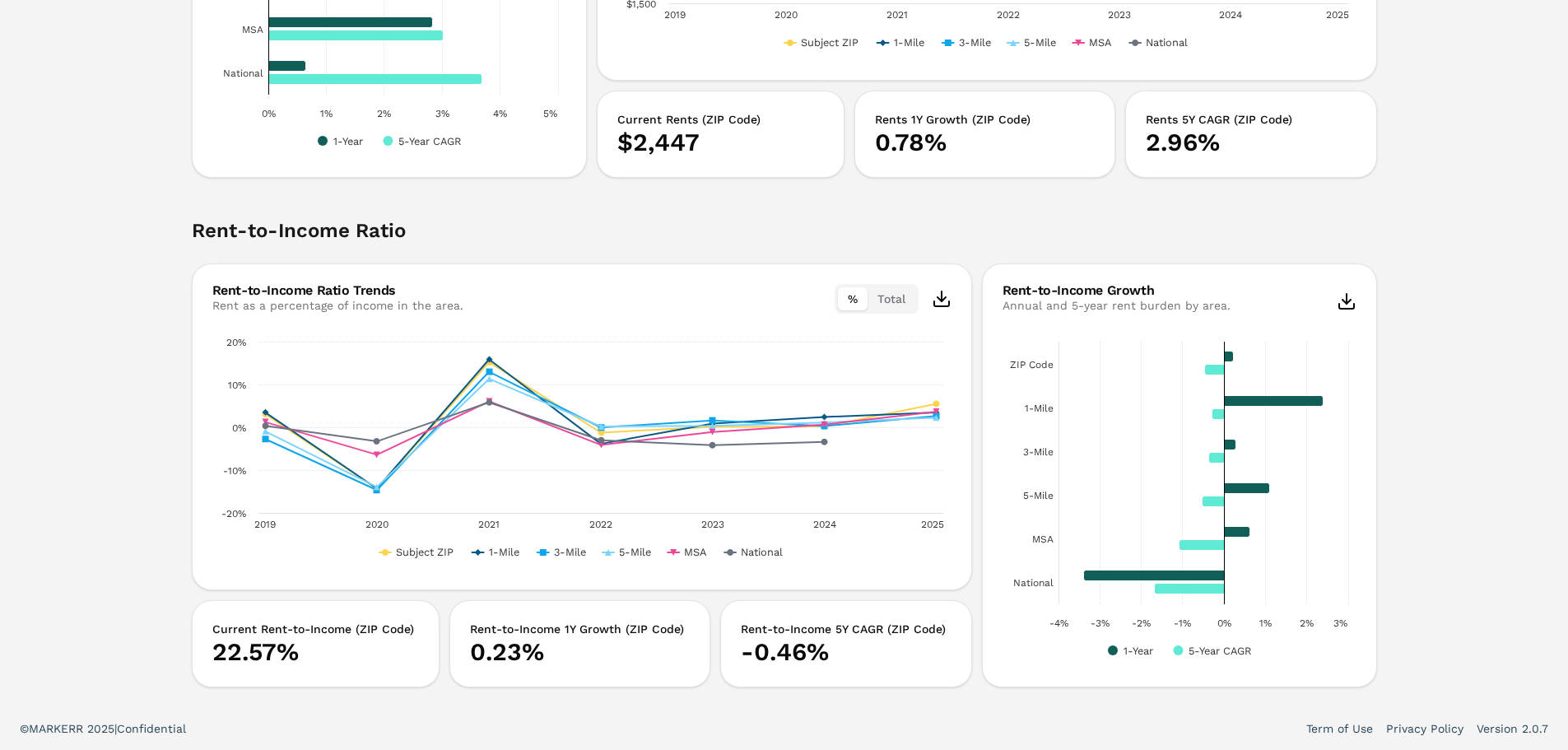
click at [855, 306] on button "%" at bounding box center [852, 299] width 30 height 23
click at [884, 298] on button "Total" at bounding box center [892, 299] width 48 height 23
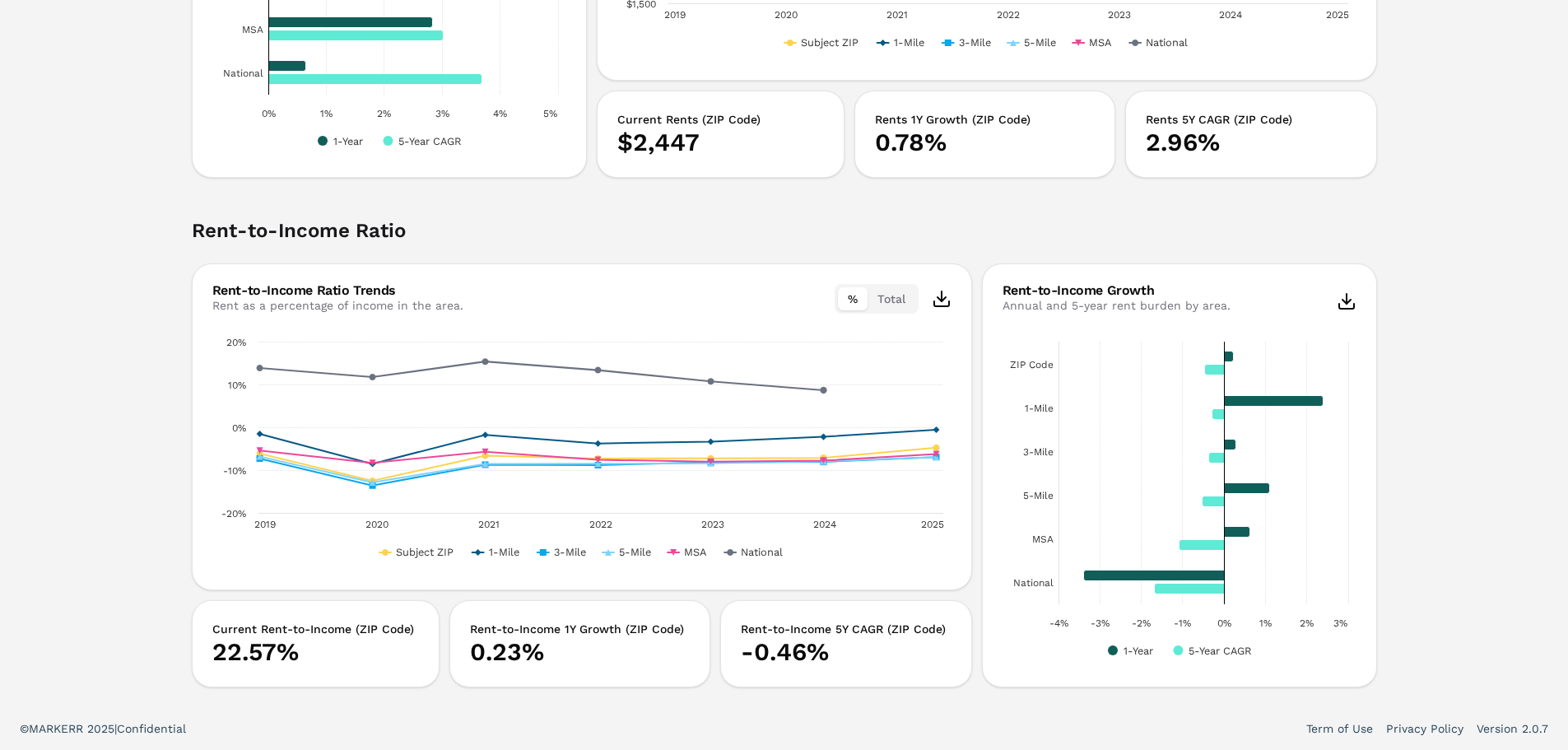
click at [839, 298] on button "%" at bounding box center [852, 299] width 30 height 23
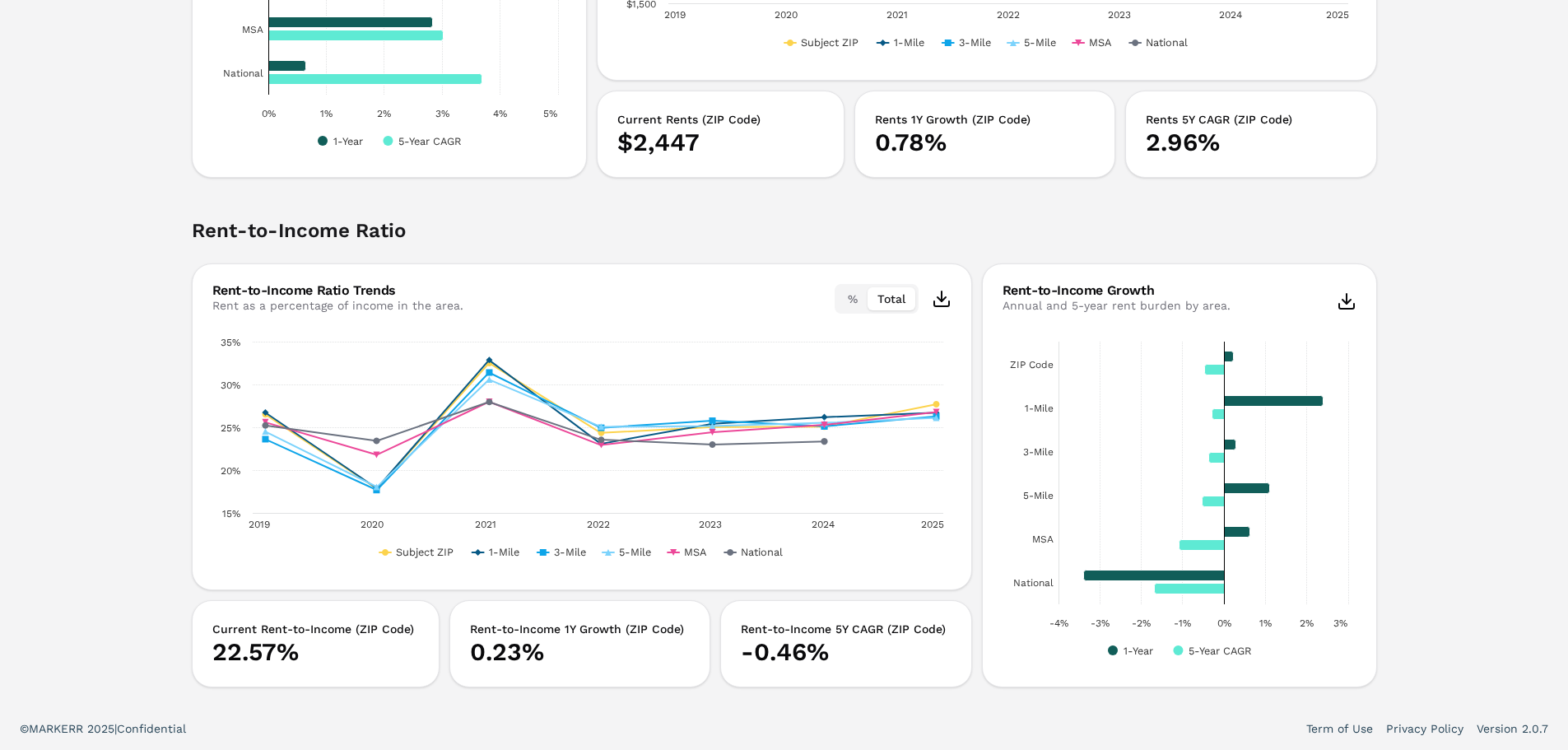
click at [879, 297] on button "Total" at bounding box center [892, 299] width 48 height 23
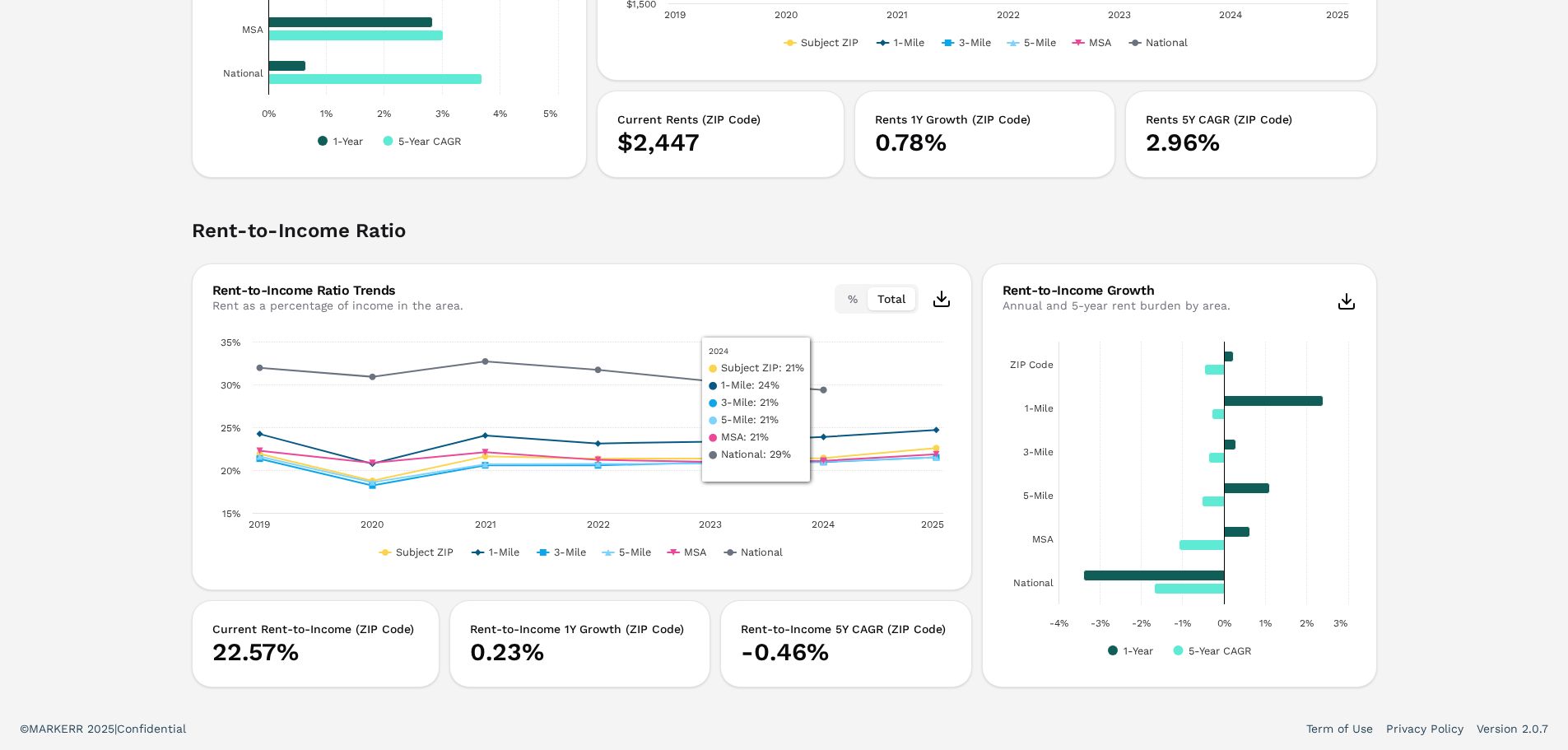
click at [845, 304] on button "%" at bounding box center [852, 299] width 30 height 23
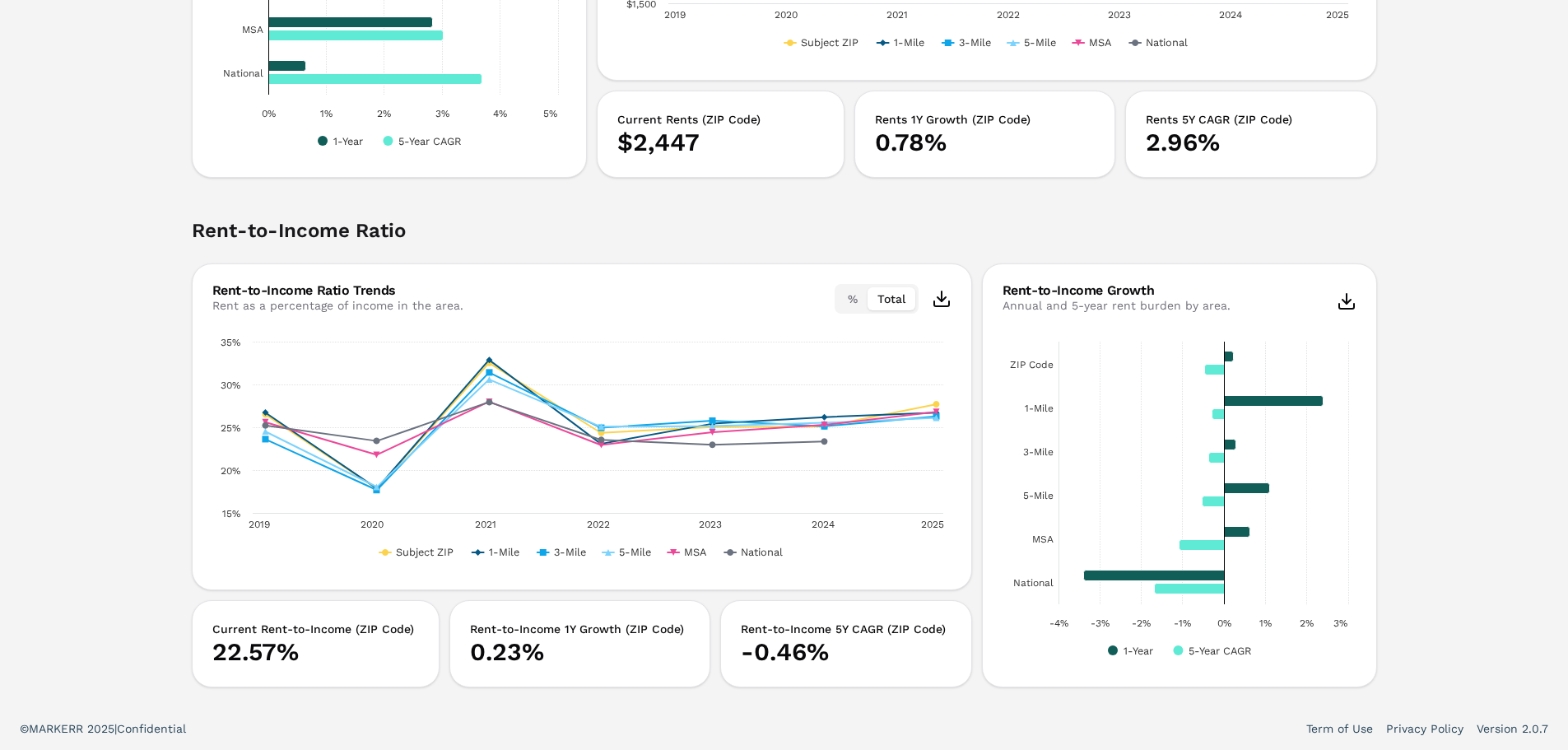
click at [892, 299] on button "Total" at bounding box center [892, 299] width 48 height 23
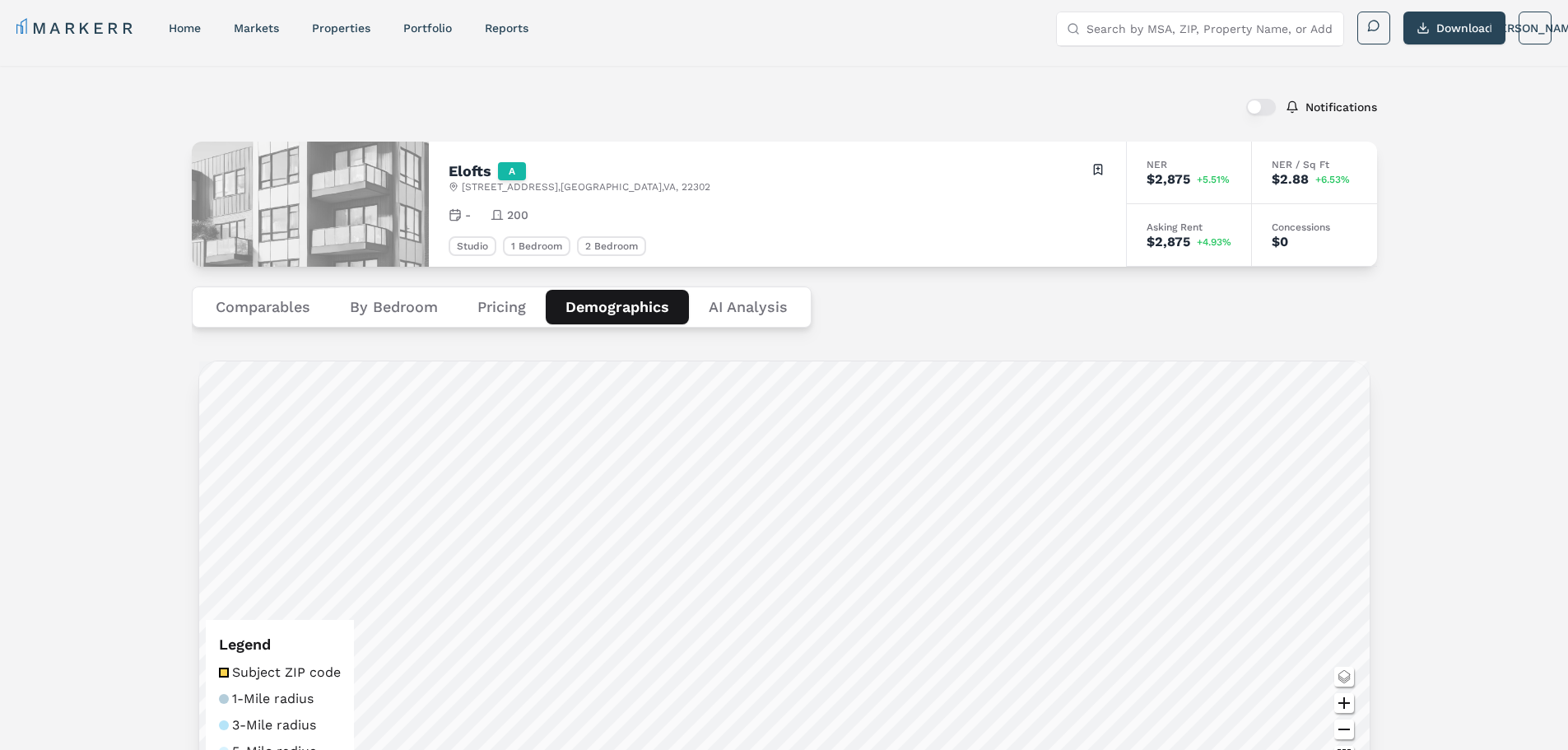
scroll to position [0, 0]
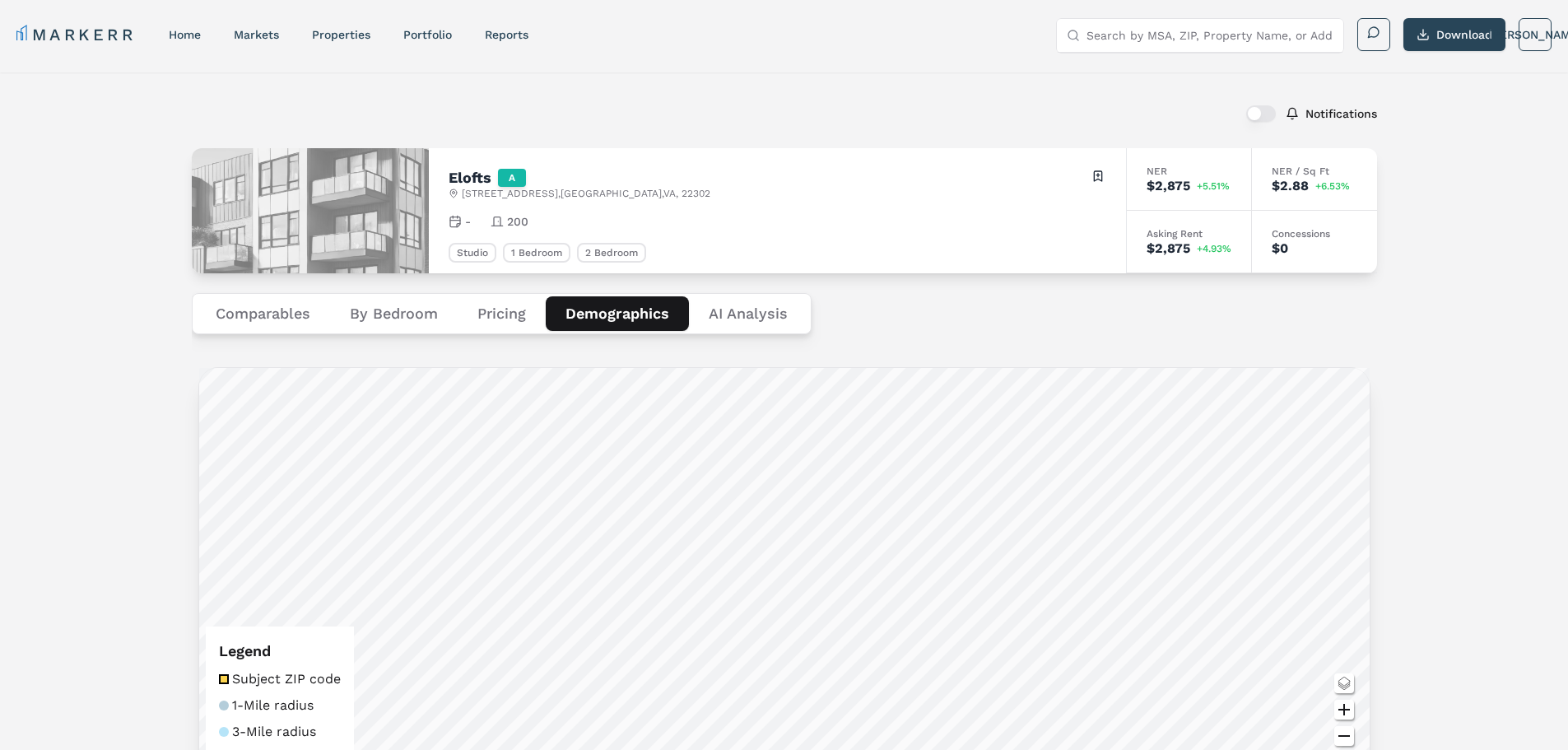
click at [757, 314] on Analysis "AI Analysis" at bounding box center [748, 313] width 118 height 34
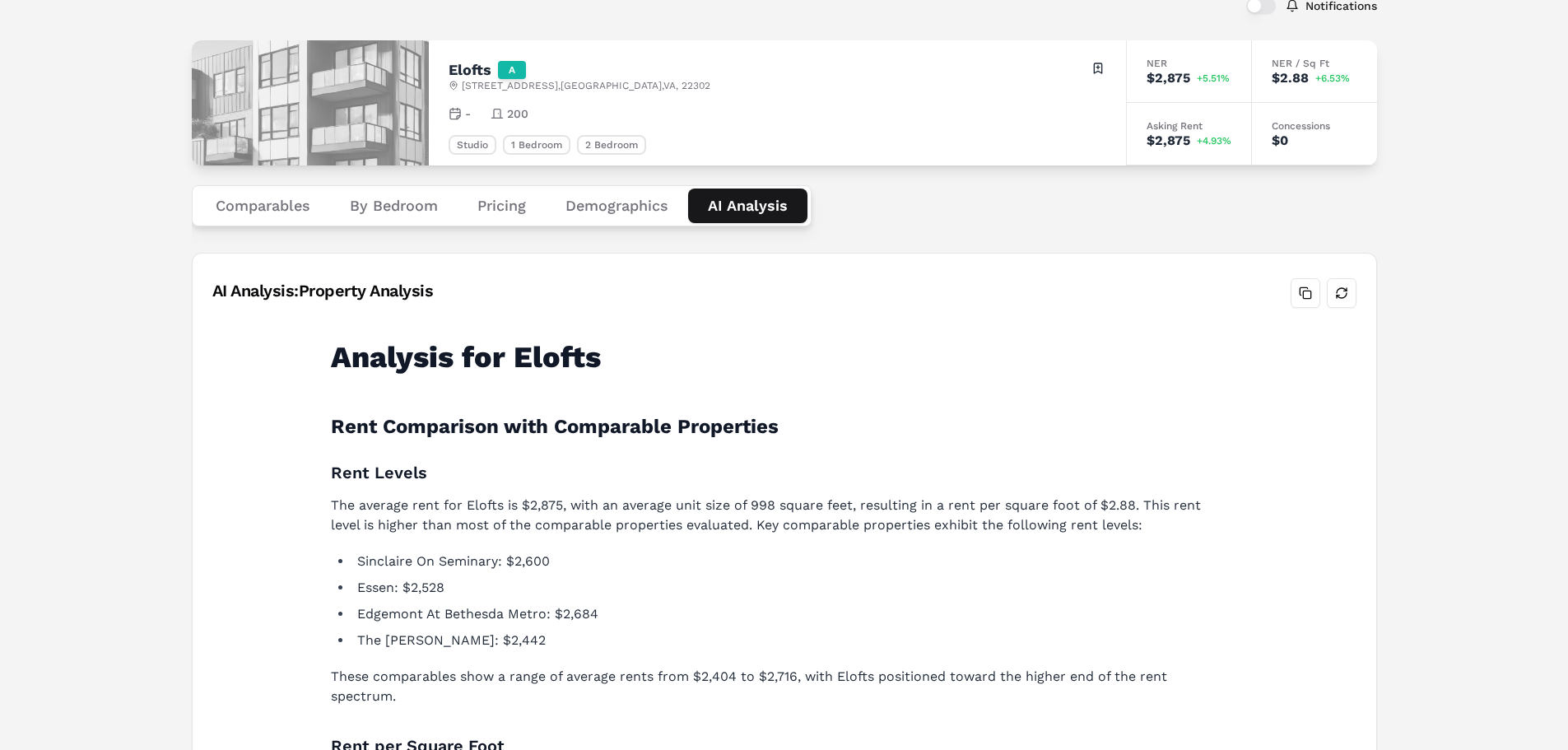
click at [137, 413] on div "Notifications Elofts A [STREET_ADDRESS] Toggle portfolio menu - 200 Studio 1 Be…" at bounding box center [784, 418] width 1568 height 907
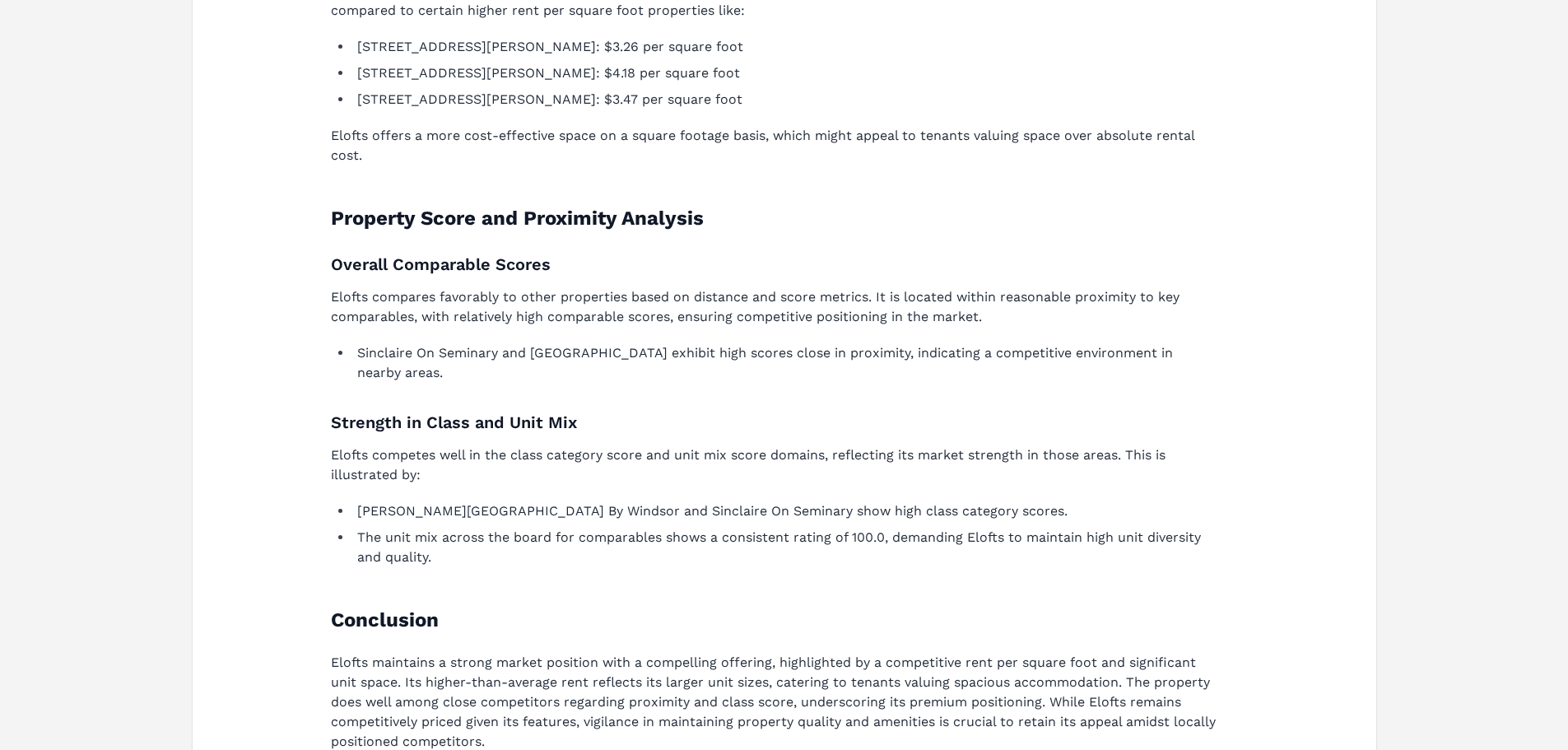
scroll to position [904, 0]
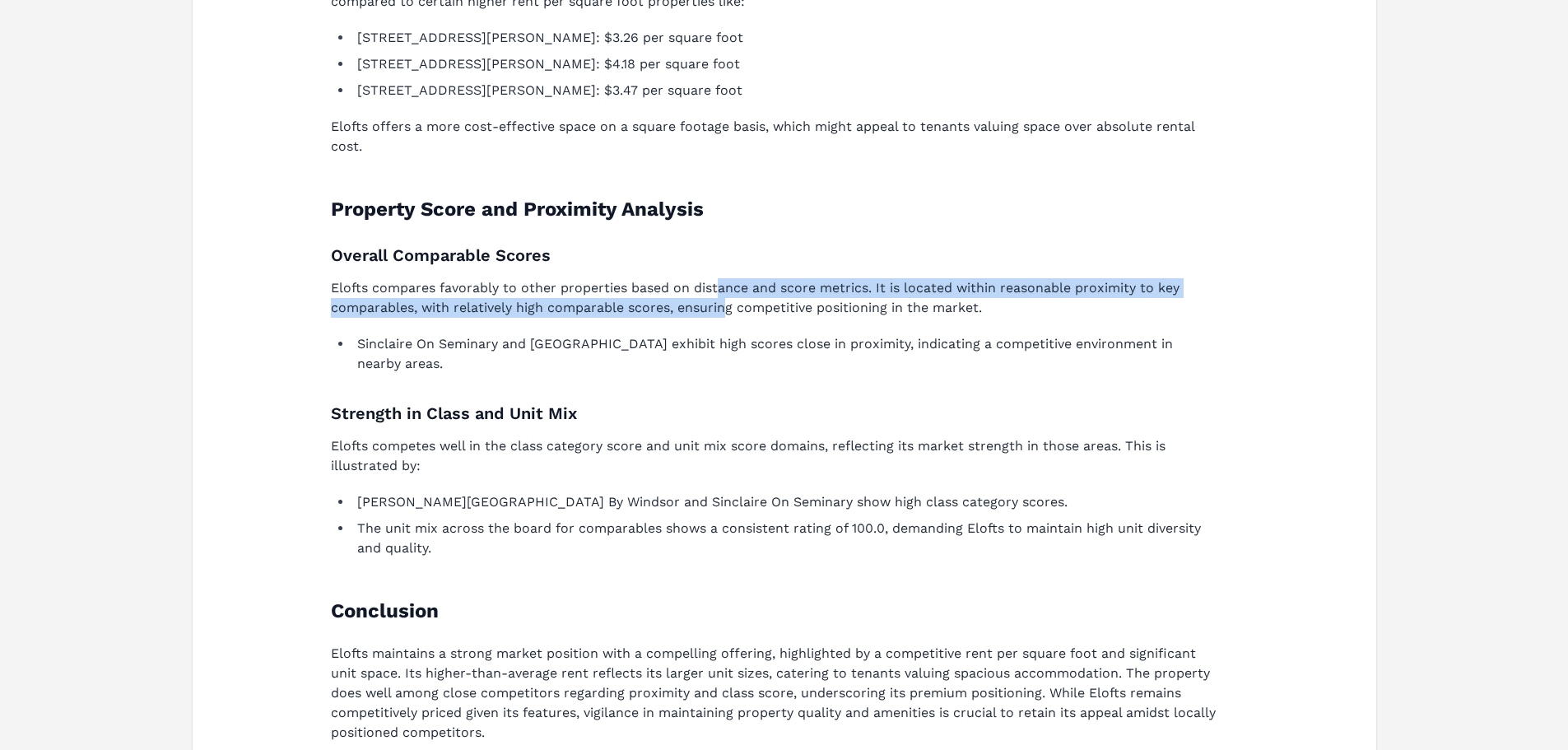
drag, startPoint x: 725, startPoint y: 317, endPoint x: 716, endPoint y: 295, distance: 23.8
click at [716, 295] on p "Elofts compares favorably to other properties based on distance and score metri…" at bounding box center [775, 298] width 887 height 39
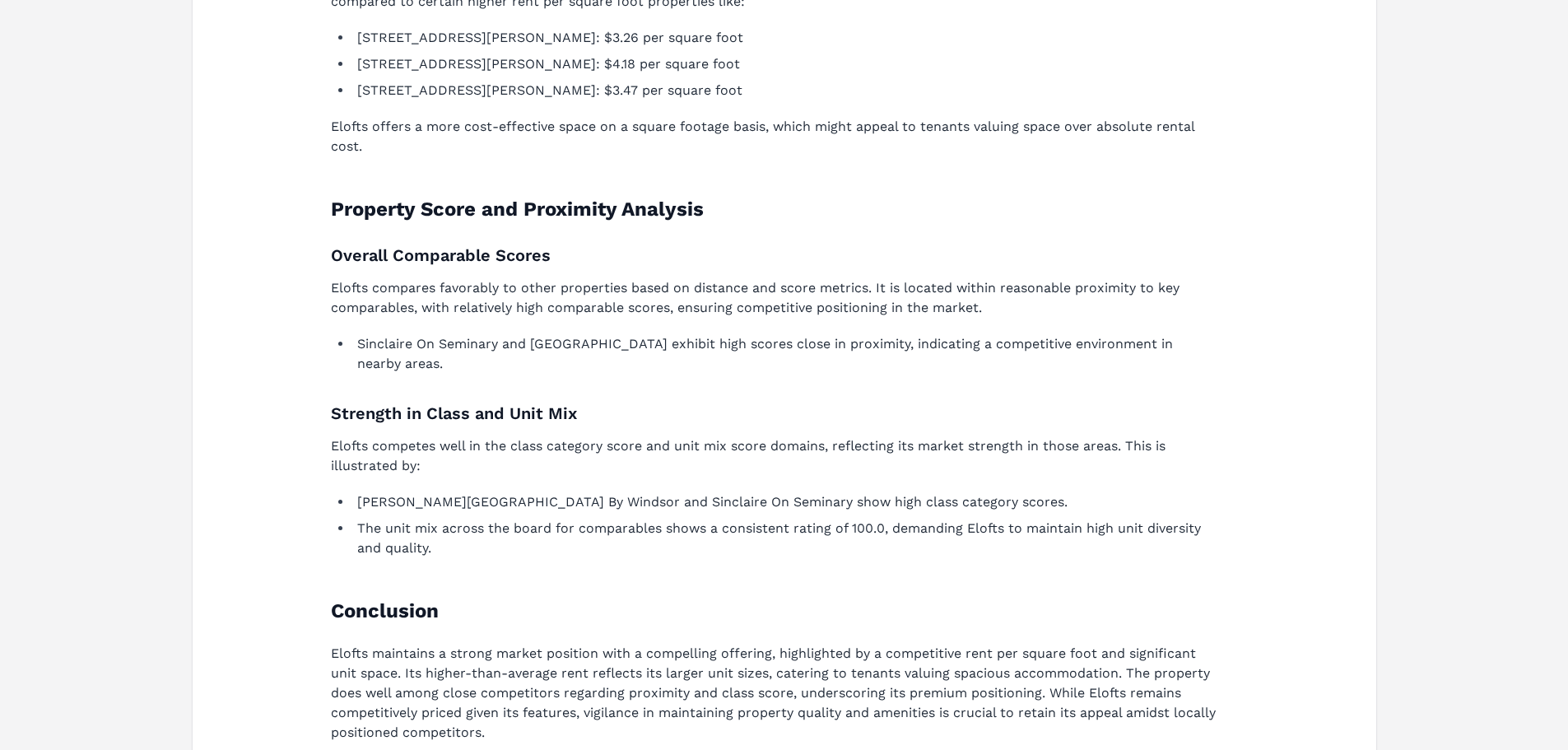
click at [574, 293] on p "Elofts compares favorably to other properties based on distance and score metri…" at bounding box center [775, 298] width 887 height 39
click at [504, 400] on h3 "Strength in Class and Unit Mix" at bounding box center [775, 413] width 887 height 27
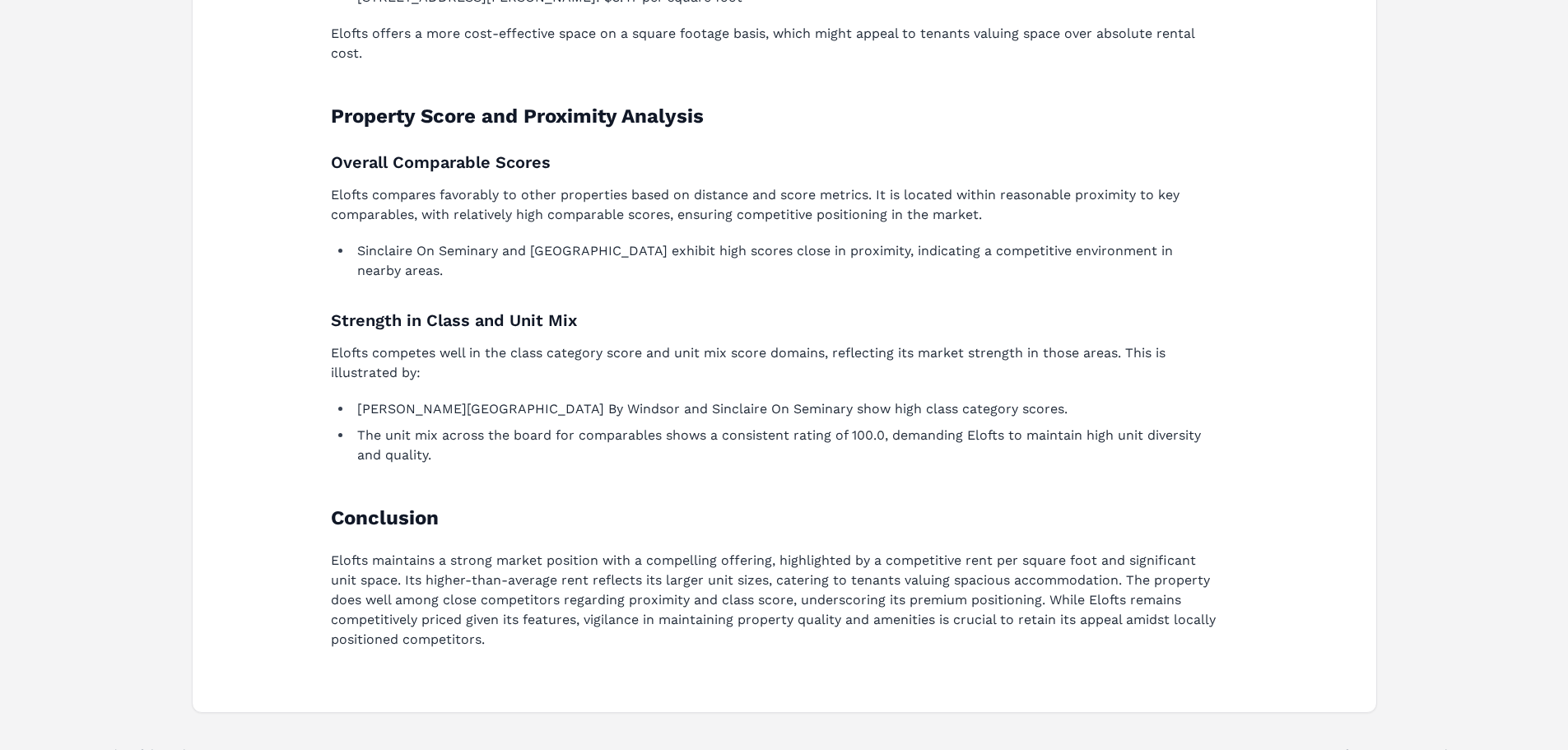
scroll to position [1003, 0]
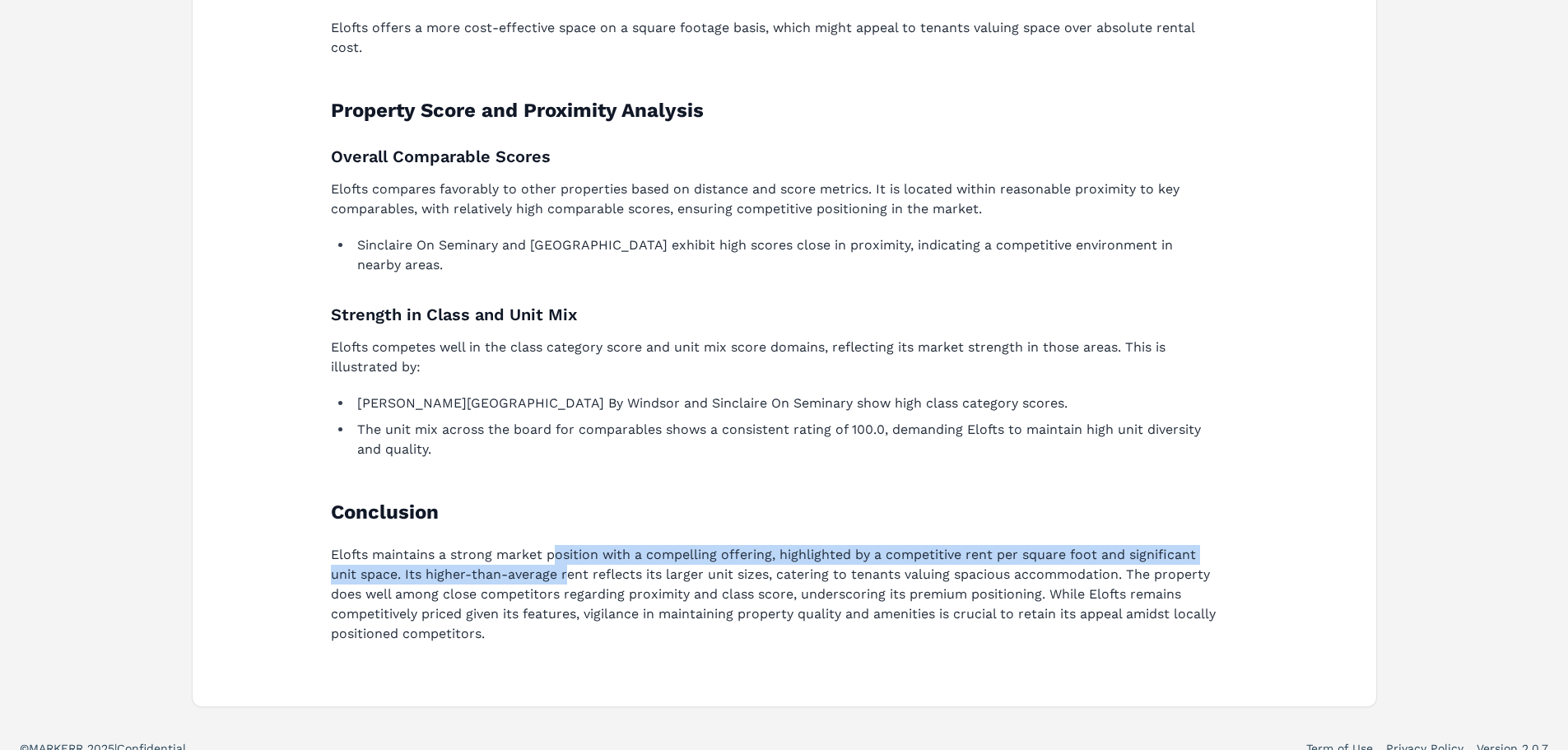
drag, startPoint x: 564, startPoint y: 555, endPoint x: 554, endPoint y: 532, distance: 25.1
click at [554, 545] on p "Elofts maintains a strong market position with a compelling offering, highlight…" at bounding box center [775, 594] width 887 height 99
